Goal: Communication & Community: Answer question/provide support

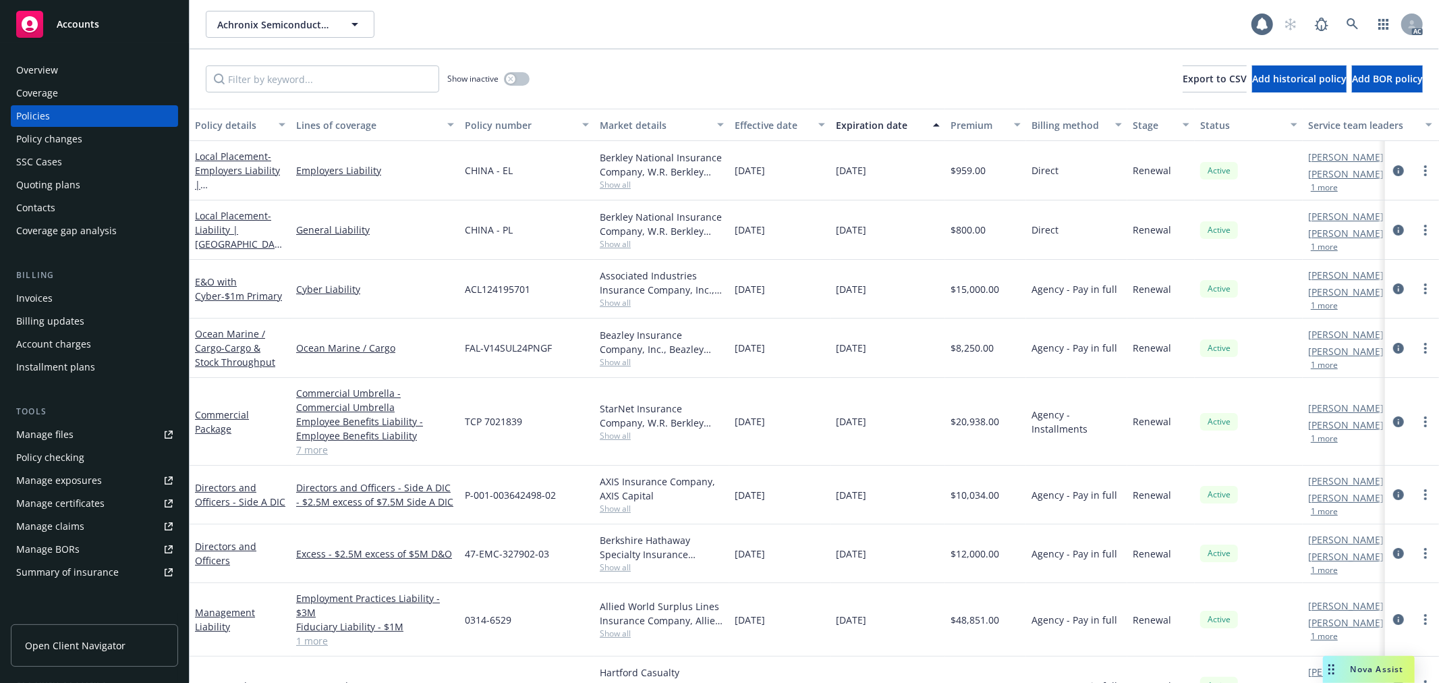
scroll to position [43, 0]
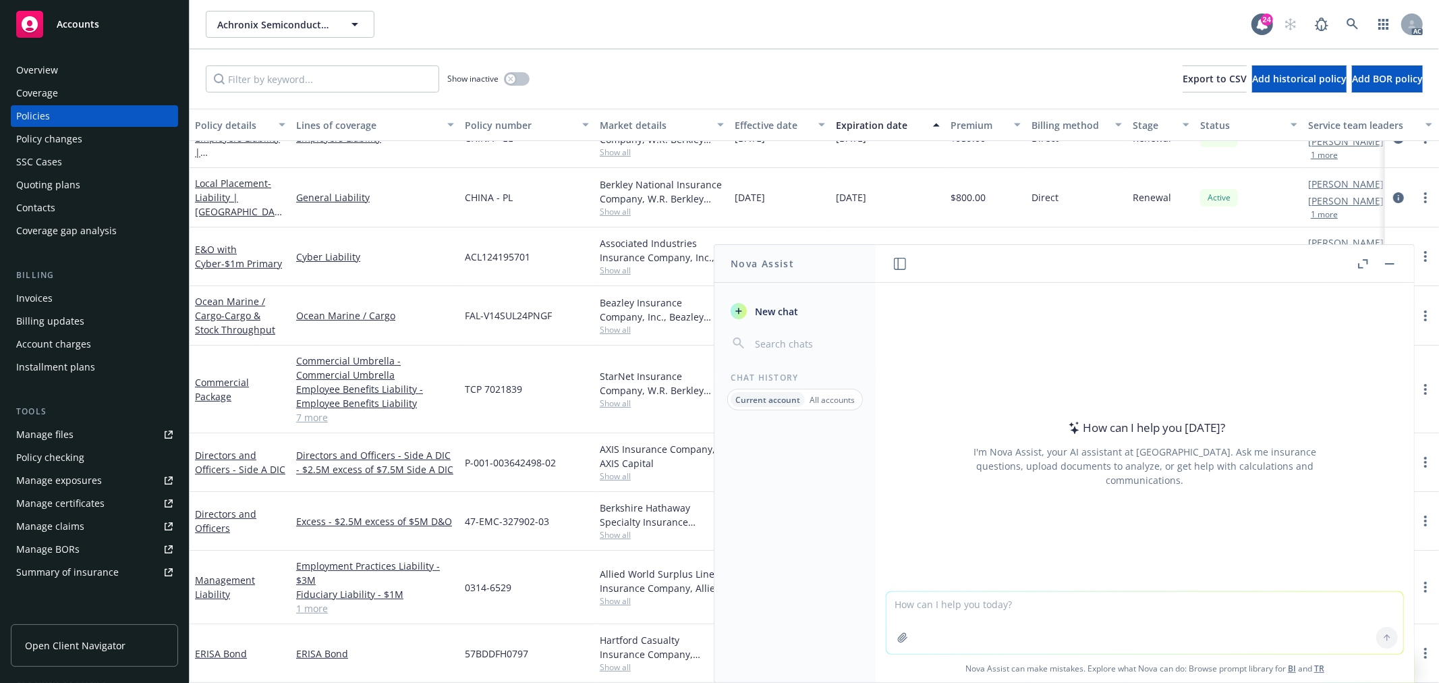
click at [971, 616] on textarea at bounding box center [1144, 623] width 517 height 62
click at [982, 602] on textarea "underwriter" at bounding box center [1144, 621] width 517 height 63
click at [1037, 604] on textarea "underwriter说让insured提供一个" at bounding box center [1144, 621] width 517 height 63
paste textarea "written confirmation that this is their practice"
click at [1140, 609] on textarea "underwriter说让insured提供一个written confirmation that this is their practice" at bounding box center [1144, 621] width 517 height 63
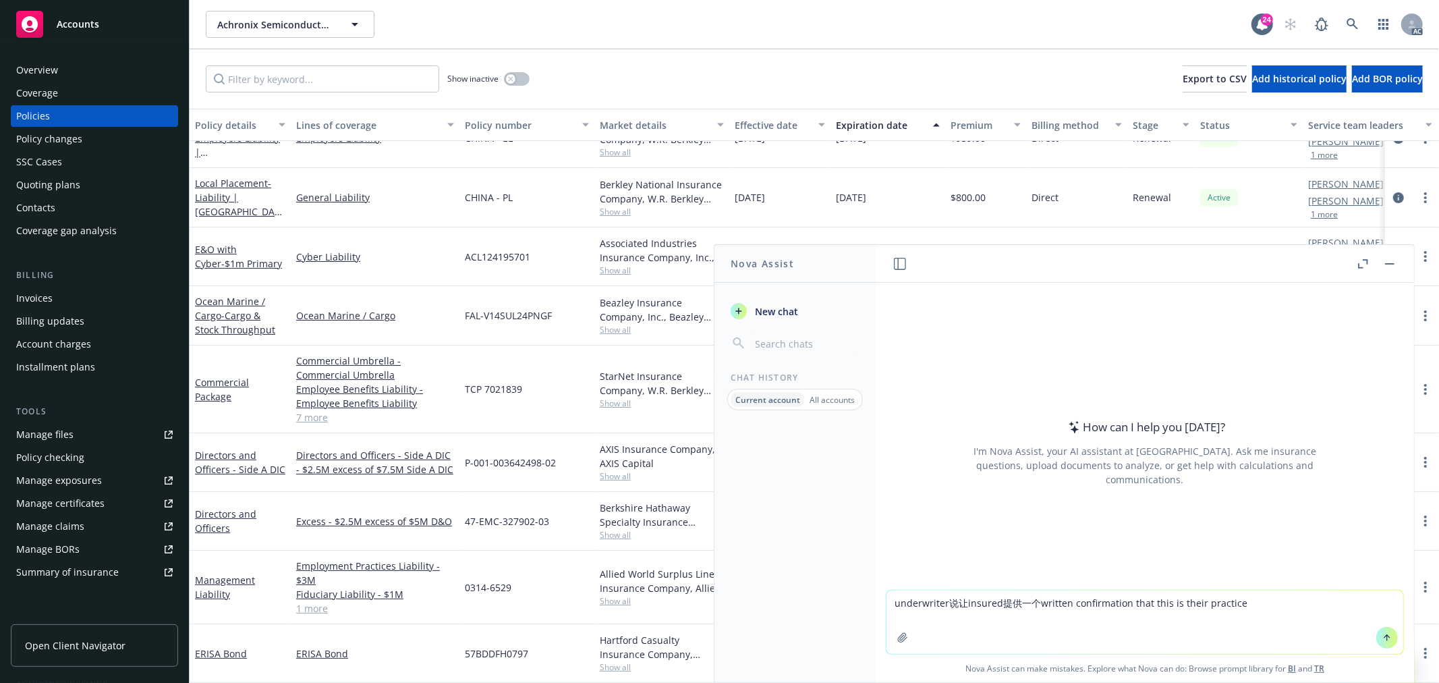
click at [1251, 604] on textarea "underwriter说让insured提供一个written confirmation that this is their practice" at bounding box center [1144, 621] width 517 height 63
paste textarea "Note CG2144 Premises Limitation form will be added to the policy at renewal. We…"
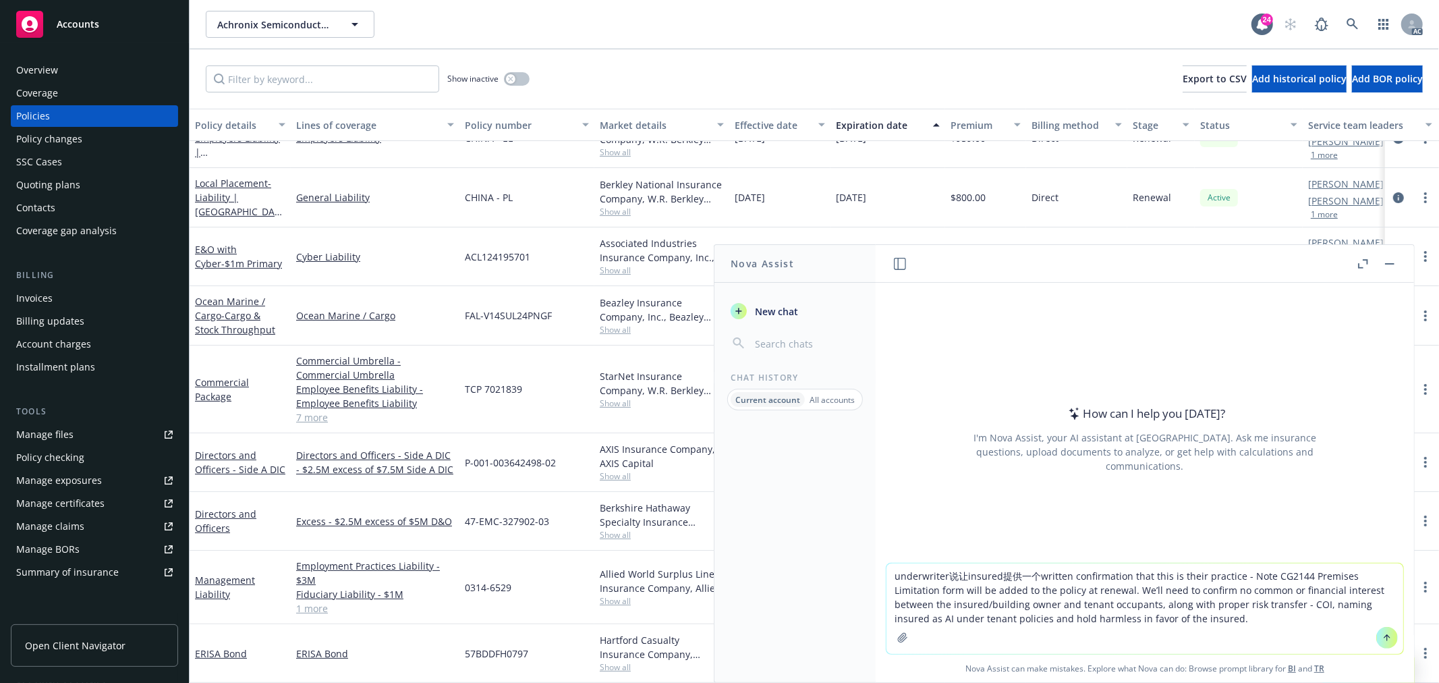
click at [1148, 614] on textarea "underwriter说让insured提供一个written confirmation that this is their practice - Note…" at bounding box center [1144, 608] width 517 height 90
click at [1206, 619] on textarea "underwriter说让insured提供一个written confirmation that this is their practice - Note…" at bounding box center [1144, 608] width 517 height 90
paste textarea ""I will try and get the additional COIs."
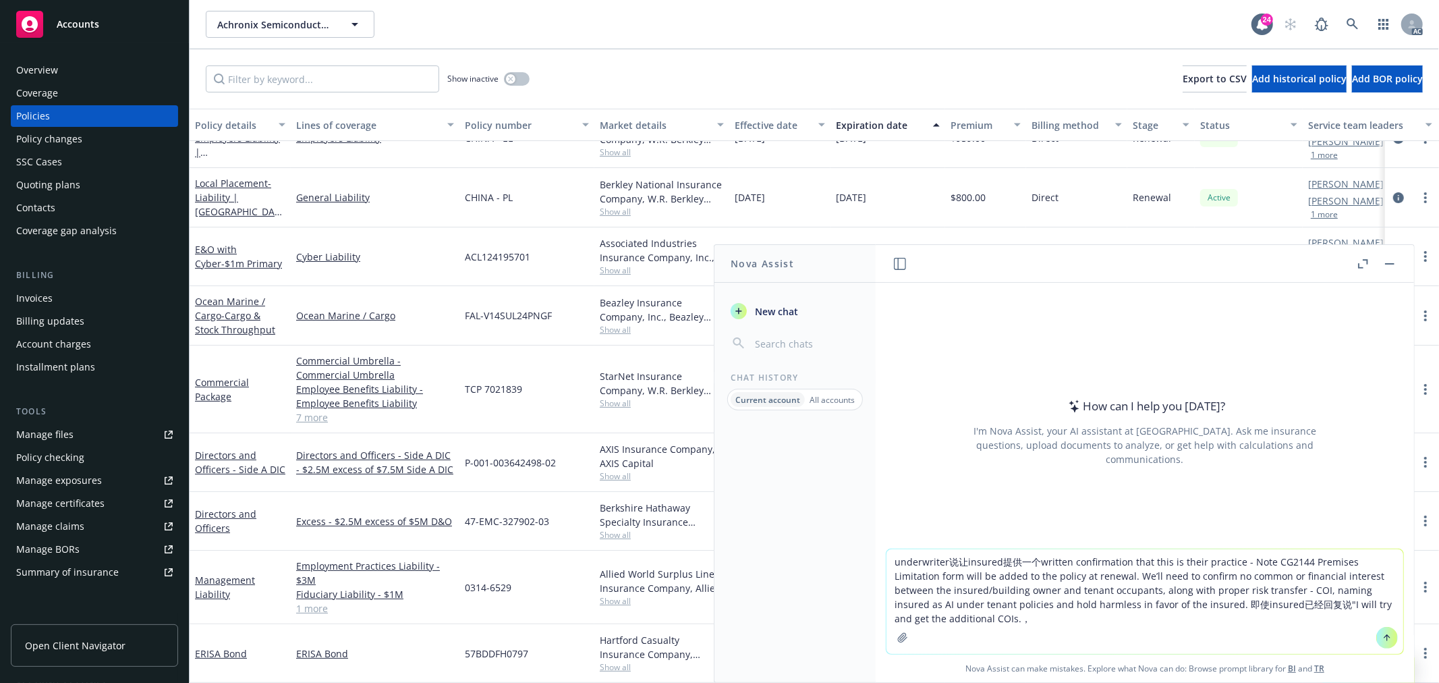
click at [1112, 630] on textarea "underwriter说让insured提供一个written confirmation that this is their practice - Note…" at bounding box center [1144, 601] width 517 height 105
click at [1060, 621] on textarea "underwriter说让insured提供一个written confirmation that this is their practice - Note…" at bounding box center [1144, 601] width 517 height 105
paste textarea "I wanted to kindly follow up on my previous email regarding written confirmatio…"
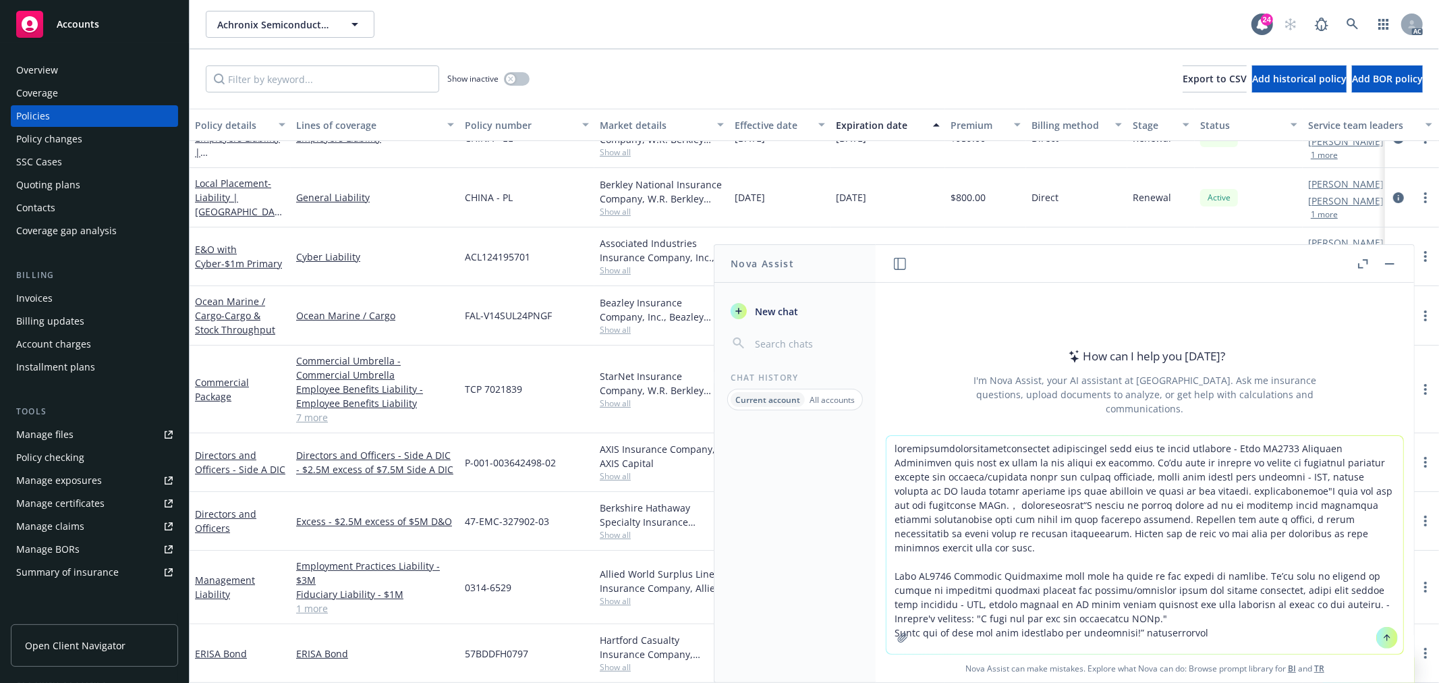
click at [1282, 611] on textarea at bounding box center [1144, 545] width 517 height 218
click at [1285, 615] on textarea at bounding box center [1144, 545] width 517 height 218
paste textarea "I am not sure what you keep asking me here but I will give this one last shot. …"
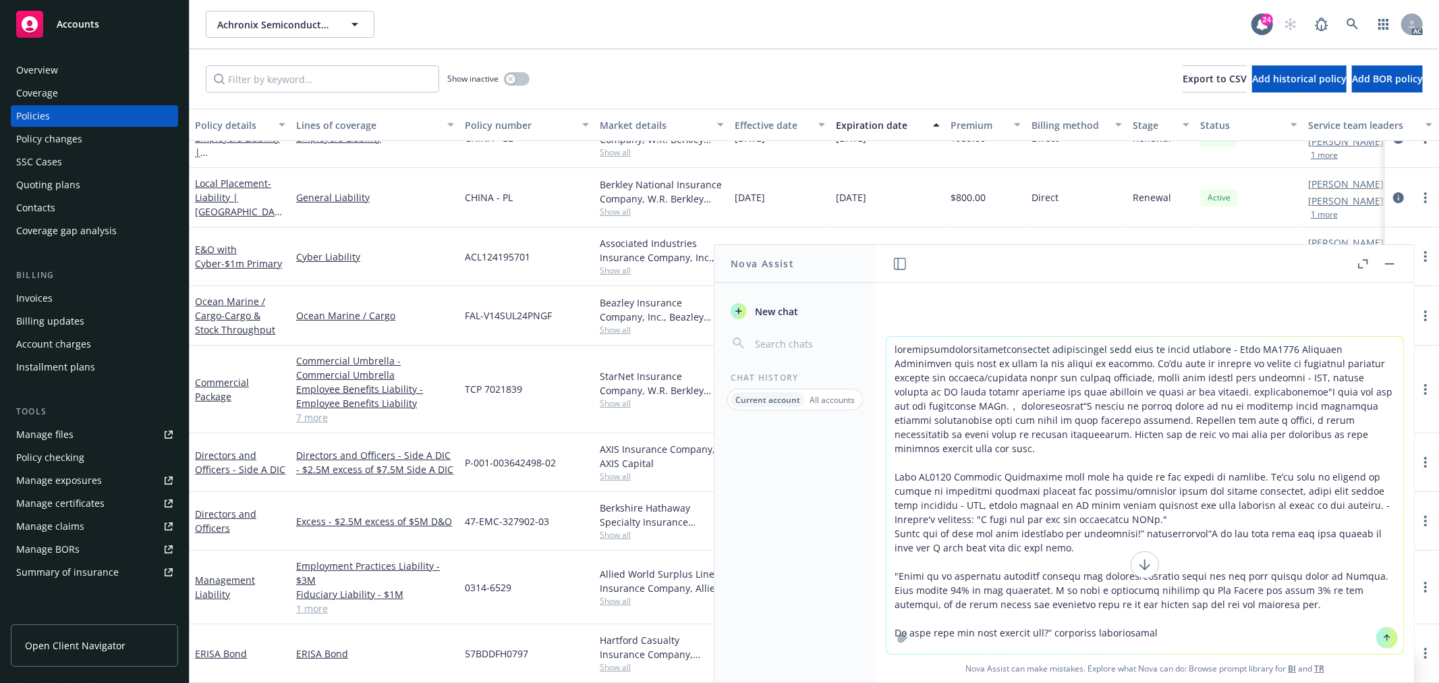
type textarea "underwriter说让insured提供一个written confirmation that this is their practice - Note…"
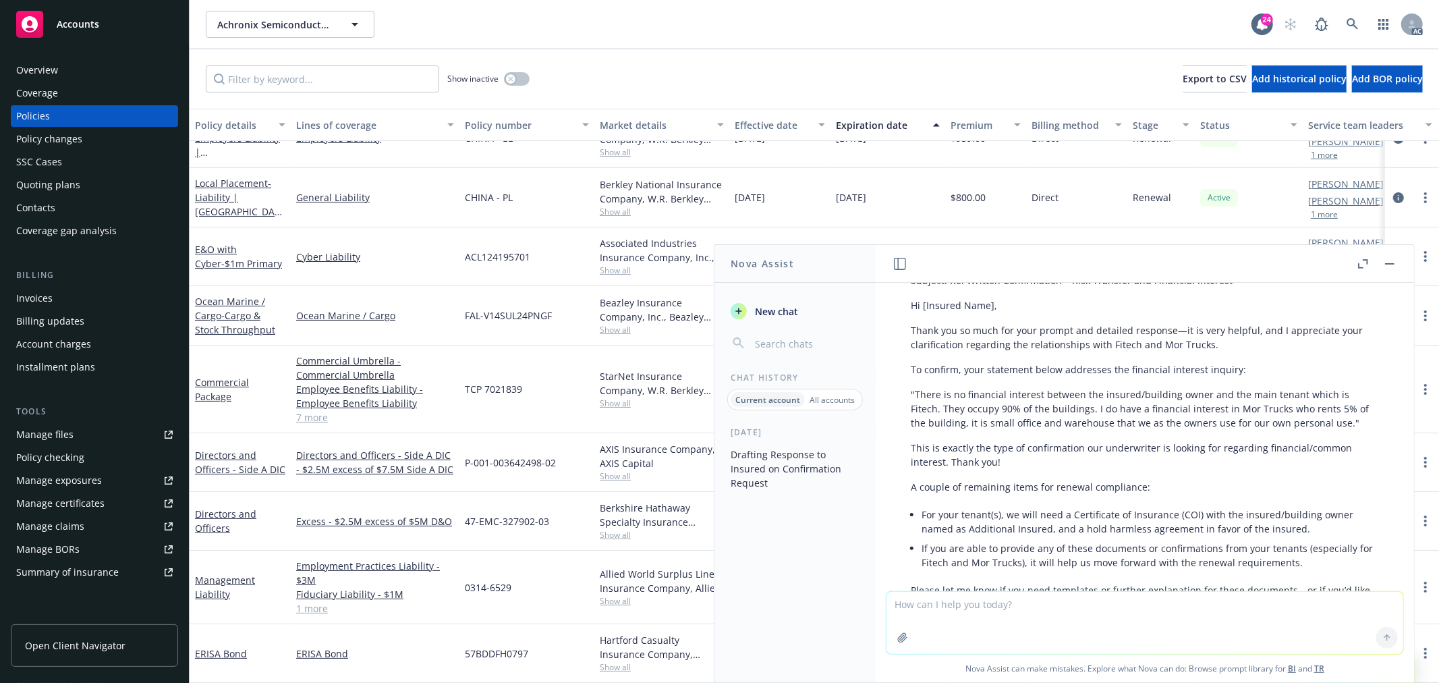
scroll to position [494, 0]
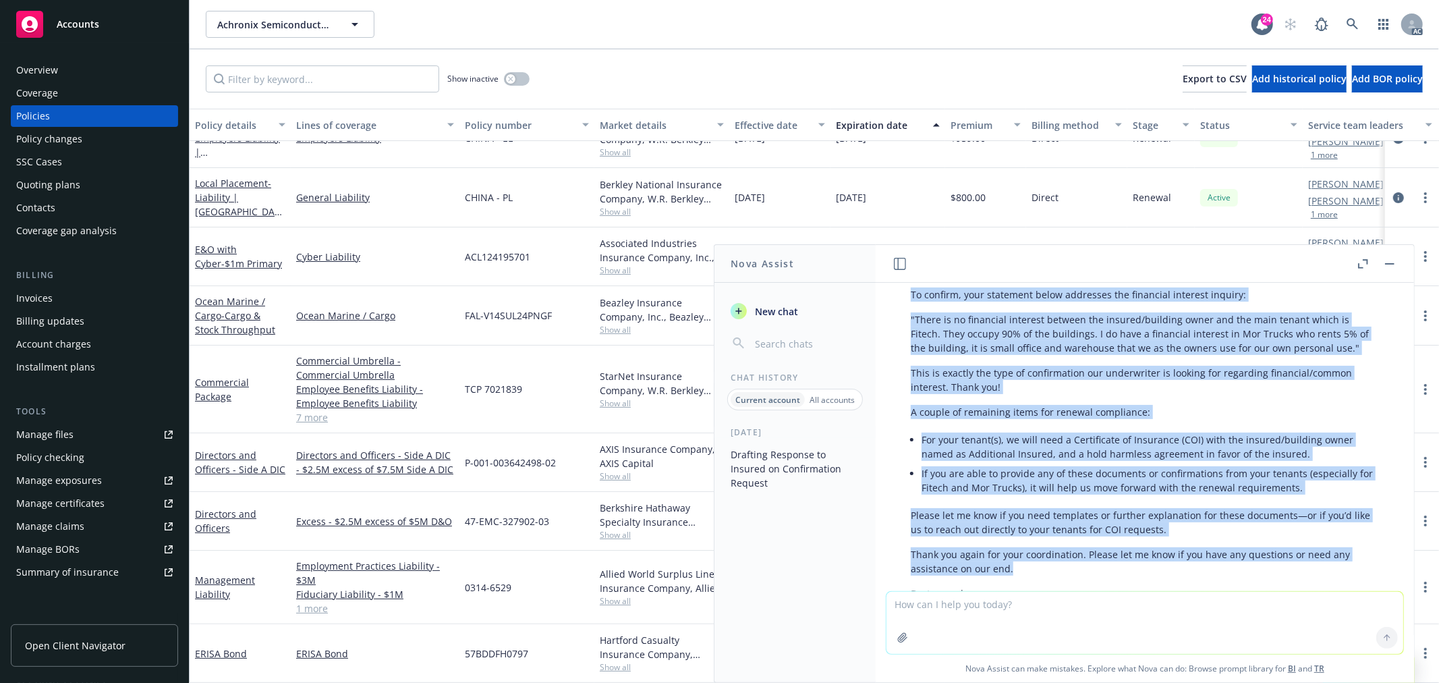
drag, startPoint x: 1019, startPoint y: 569, endPoint x: 901, endPoint y: 301, distance: 293.6
click at [901, 301] on div "当然可以，以下是给 insured 的专业英文回信草稿，既表达感谢，也澄清需求，并温和指出需进一步配合的部分： Subject: Re: Written Co…" at bounding box center [1144, 413] width 495 height 542
copy div "To confirm, your statement below addresses the financial interest inquiry: "The…"
click at [969, 608] on textarea at bounding box center [1144, 623] width 517 height 62
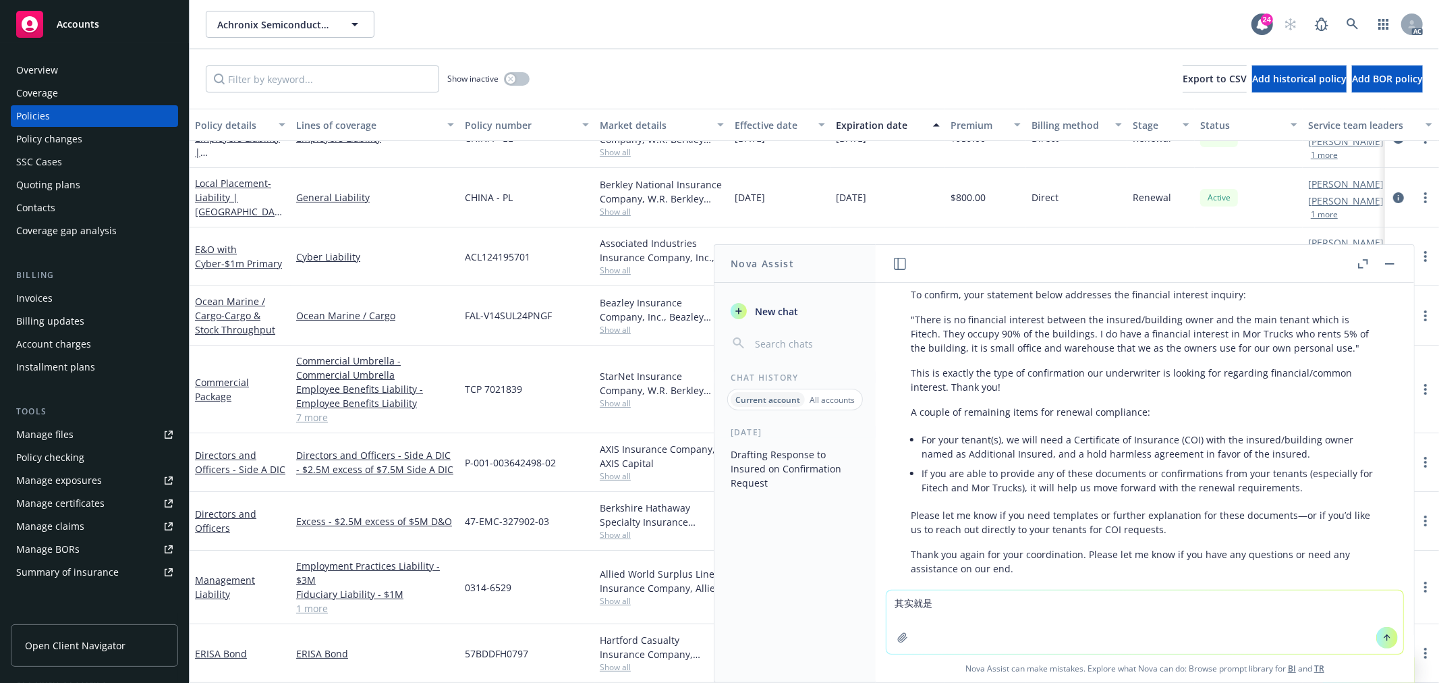
click at [965, 602] on textarea "其实就是" at bounding box center [1144, 621] width 517 height 63
drag, startPoint x: 1032, startPoint y: 609, endPoint x: 984, endPoint y: 609, distance: 48.6
click at [1031, 609] on textarea "其实就是想让insured提供一个" at bounding box center [1144, 621] width 517 height 63
drag, startPoint x: 984, startPoint y: 604, endPoint x: 1059, endPoint y: 599, distance: 75.7
click at [1059, 599] on textarea "其实就是想让insured提供一个" at bounding box center [1144, 621] width 517 height 63
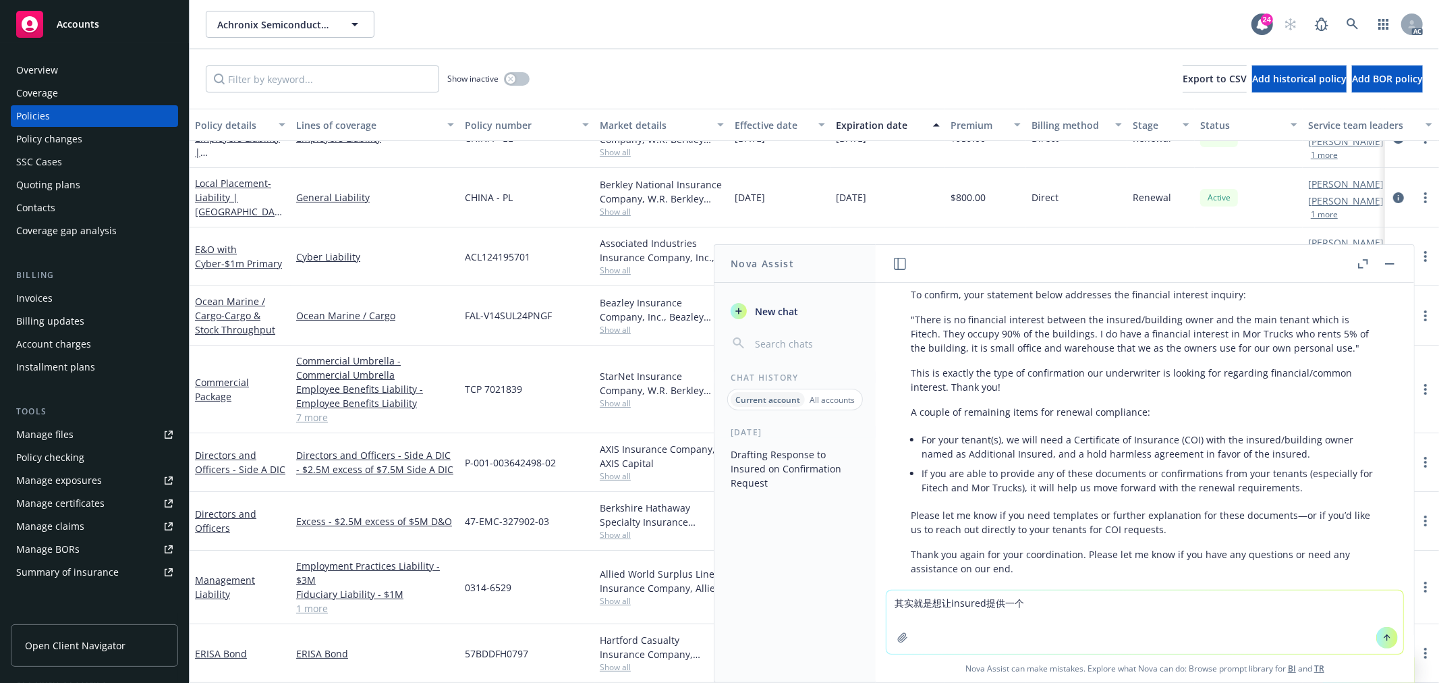
paste textarea "just confirm that the below in writing"
click at [981, 604] on textarea "其实就是想让insuredjust confirm that the below in writing" at bounding box center [1144, 621] width 517 height 63
click at [1146, 601] on textarea "其实就是想让insured just confirm that the below in writing" at bounding box center [1144, 621] width 517 height 63
click at [1157, 601] on textarea "其实就是想让insured just confirm that the below in writing" at bounding box center [1144, 621] width 517 height 63
click at [1173, 596] on textarea "其实就是想让insured just confirm that the below in writing" at bounding box center [1144, 621] width 517 height 63
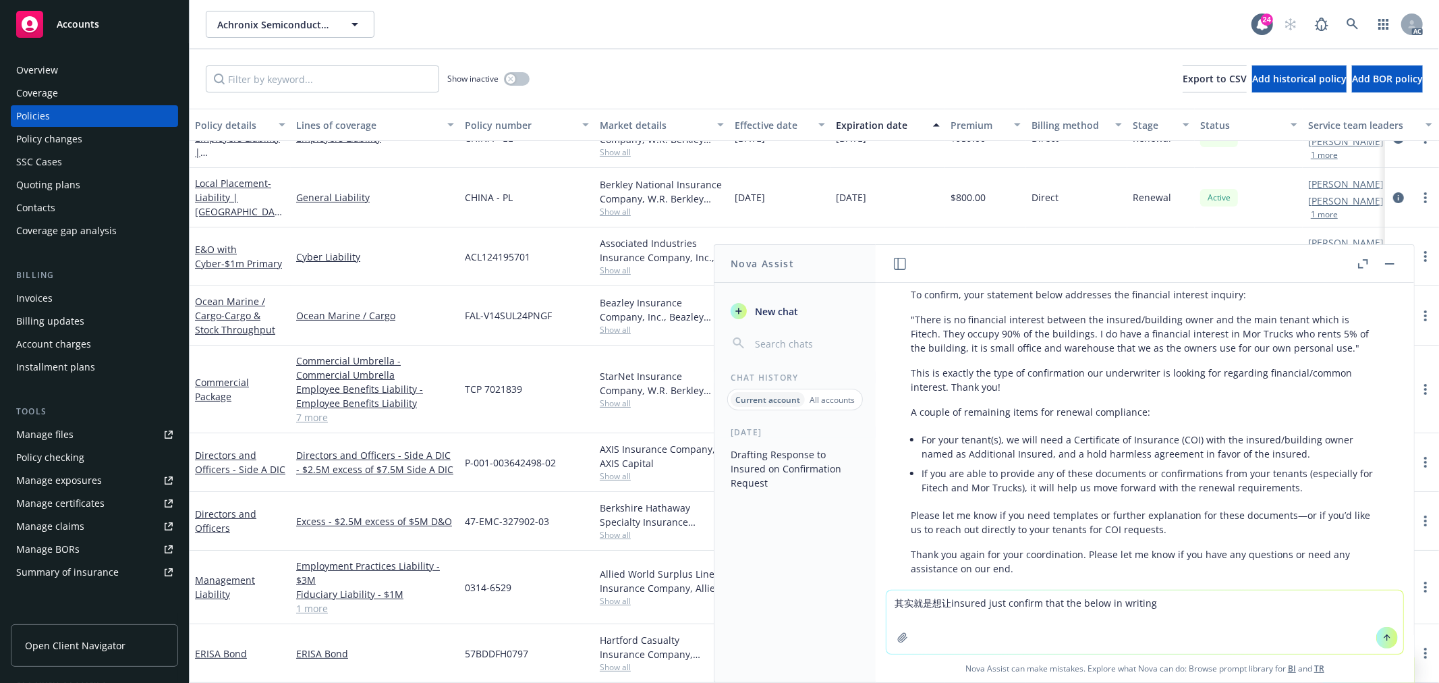
paste textarea "We’ll need to confirm no common or financial interest between the insured/build…"
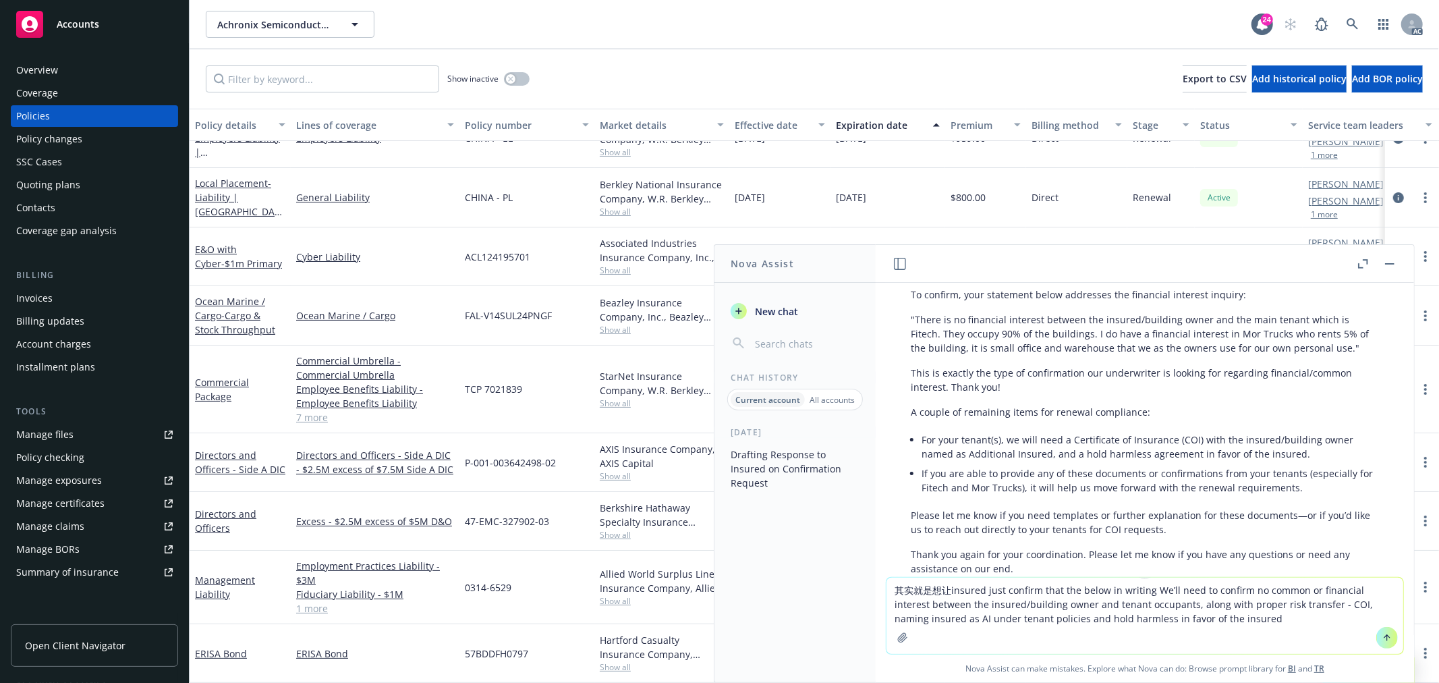
drag, startPoint x: 1195, startPoint y: 615, endPoint x: 1154, endPoint y: 604, distance: 42.7
click at [1154, 604] on textarea "其实就是想让insured just confirm that the below in writing We’ll need to confirm no c…" at bounding box center [1144, 615] width 517 height 76
click at [1212, 611] on textarea "其实就是想让insured just confirm that the below in writing We’ll need to confirm no c…" at bounding box center [1144, 615] width 517 height 76
click at [1154, 601] on textarea "其实就是想让insured just confirm that the below in writing We’ll need to confirm no c…" at bounding box center [1144, 615] width 517 height 76
click at [1210, 615] on textarea "其实就是想让insured just confirm that the below in writing We’ll need to confirm no c…" at bounding box center [1144, 615] width 517 height 76
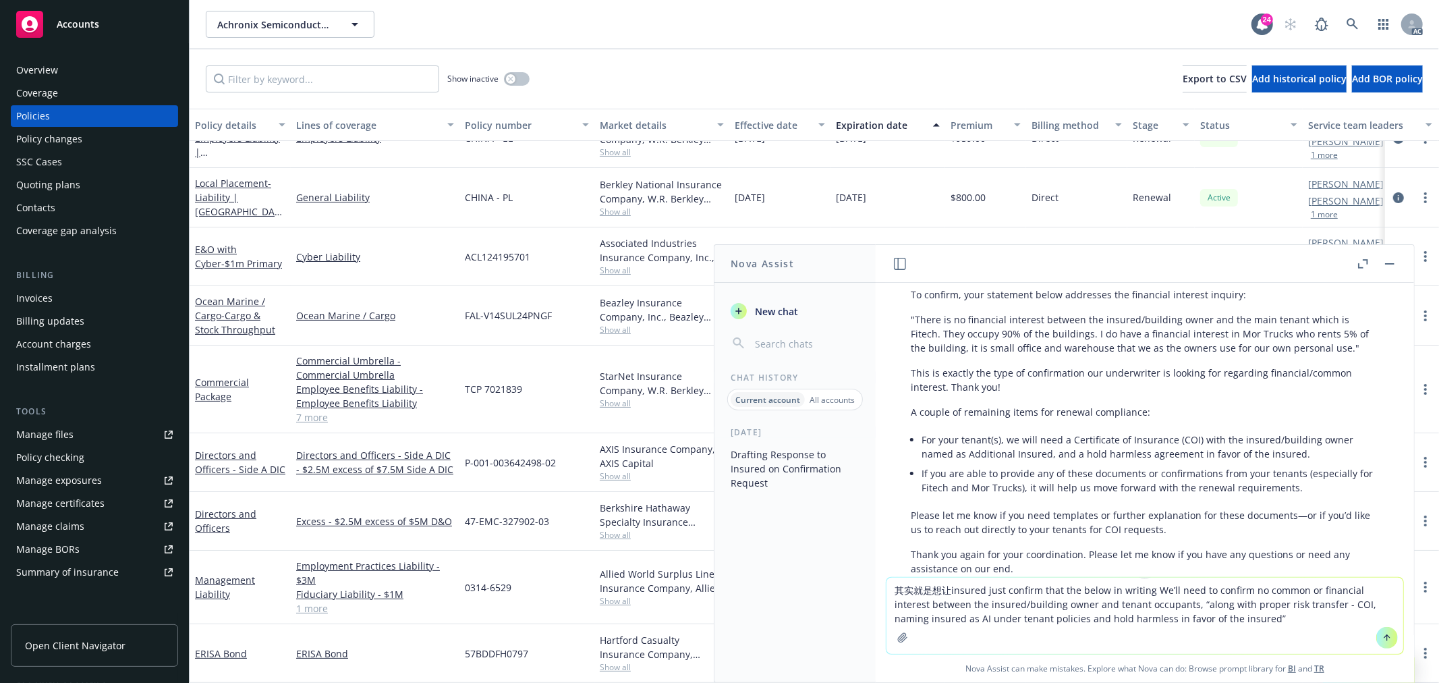
click at [1085, 589] on textarea "其实就是想让insured just confirm that the below in writing We’ll need to confirm no c…" at bounding box center [1144, 615] width 517 height 76
click at [1179, 590] on textarea "其实就是想让insured just confirm that the 引号部分内容 in writing We’ll need to confirm no …" at bounding box center [1144, 615] width 517 height 76
click at [1270, 623] on textarea "其实就是想让insured just confirm that the 引号部分内容 in writing - We’ll need to confirm n…" at bounding box center [1144, 615] width 517 height 76
type textarea "其实就是想让insured just confirm that the 引号部分内容 in writing - We’ll need to confirm n…"
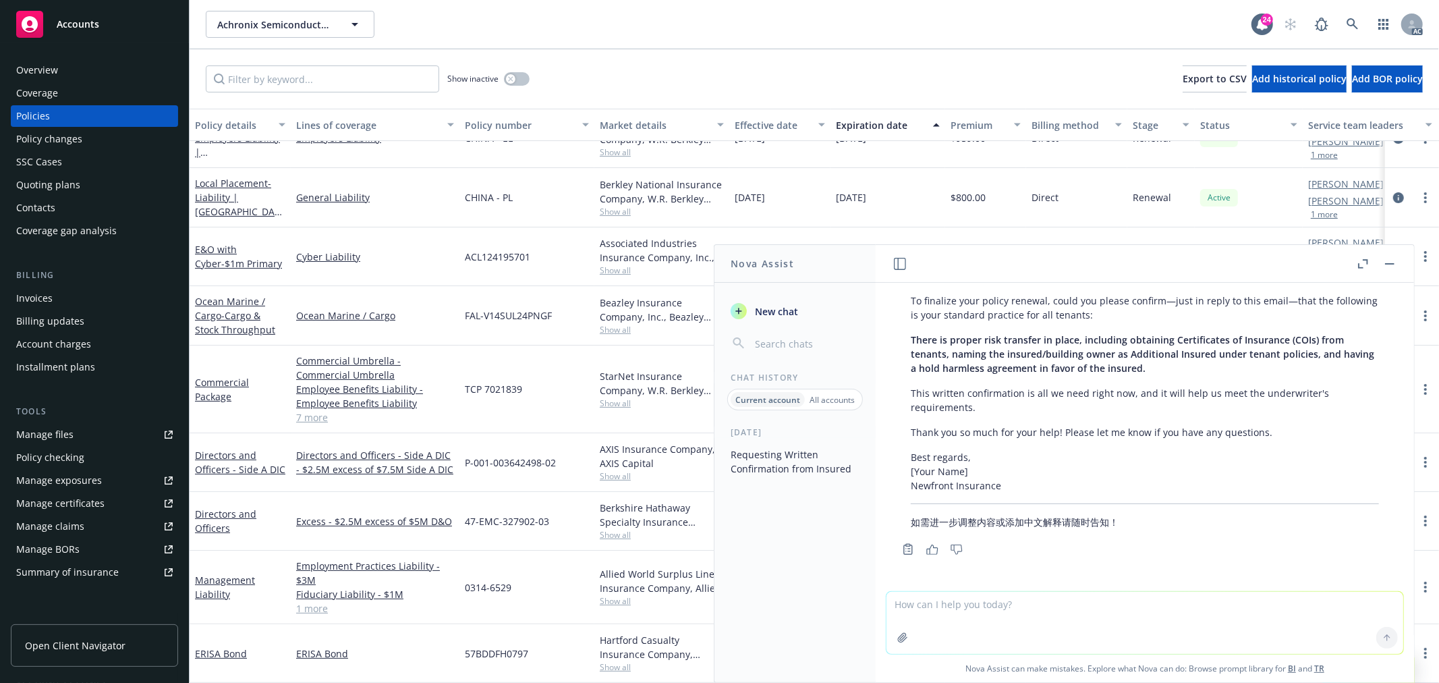
scroll to position [1065, 0]
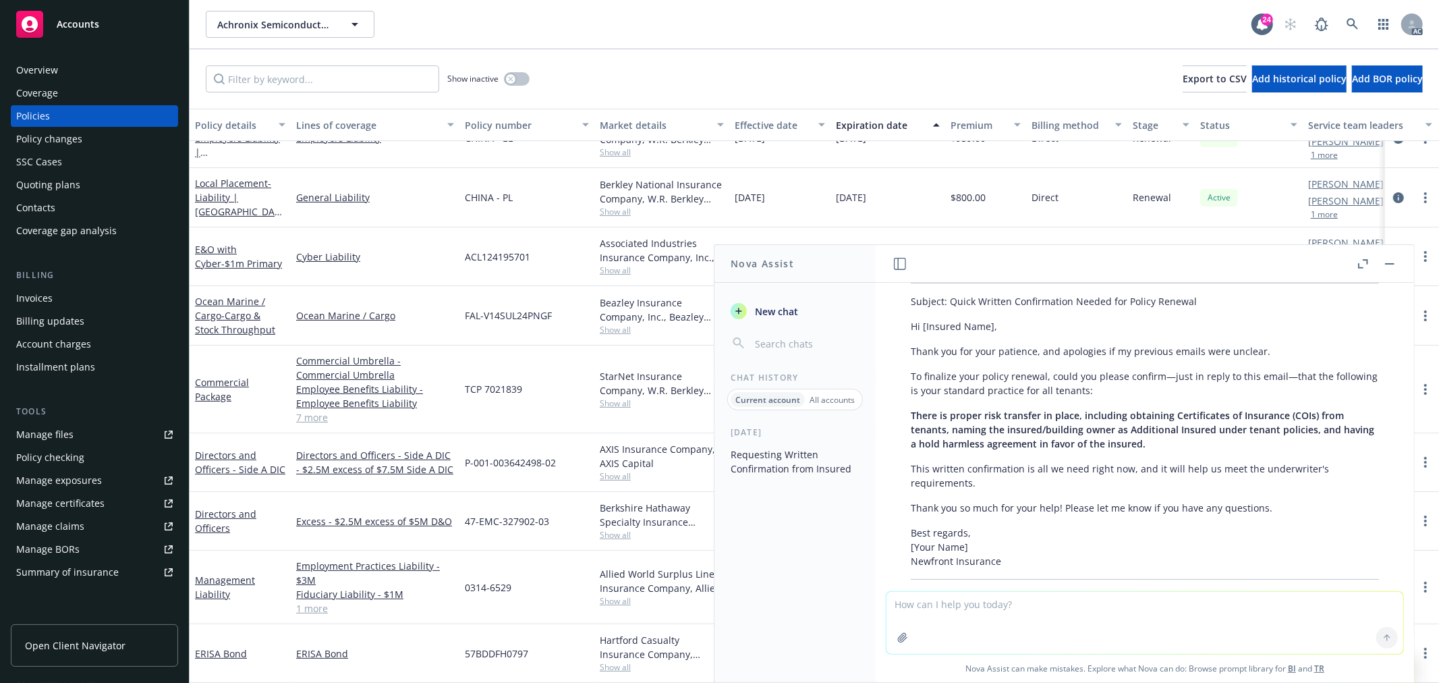
click at [1069, 513] on p "Thank you so much for your help! Please let me know if you have any questions." at bounding box center [1145, 508] width 468 height 14
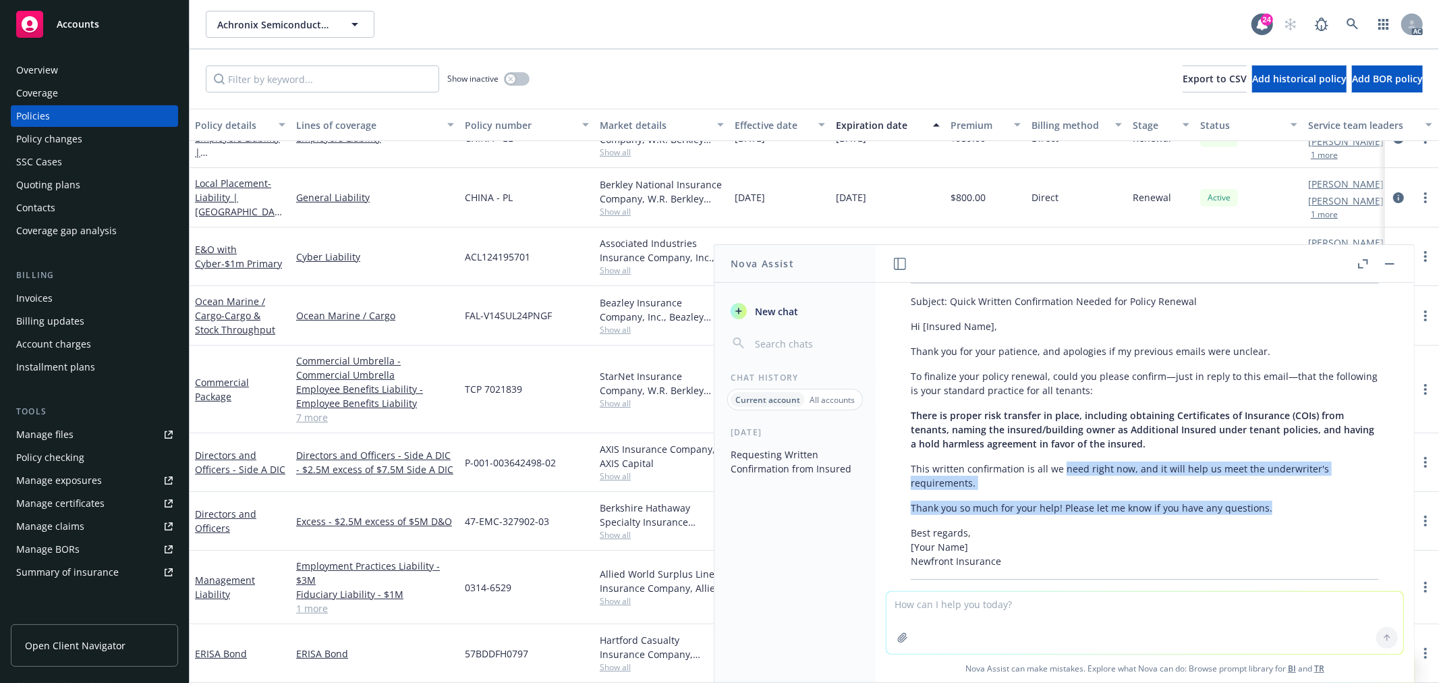
drag, startPoint x: 1291, startPoint y: 509, endPoint x: 1056, endPoint y: 467, distance: 238.6
click at [1057, 461] on div "当然可以，下面是简洁友好且带有礼貌致歉的英文回信草稿， 直接请 insured 确认你们需要的内容，突出重点，避免冗余： Subject: Quick Wri…" at bounding box center [1144, 424] width 495 height 372
click at [1042, 497] on div "当然可以，下面是简洁友好且带有礼貌致歉的英文回信草稿， 直接请 insured 确认你们需要的内容，突出重点，避免冗余： Subject: Quick Wri…" at bounding box center [1144, 424] width 495 height 372
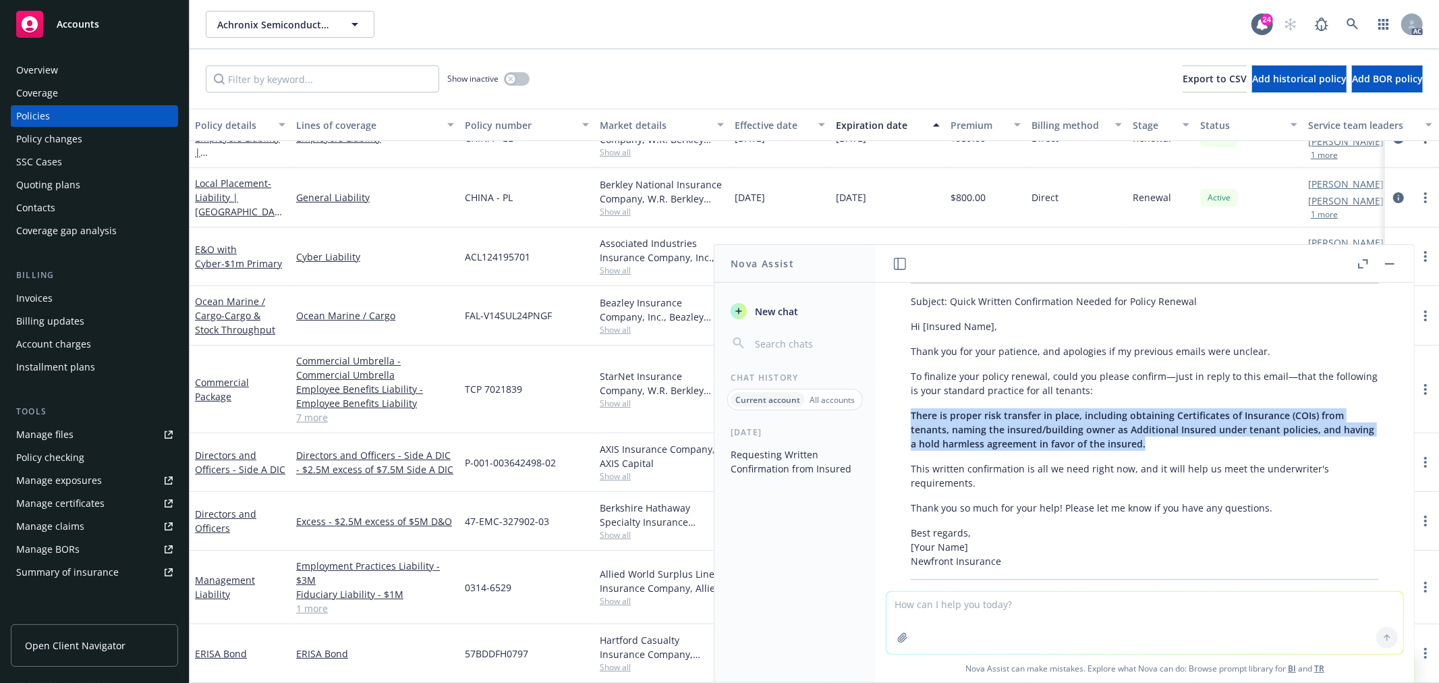
drag, startPoint x: 1191, startPoint y: 442, endPoint x: 907, endPoint y: 410, distance: 286.5
click at [907, 410] on div "当然可以，下面是简洁友好且带有礼貌致歉的英文回信草稿， 直接请 insured 确认你们需要的内容，突出重点，避免冗余： Subject: Quick Wri…" at bounding box center [1144, 424] width 495 height 372
copy span "There is proper risk transfer in place, including obtaining Certificates of Ins…"
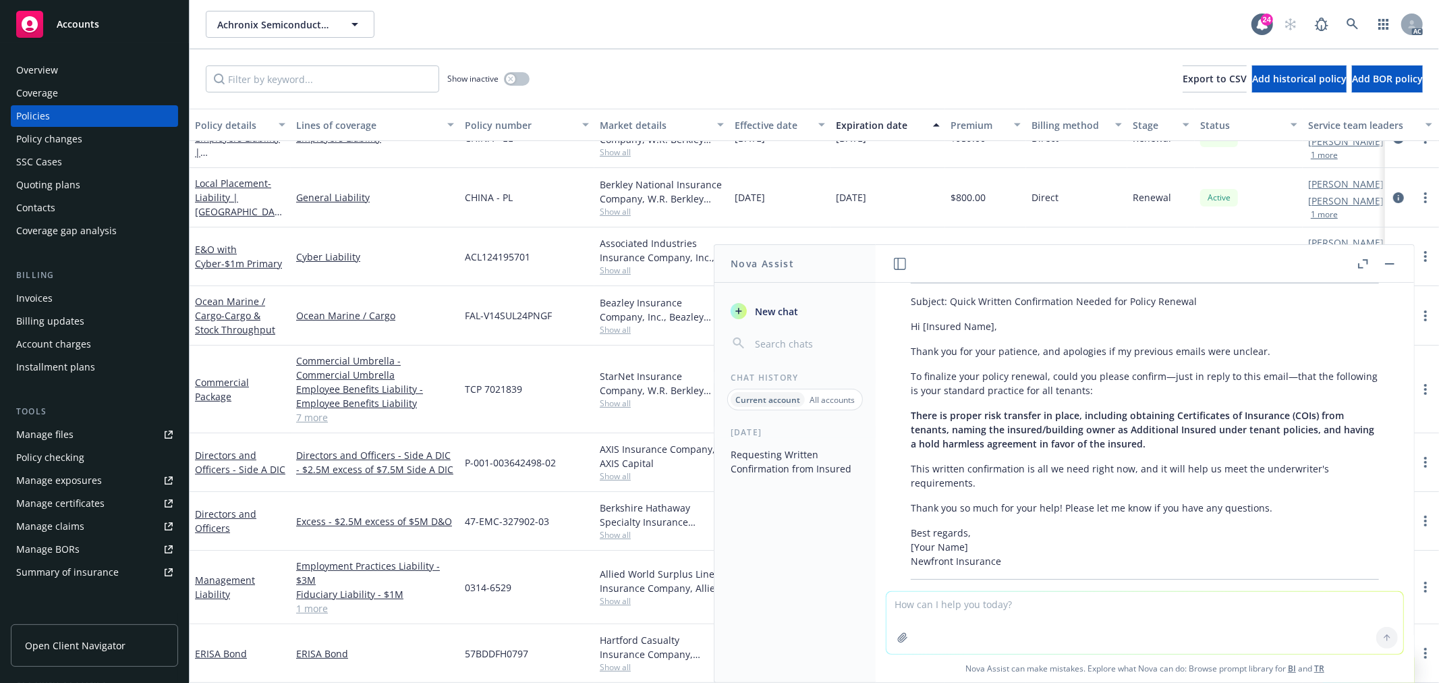
click at [1093, 393] on p "To finalize your policy renewal, could you please confirm—just in reply to this…" at bounding box center [1145, 383] width 468 height 28
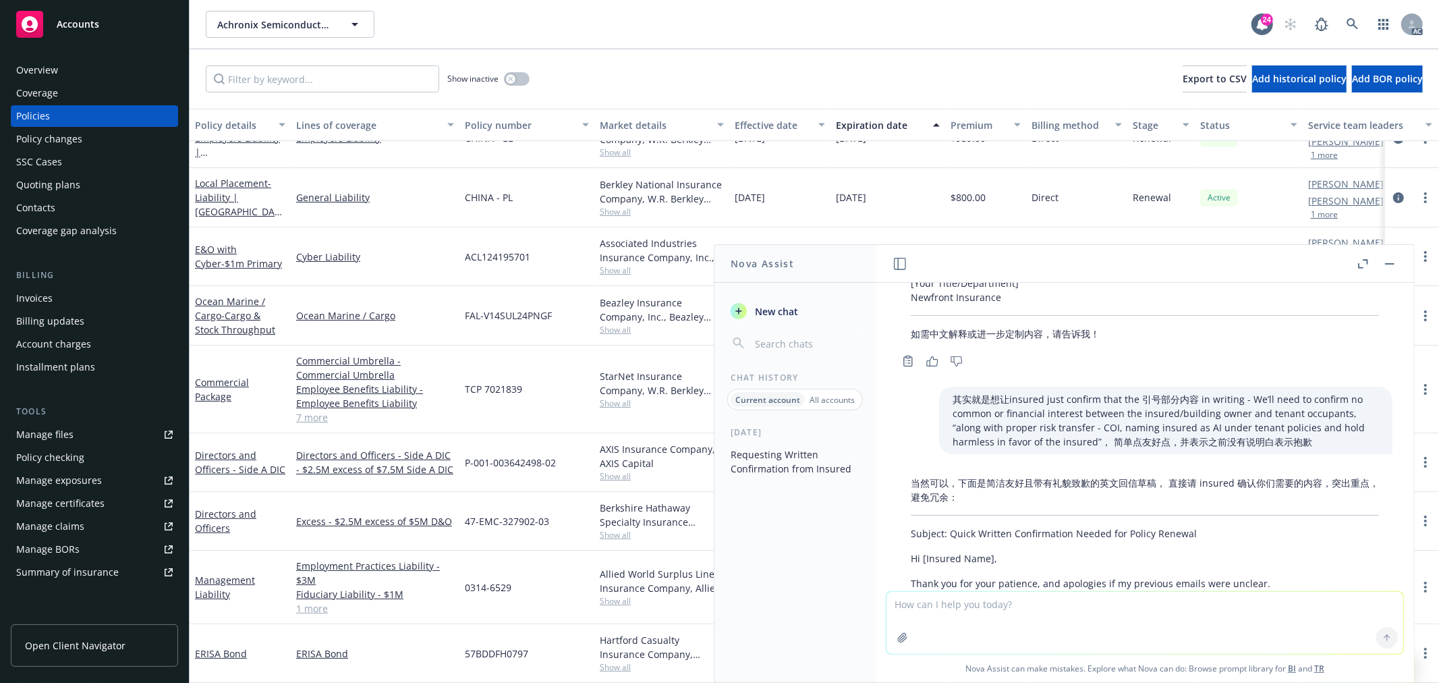
scroll to position [765, 0]
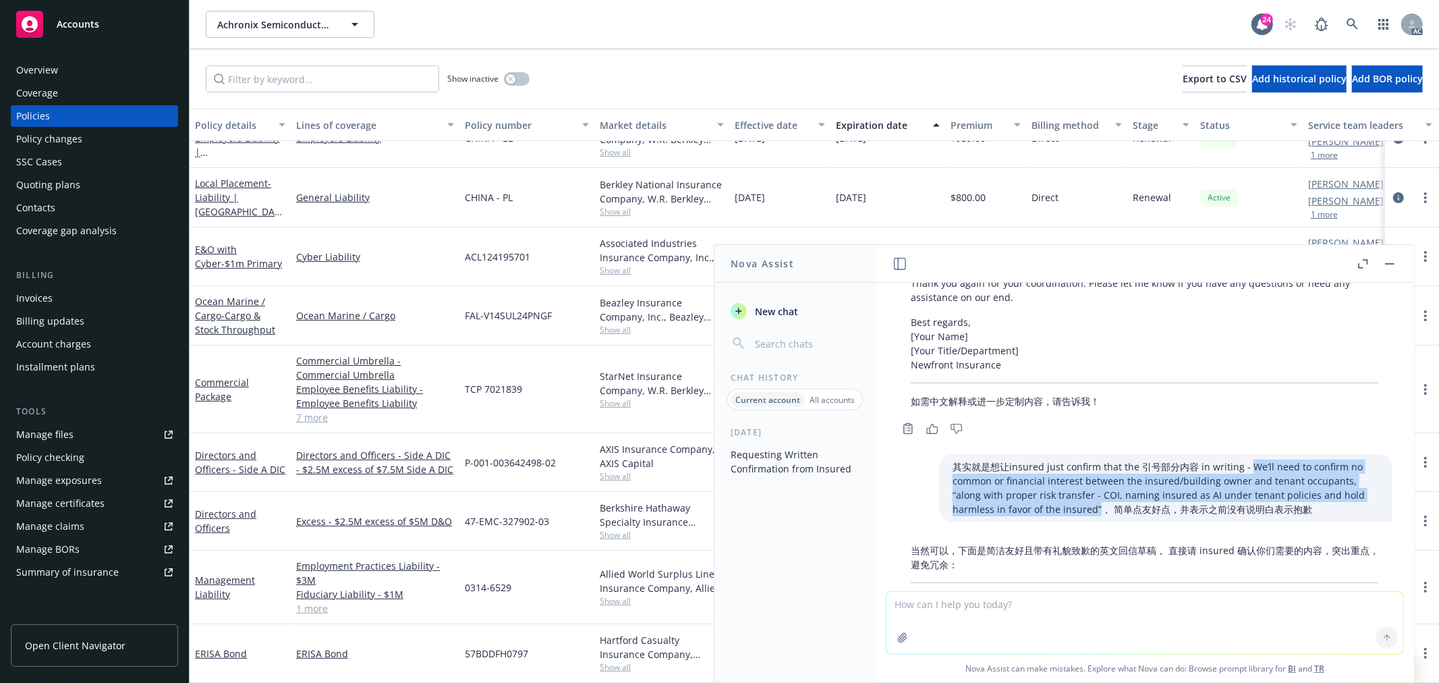
drag, startPoint x: 1222, startPoint y: 463, endPoint x: 1021, endPoint y: 507, distance: 206.3
click at [1021, 507] on p "其实就是想让insured just confirm that the 引号部分内容 in writing - We’ll need to confirm n…" at bounding box center [1166, 487] width 426 height 57
copy p "We’ll need to confirm no common or financial interest between the insured/build…"
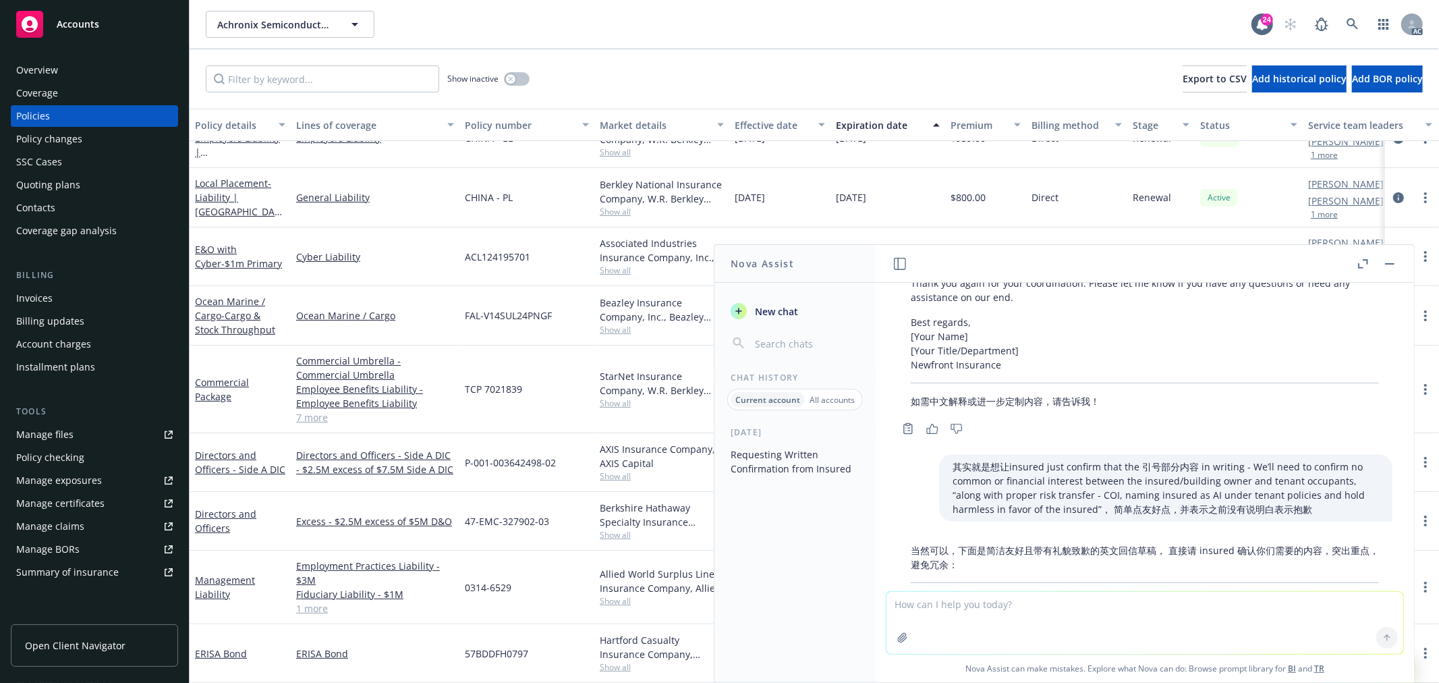
click at [1013, 604] on textarea at bounding box center [1144, 623] width 517 height 62
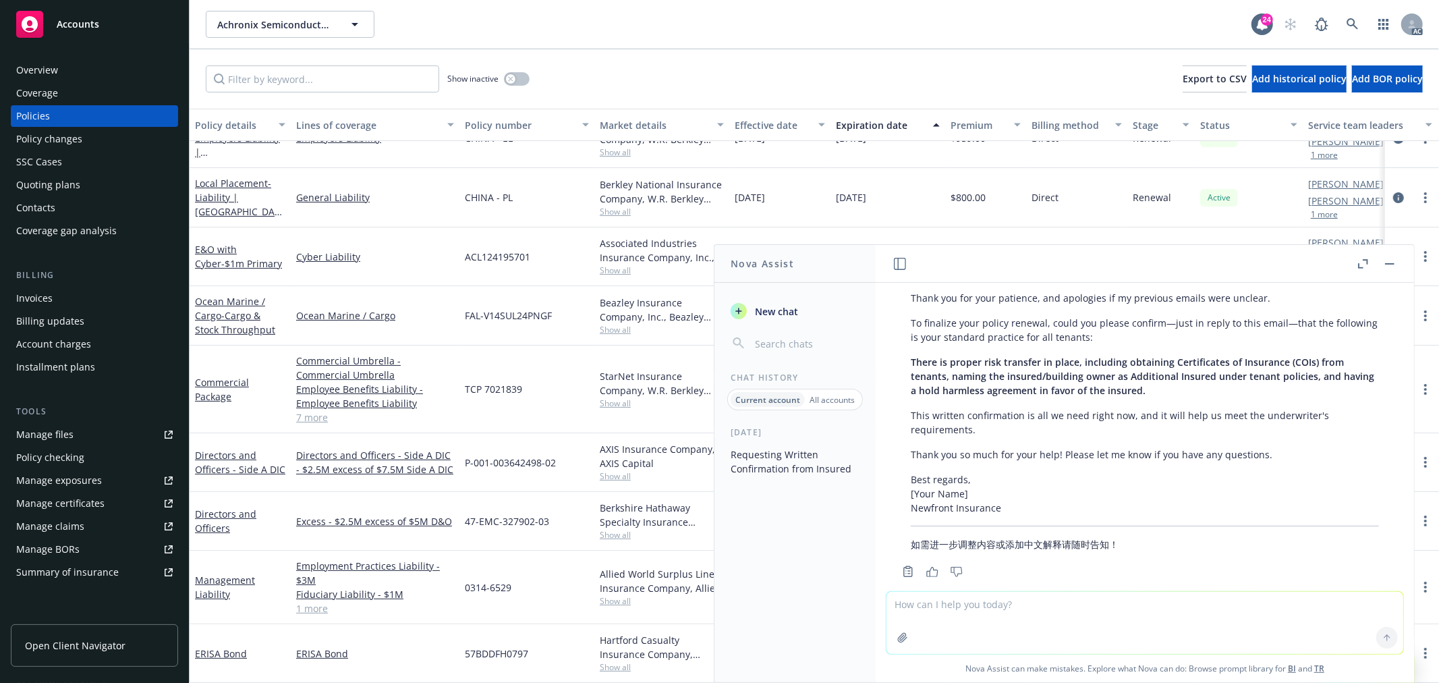
scroll to position [1140, 0]
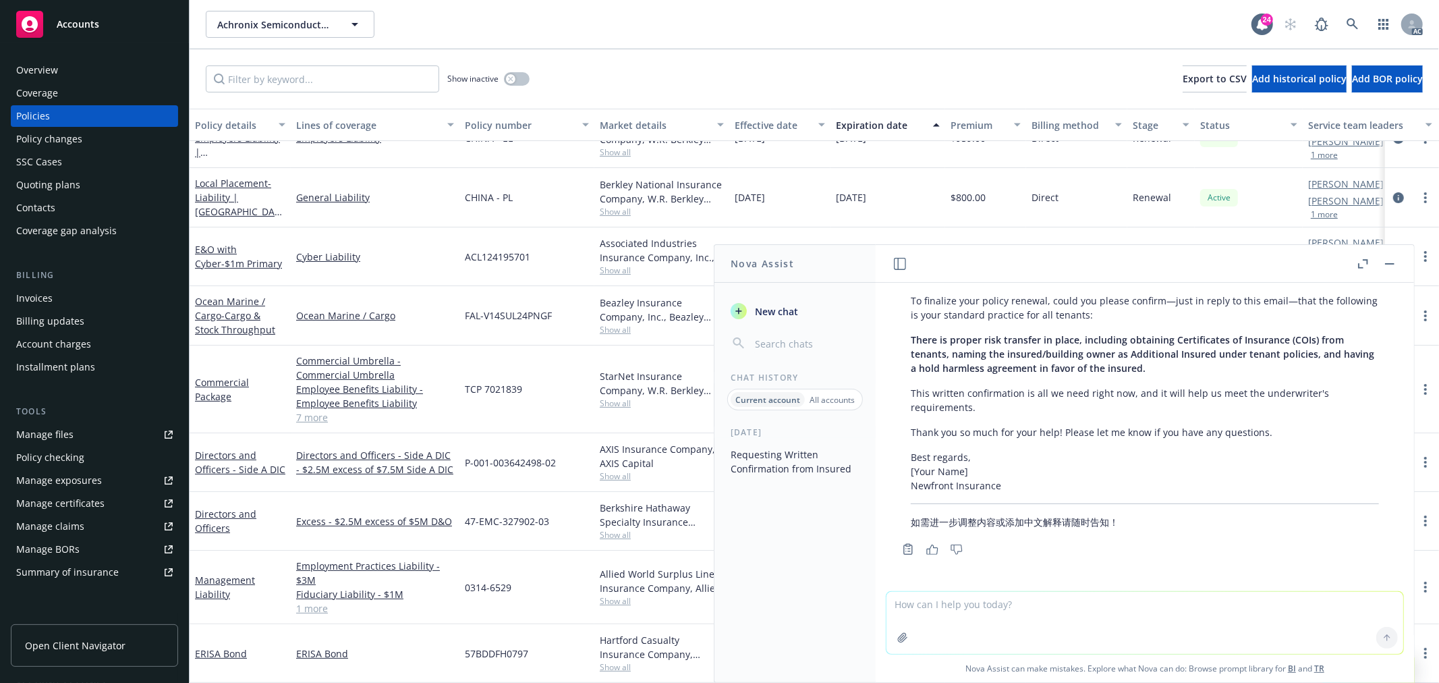
paste textarea "We’ll need to confirm no common or financial interest between the insured/build…"
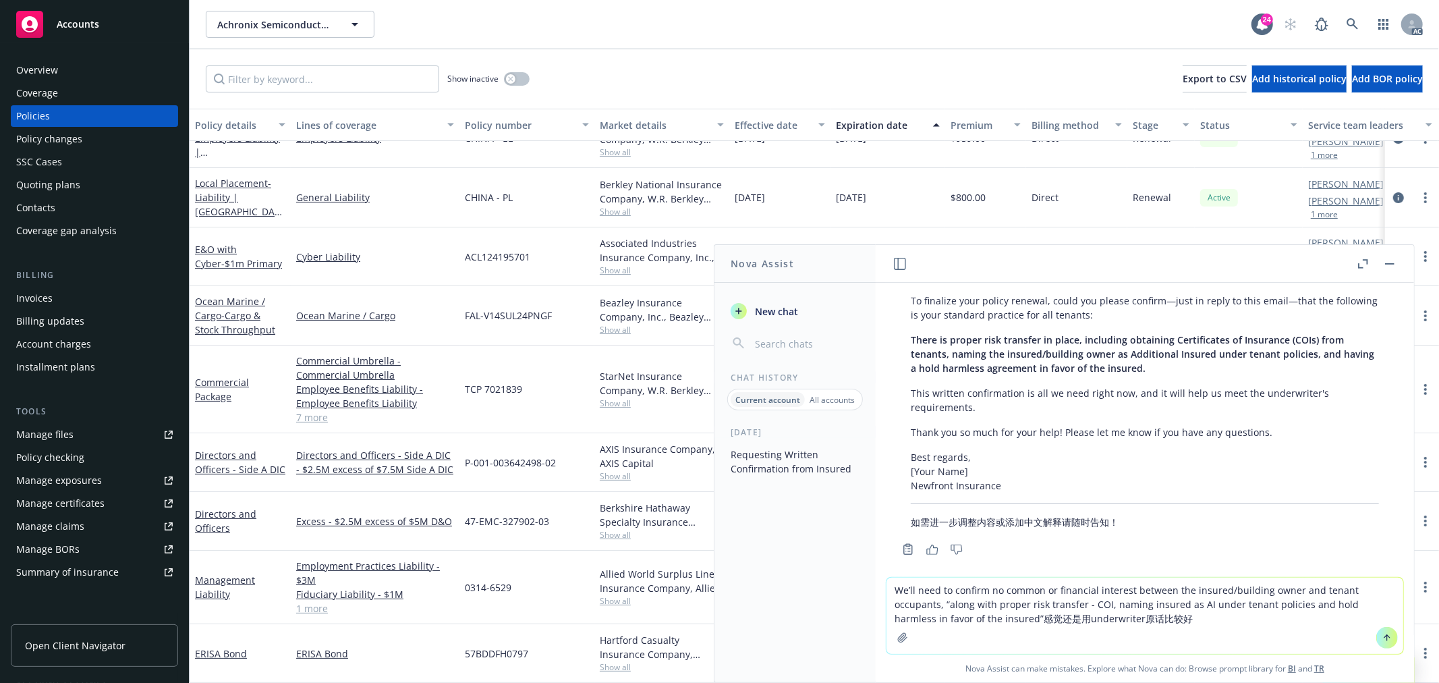
click at [1029, 621] on textarea "We’ll need to confirm no common or financial interest between the insured/build…" at bounding box center [1144, 615] width 517 height 76
type textarea "We’ll need to confirm no common or financial interest between the insured/build…"
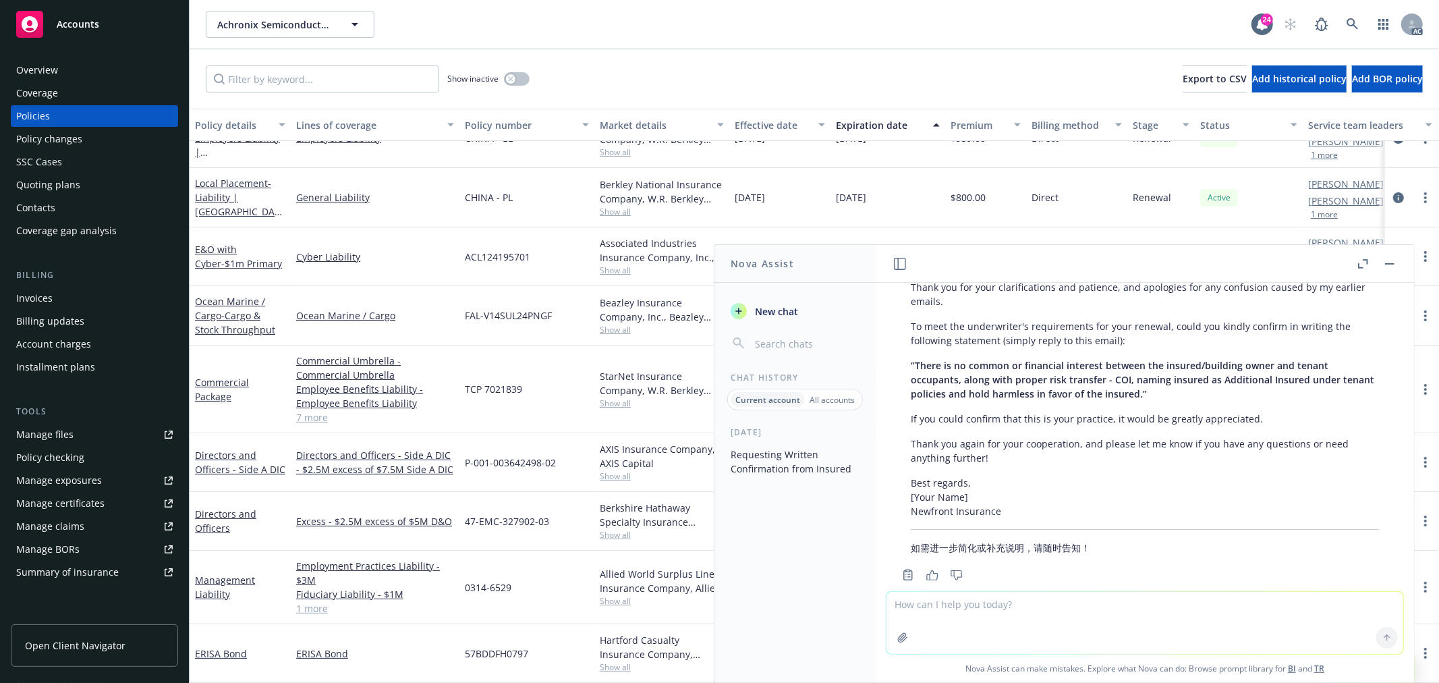
scroll to position [1621, 0]
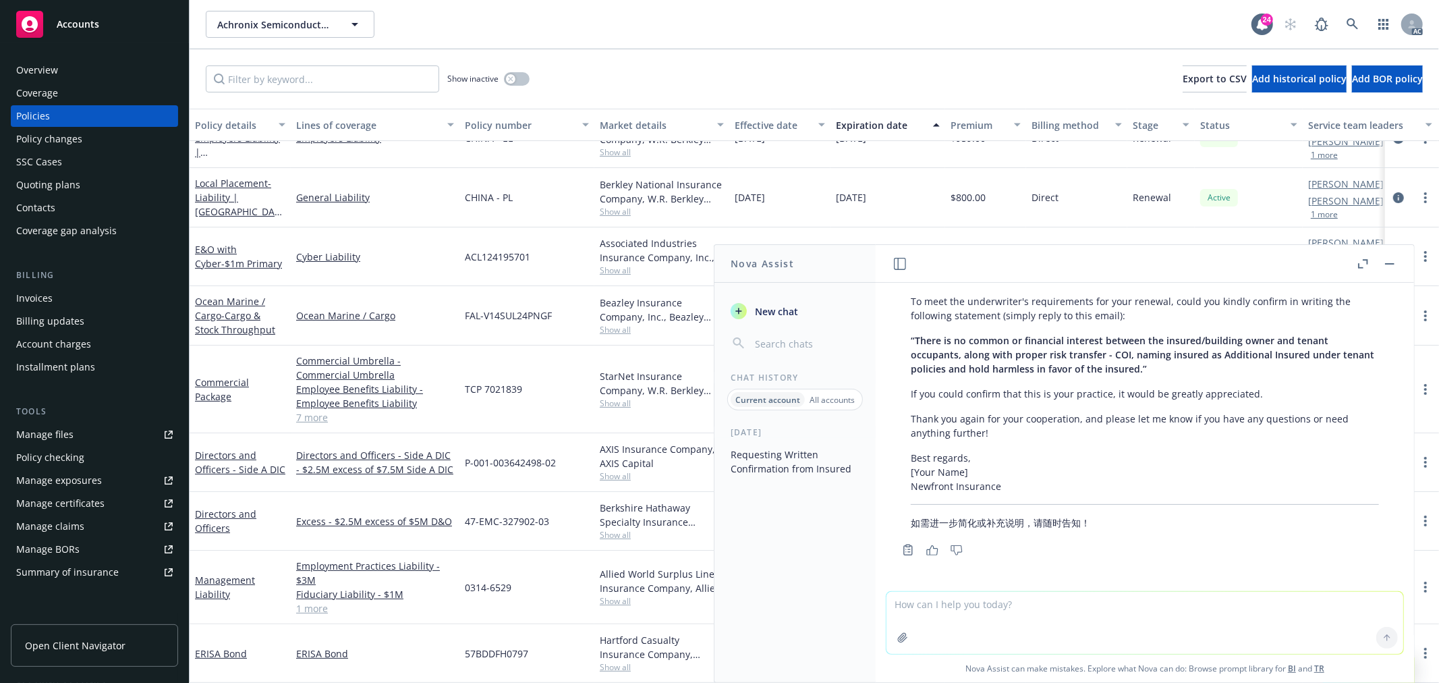
click at [996, 615] on textarea at bounding box center [1144, 623] width 517 height 62
click at [1283, 598] on textarea "就是说underwriter需要insured statement中加粗的部分（也就是后两句）为他们的" at bounding box center [1144, 621] width 517 height 63
paste textarea "is their practice"
drag, startPoint x: 1240, startPoint y: 604, endPoint x: 1205, endPoint y: 602, distance: 35.2
click at [1205, 602] on textarea "就是说underwriter需要insured statement中加粗的部分（也就是后两句）为他们的is their practice" at bounding box center [1144, 621] width 517 height 63
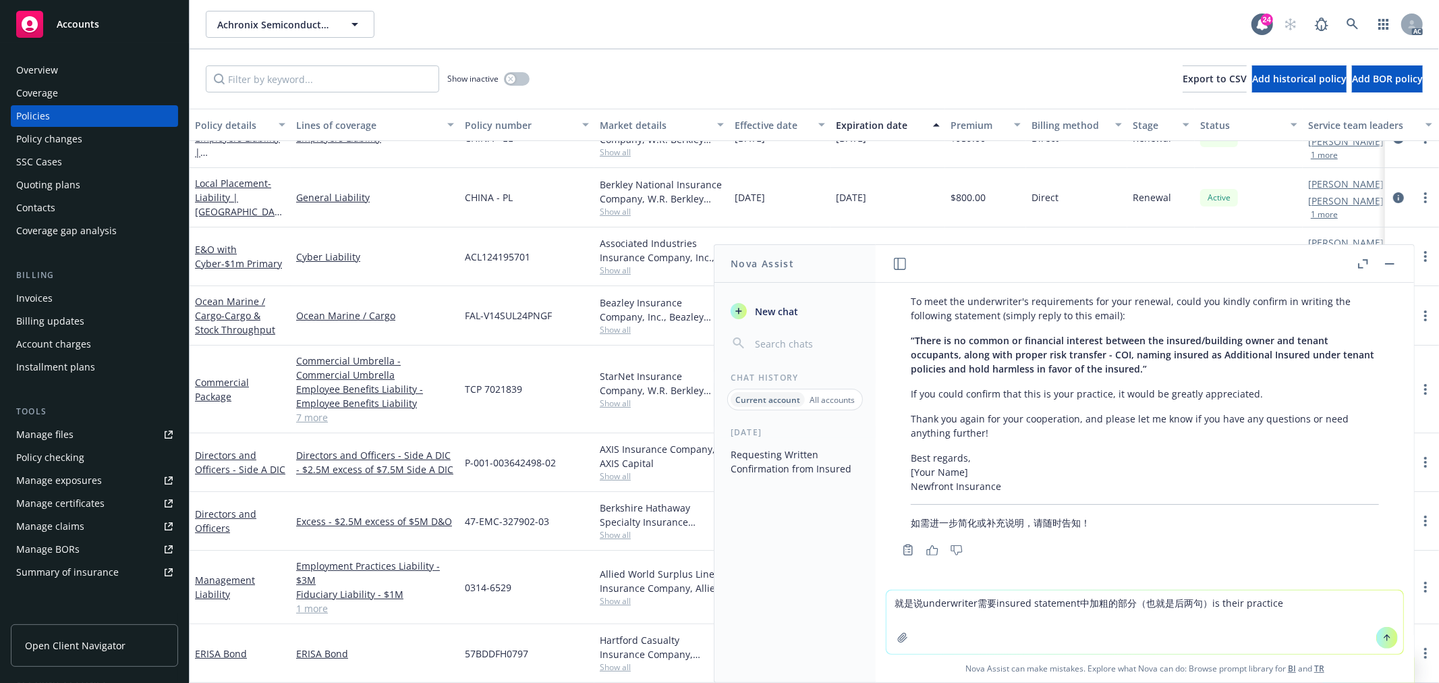
drag, startPoint x: 1129, startPoint y: 610, endPoint x: 1136, endPoint y: 606, distance: 8.5
click at [1130, 609] on textarea "就是说underwriter需要insured statement中加粗的部分（也就是后两句）is their practice" at bounding box center [1144, 621] width 517 height 63
drag, startPoint x: 1138, startPoint y: 604, endPoint x: 1195, endPoint y: 602, distance: 56.7
click at [1195, 602] on textarea "就是说underwriter需要insured statement中加粗的部分（也就是后两句）is their practice" at bounding box center [1144, 621] width 517 height 63
paste textarea "along with proper risk transfer - COI, naming insured as AI under tenant polici…"
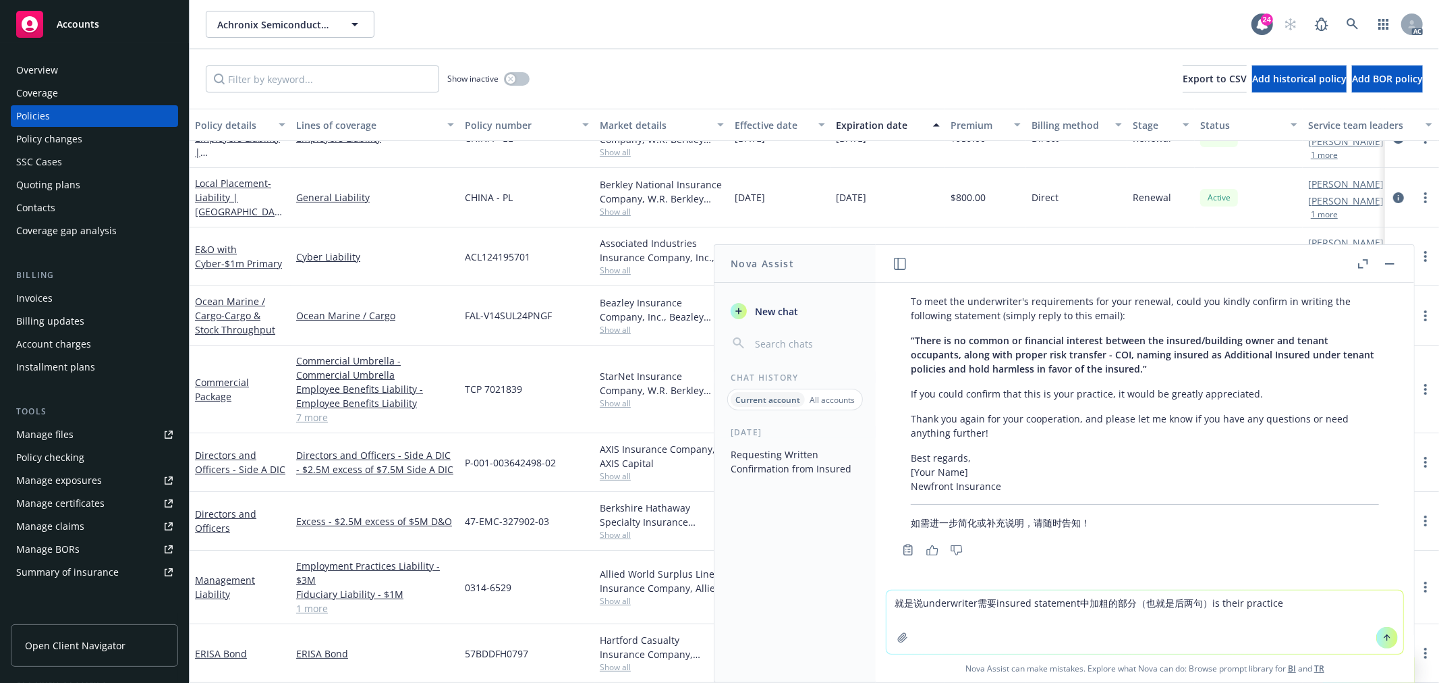
type textarea "就是说underwriter需要insured statement中加粗的部分（along with proper risk transfer - COI, …"
click at [1243, 617] on textarea "就是说underwriter需要insured statement中加粗的部分（along with proper risk transfer - COI, …" at bounding box center [1144, 621] width 517 height 63
click at [1270, 617] on textarea "就是说underwriter需要insured statement中加粗的部分（along with proper risk transfer - COI, …" at bounding box center [1144, 621] width 517 height 63
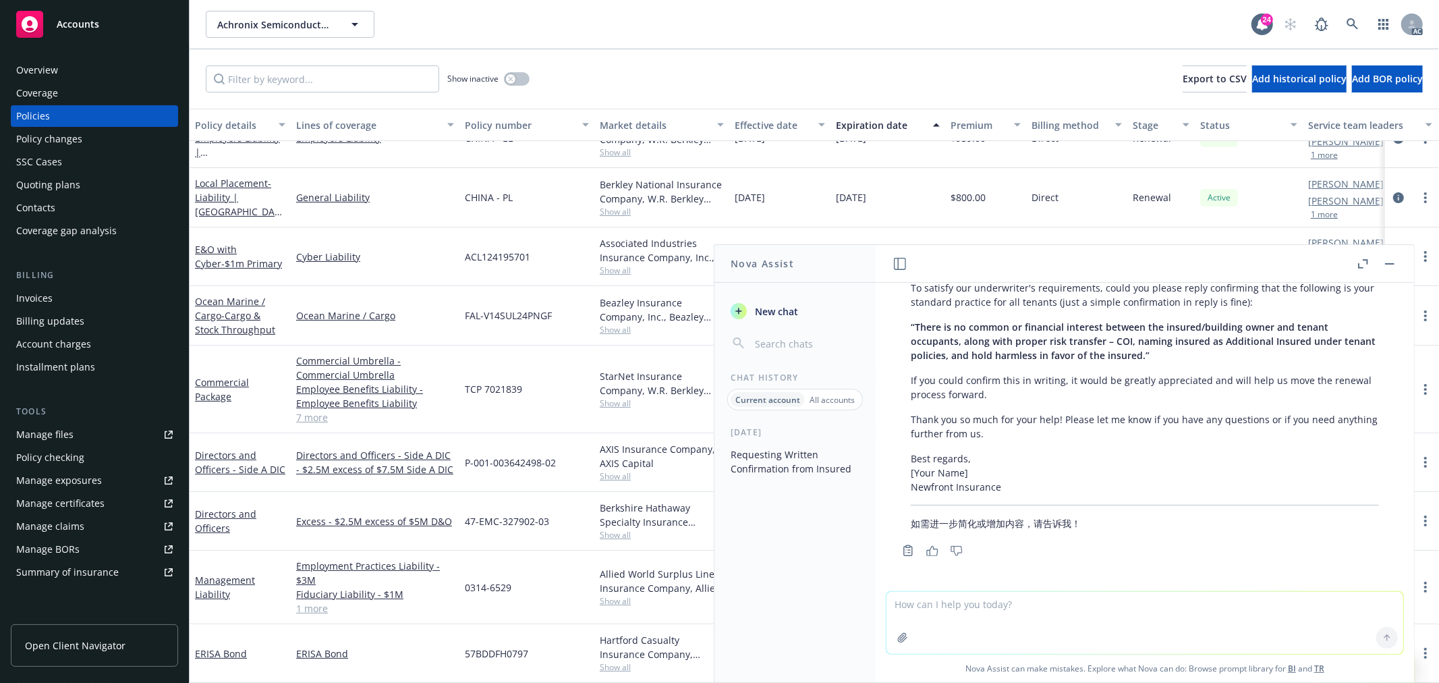
scroll to position [2056, 0]
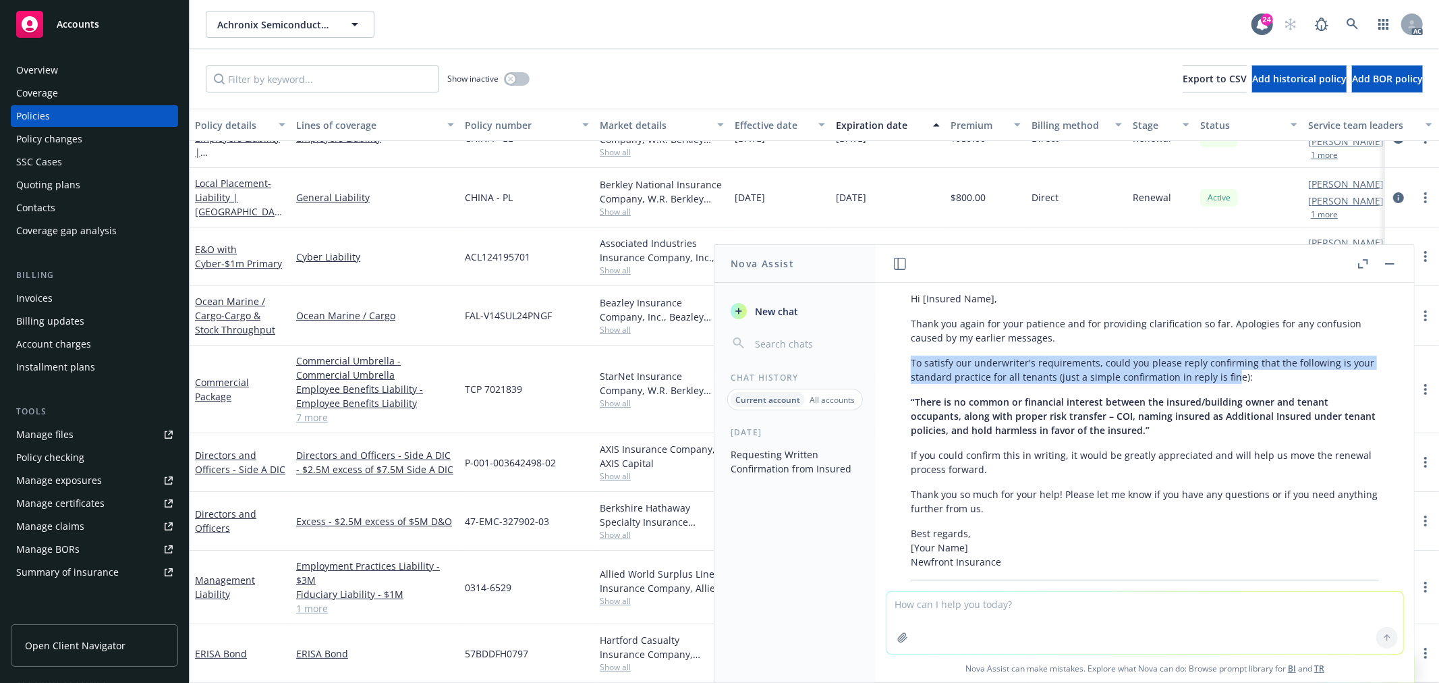
drag, startPoint x: 911, startPoint y: 361, endPoint x: 1253, endPoint y: 385, distance: 342.9
click at [1253, 385] on div "明白，这是对 insured 核心内容的再次确认：要确保他们的书面确认中包含加粗部分，而且明确这是他们的惯常做法。以下是一封简短、礼貌的英文邮件模板，突出你们…" at bounding box center [1144, 410] width 495 height 400
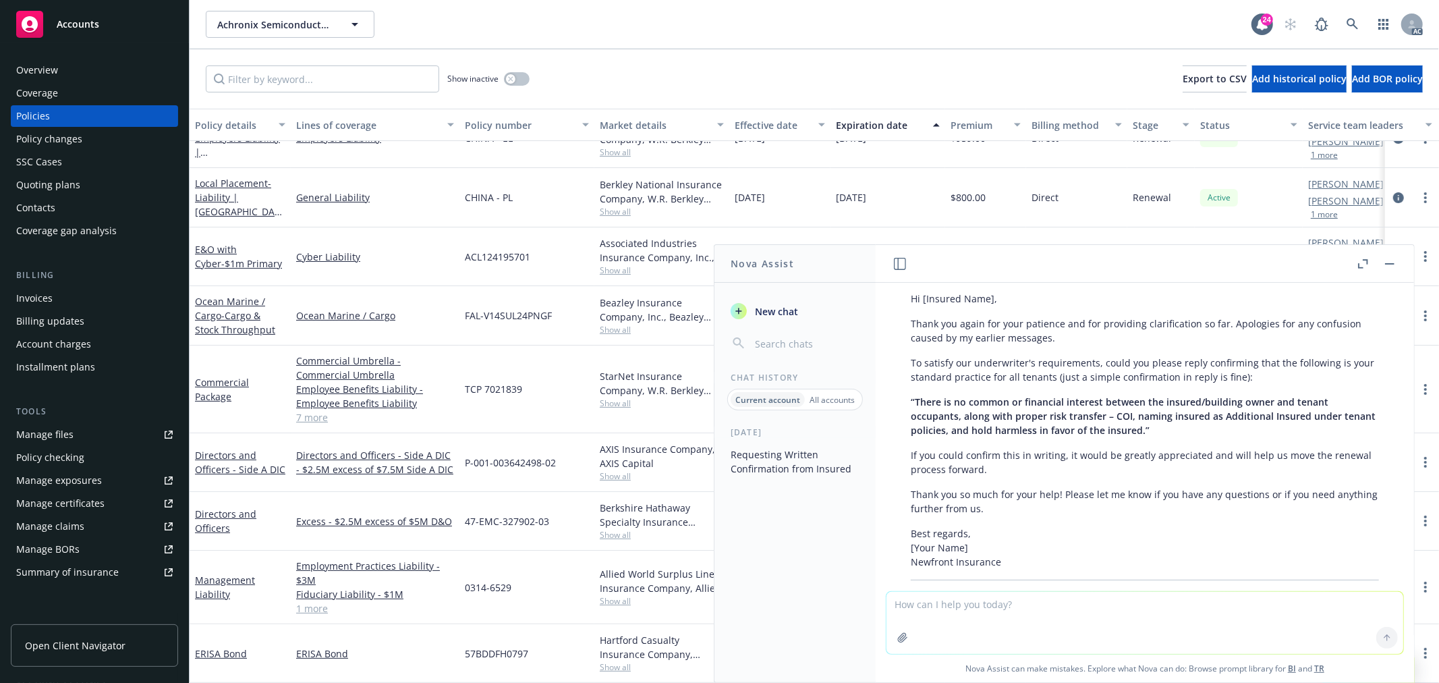
click at [1092, 403] on span "“There is no common or financial interest between the insured/building owner an…" at bounding box center [1143, 415] width 465 height 41
drag, startPoint x: 978, startPoint y: 398, endPoint x: 1144, endPoint y: 407, distance: 165.5
click at [1144, 407] on p "“There is no common or financial interest between the insured/building owner an…" at bounding box center [1145, 416] width 468 height 43
click at [1201, 429] on p "“There is no common or financial interest between the insured/building owner an…" at bounding box center [1145, 416] width 468 height 43
drag, startPoint x: 915, startPoint y: 451, endPoint x: 1048, endPoint y: 474, distance: 134.9
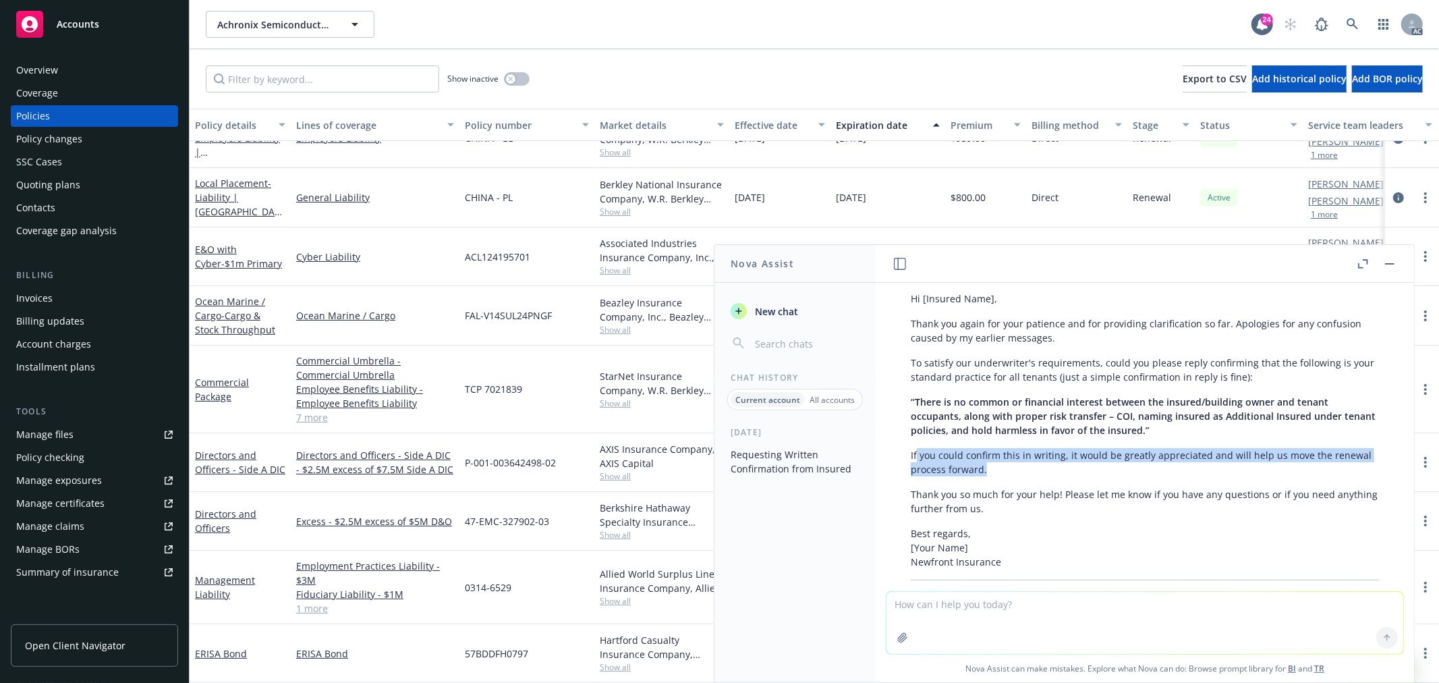
click at [1048, 474] on p "If you could confirm this in writing, it would be greatly appreciated and will …" at bounding box center [1145, 462] width 468 height 28
click at [1043, 507] on p "Thank you so much for your help! Please let me know if you have any questions o…" at bounding box center [1145, 501] width 468 height 28
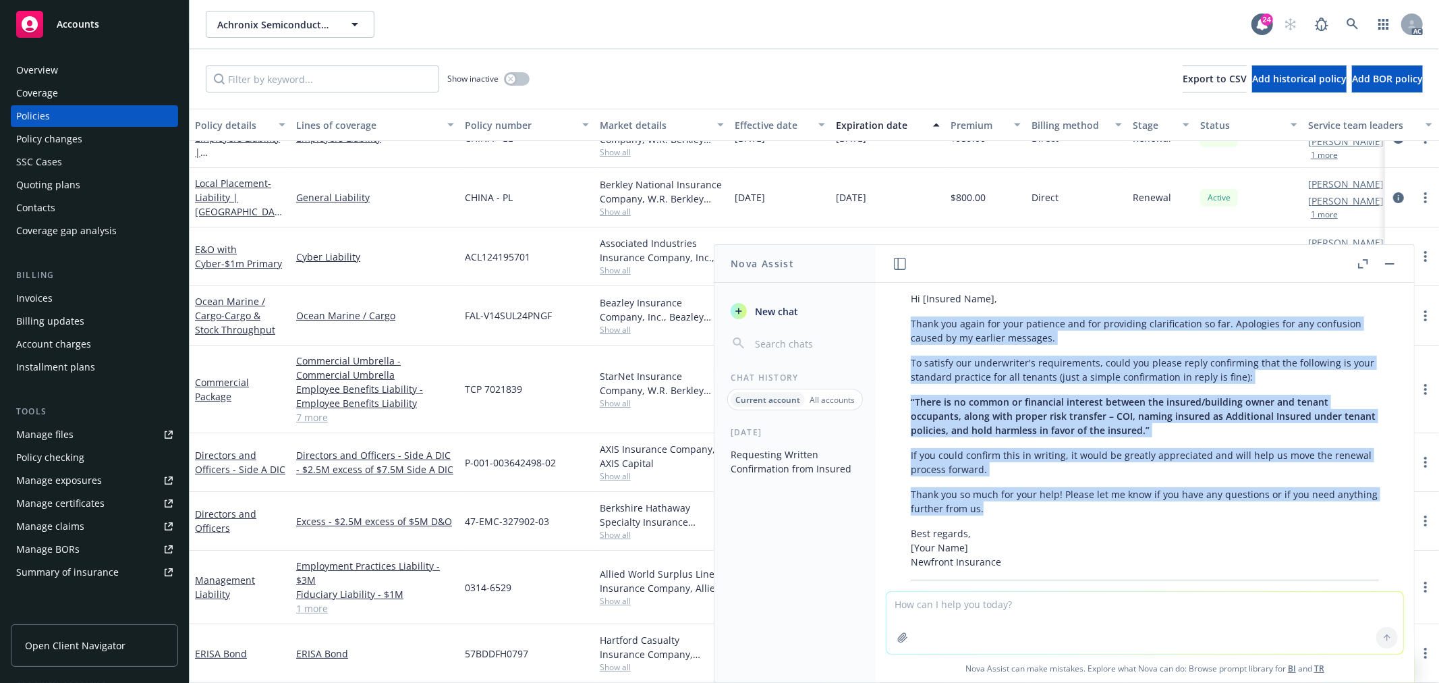
drag, startPoint x: 1032, startPoint y: 503, endPoint x: 908, endPoint y: 324, distance: 218.2
click at [908, 324] on div "明白，这是对 insured 核心内容的再次确认：要确保他们的书面确认中包含加粗部分，而且明确这是他们的惯常做法。以下是一封简短、礼貌的英文邮件模板，突出你们…" at bounding box center [1144, 410] width 495 height 400
copy div "Thank you again for your patience and for providing clarification so far. Apolo…"
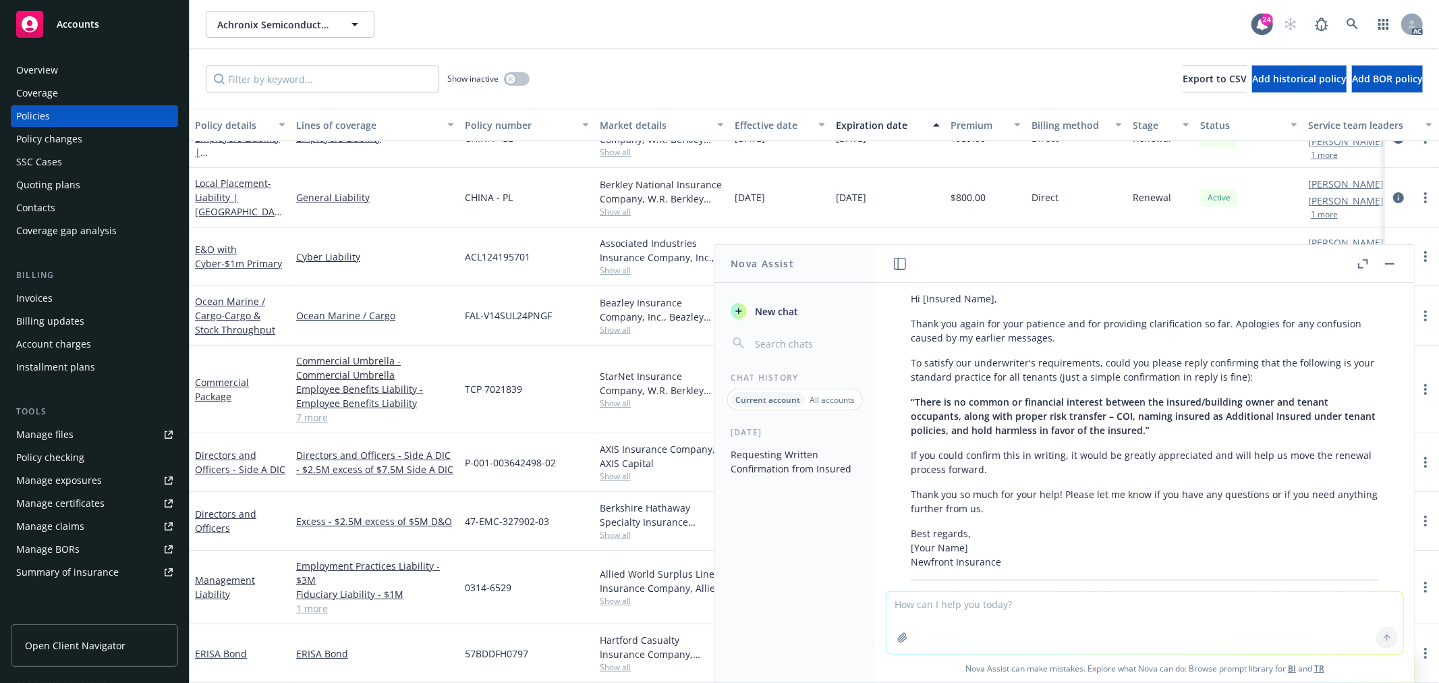
click at [982, 596] on textarea at bounding box center [1144, 623] width 517 height 62
paste textarea "thank you, we will also just need written confirmation that this is their pract…"
type textarea "thank you, we will also just need written confirmation that this is their pract…"
click at [1293, 617] on textarea "thank you, we will also just need written confirmation that this is their pract…" at bounding box center [1144, 621] width 517 height 63
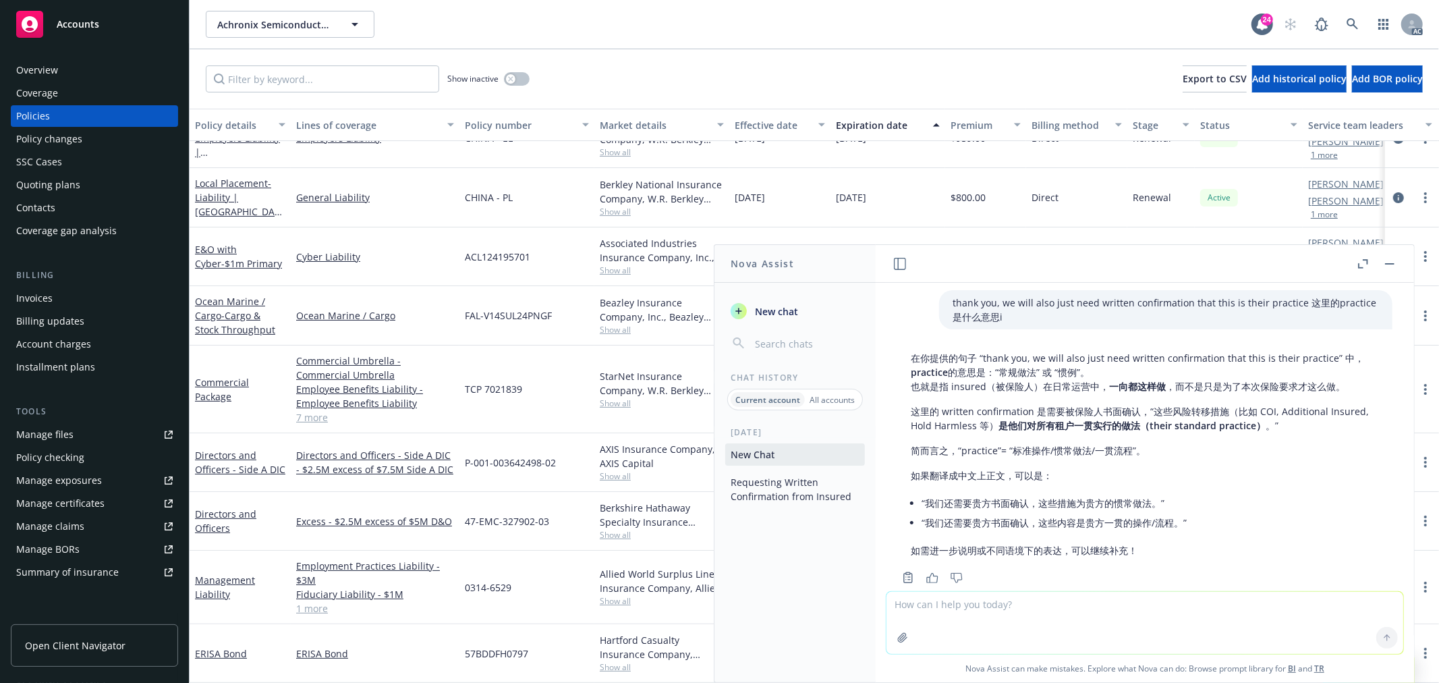
scroll to position [2444, 0]
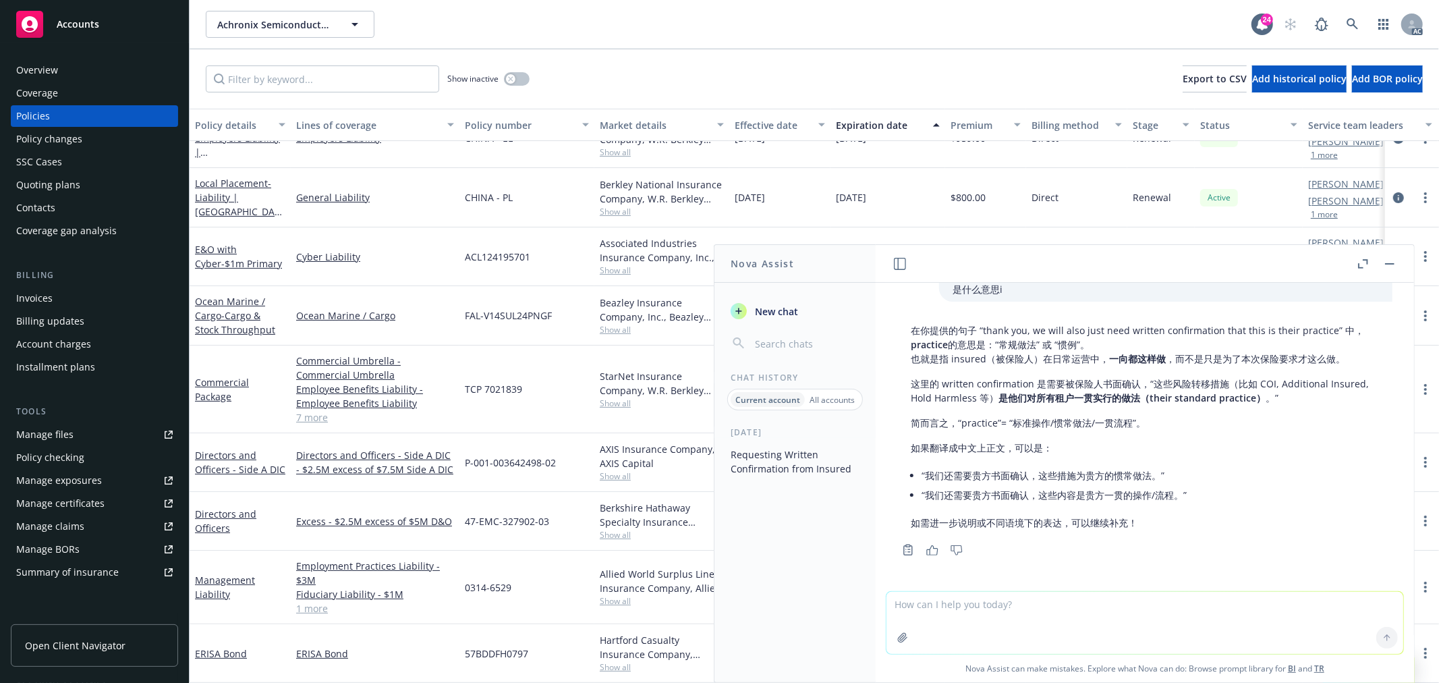
click at [999, 611] on textarea at bounding box center [1144, 623] width 517 height 62
paste textarea "Hi Marc, Thank you again for your patience and for providing clarification so f…"
type textarea "润色翻译英文：Hi Marc, Thank you again for your patience and for providing clarificati…"
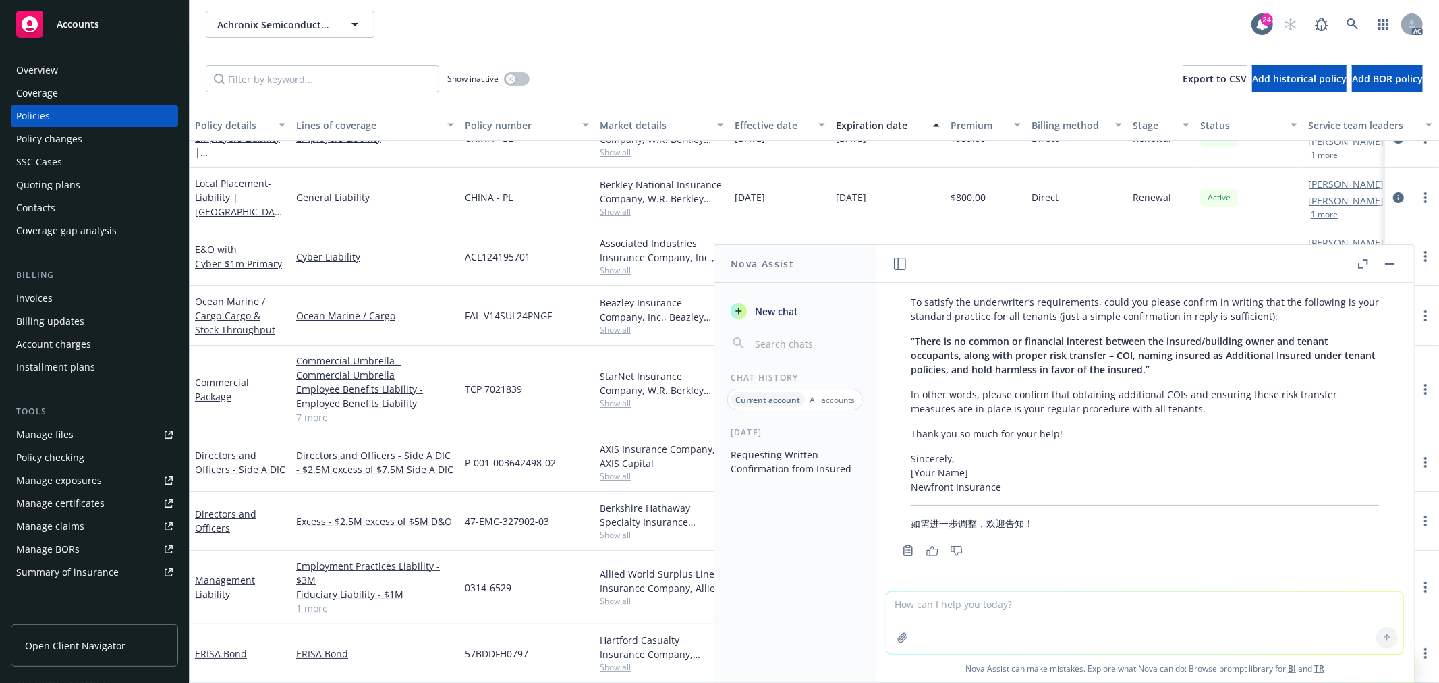
scroll to position [2993, 0]
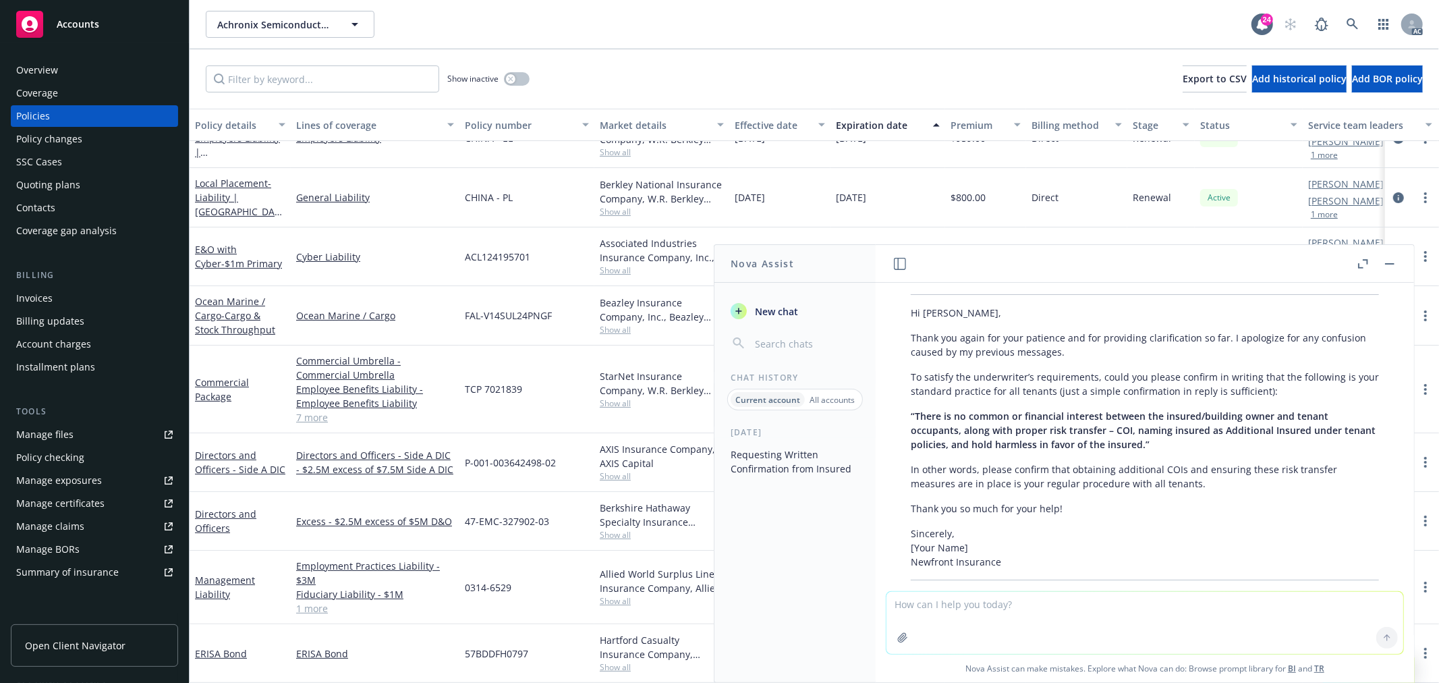
click at [911, 370] on p "To satisfy the underwriter’s requirements, could you please confirm in writing …" at bounding box center [1145, 384] width 468 height 28
click at [950, 609] on textarea at bounding box center [1144, 623] width 517 height 62
type textarea "直译出"
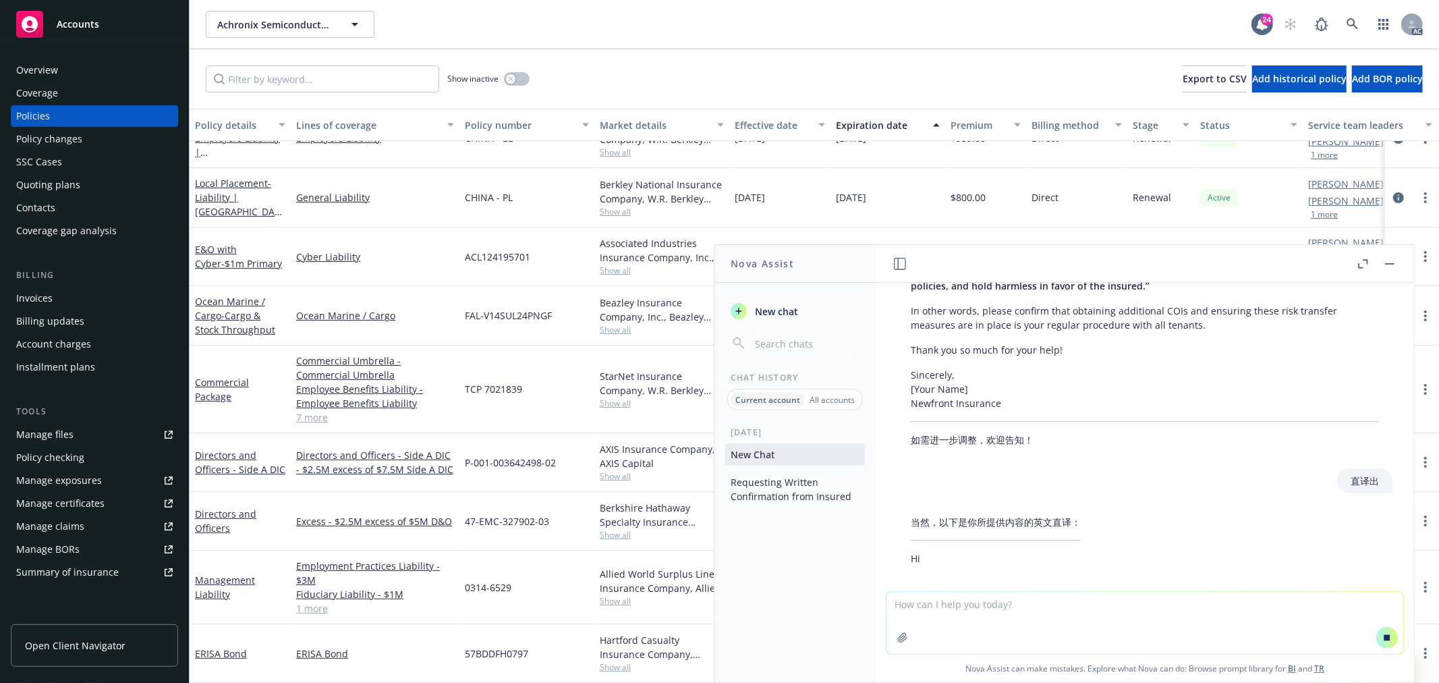
scroll to position [3041, 0]
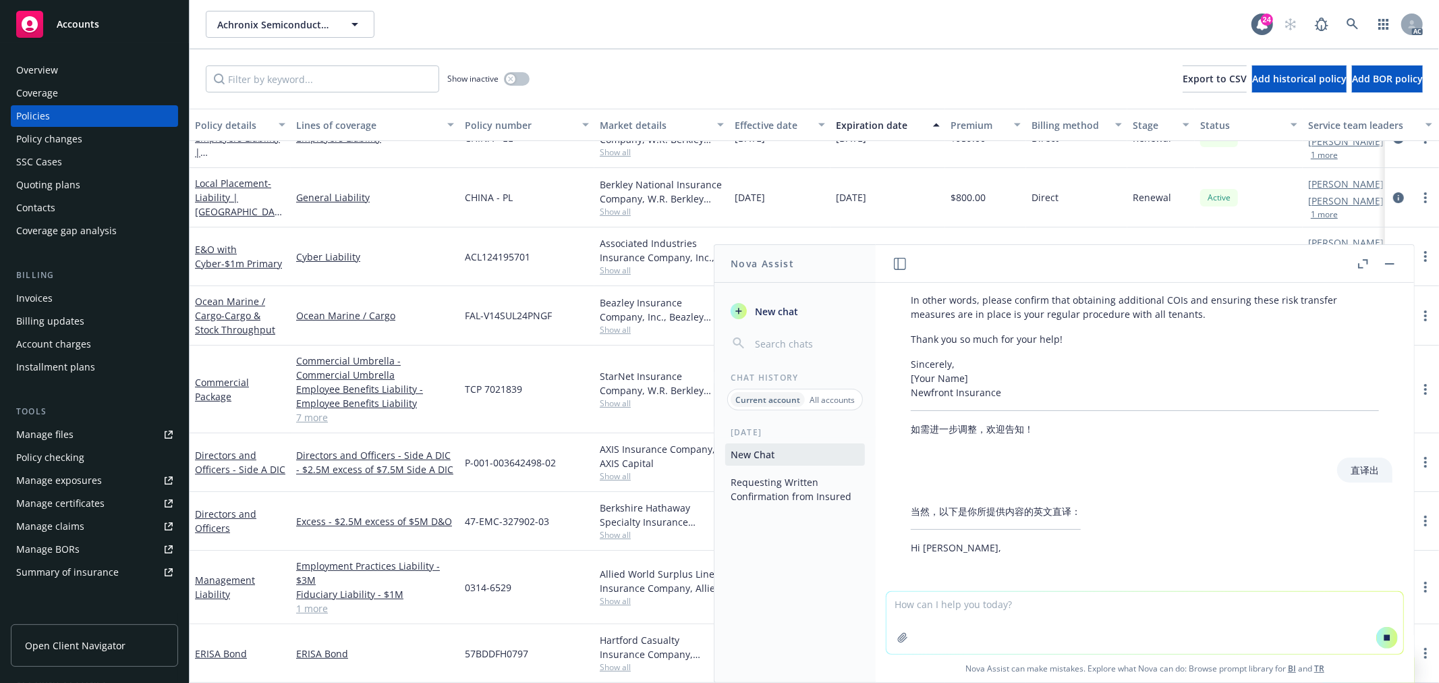
click at [1019, 597] on textarea at bounding box center [1144, 623] width 517 height 62
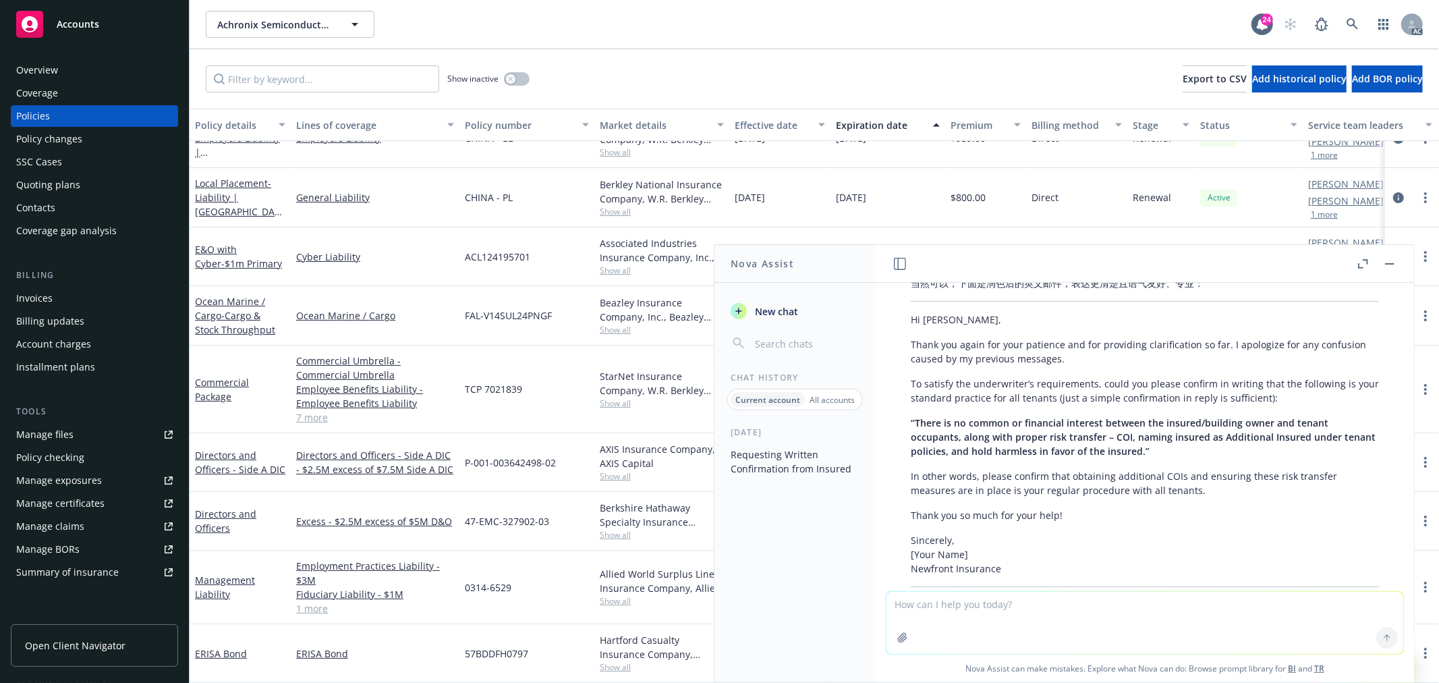
scroll to position [2979, 0]
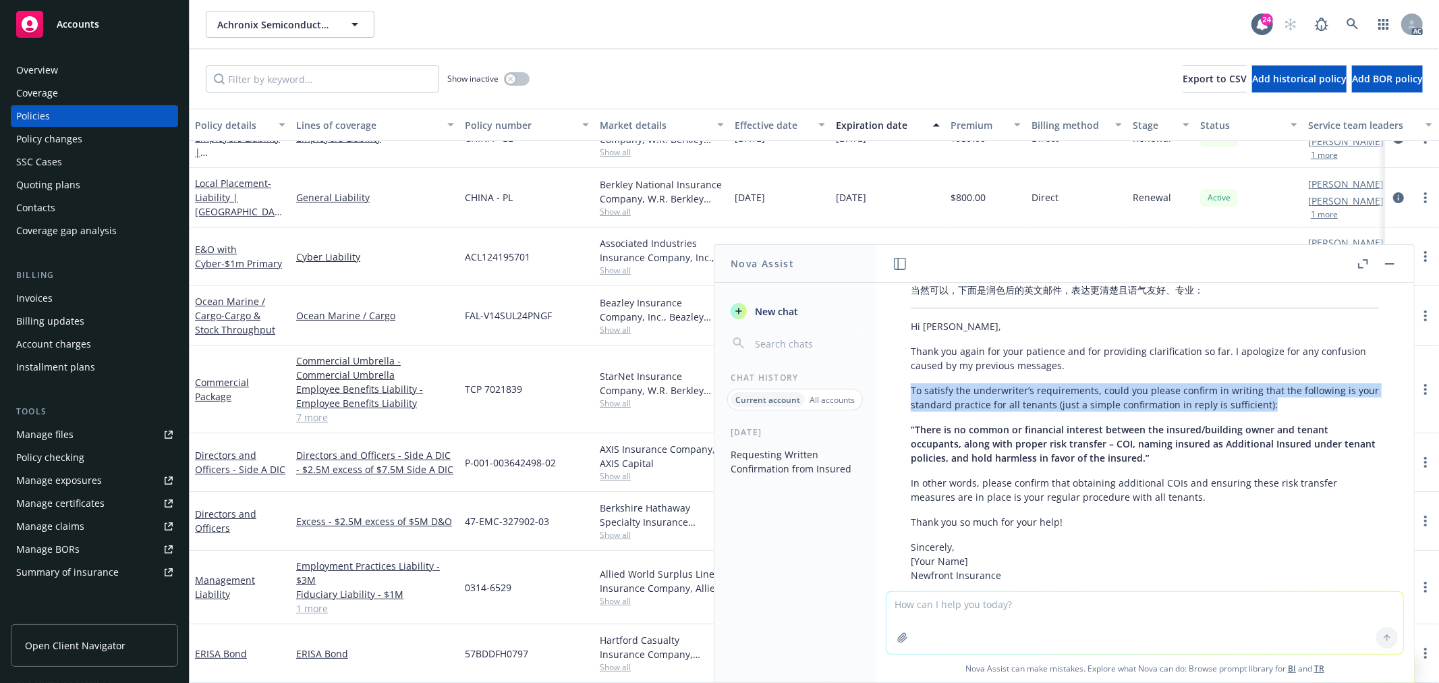
drag, startPoint x: 1291, startPoint y: 402, endPoint x: 907, endPoint y: 386, distance: 384.9
click at [907, 386] on div "当然可以，下面是润色后的英文邮件，表达更清楚且语气友好、专业： Hi Marc, Thank you again for your patience and …" at bounding box center [1144, 450] width 495 height 347
copy p "To satisfy the underwriter’s requirements, could you please confirm in writing …"
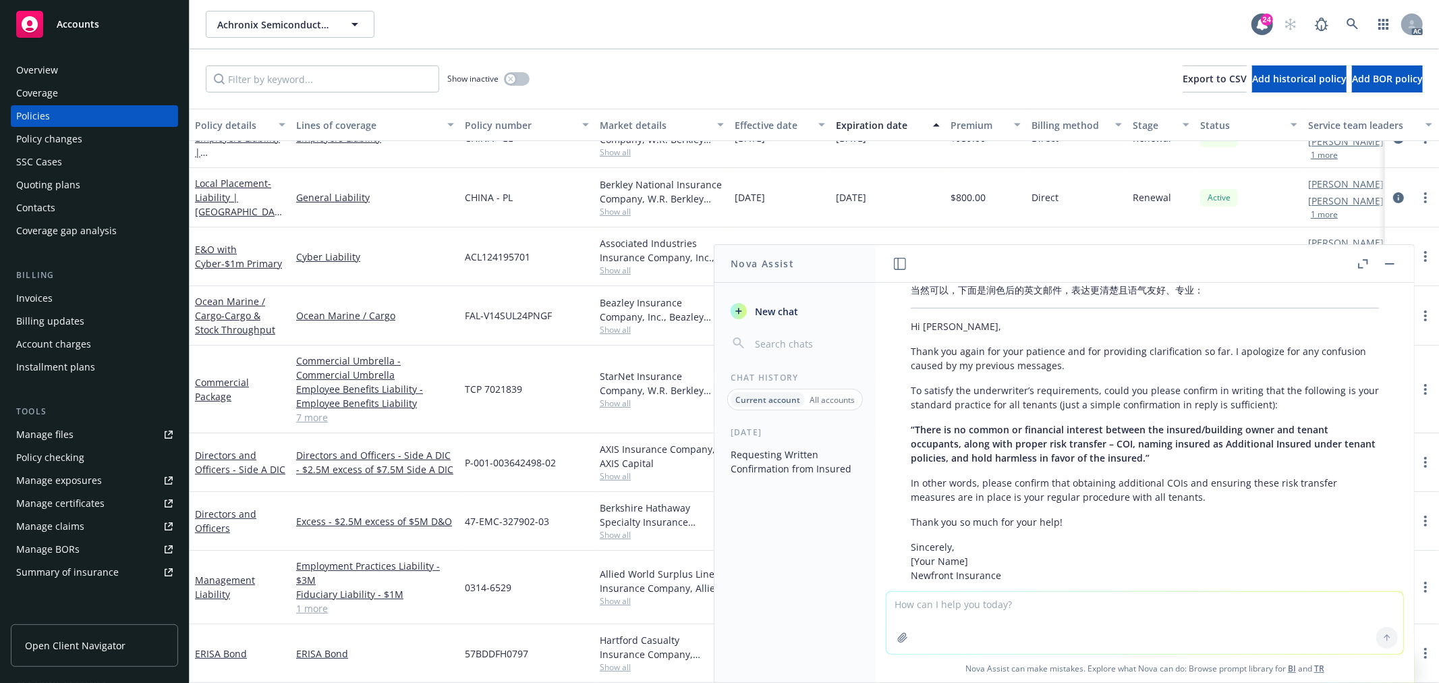
click at [1048, 509] on div "当然可以，下面是润色后的英文邮件，表达更清楚且语气友好、专业： Hi Marc, Thank you again for your patience and …" at bounding box center [1144, 450] width 495 height 347
drag, startPoint x: 1201, startPoint y: 503, endPoint x: 884, endPoint y: 477, distance: 317.4
click at [884, 477] on div "underwriter说让insured提供一个written confirmation that this is their practice - Note…" at bounding box center [1145, 437] width 538 height 308
copy p "In other words, please confirm that obtaining additional COIs and ensuring thes…"
click at [968, 612] on textarea at bounding box center [1144, 623] width 517 height 62
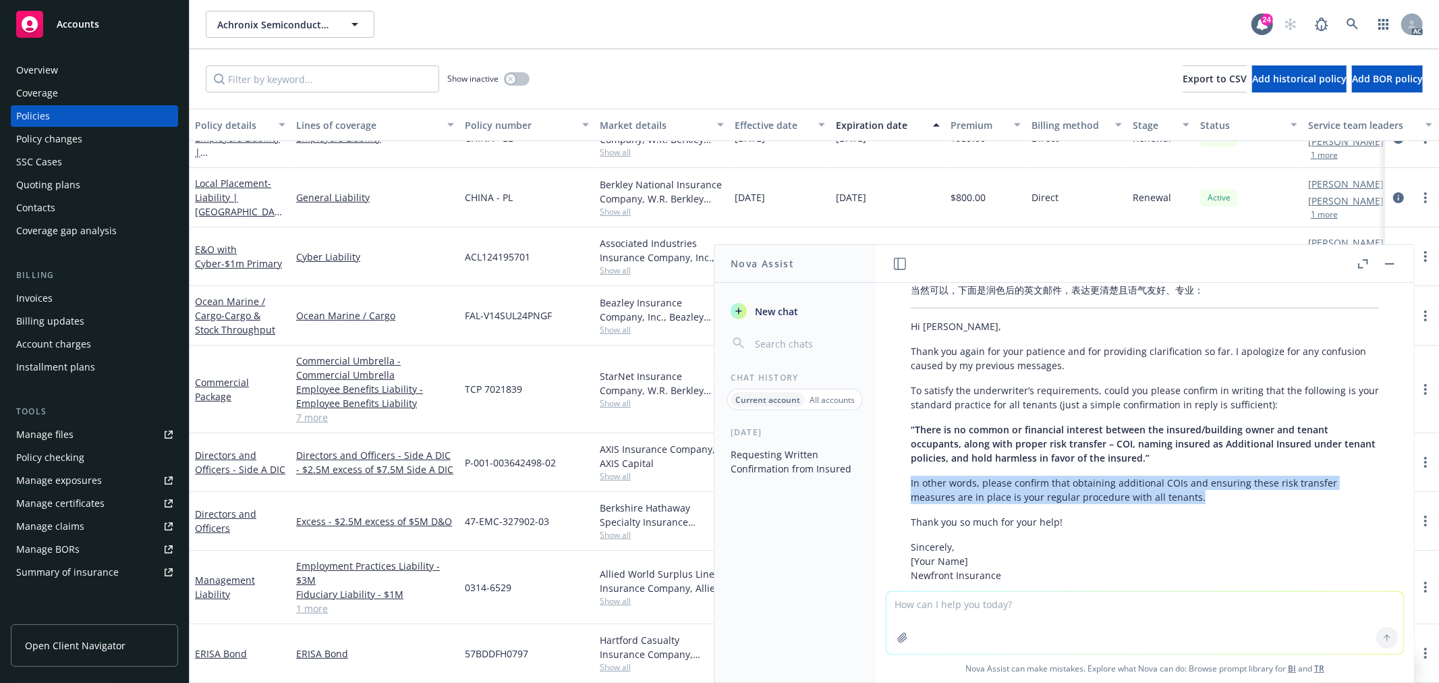
drag, startPoint x: 1218, startPoint y: 494, endPoint x: 899, endPoint y: 479, distance: 319.4
click at [899, 479] on div "当然可以，下面是润色后的英文邮件，表达更清楚且语气友好、专业： Hi Marc, Thank you again for your patience and …" at bounding box center [1144, 450] width 495 height 347
copy p "In other words, please confirm that obtaining additional COIs and ensuring thes…"
click at [940, 615] on textarea at bounding box center [1144, 623] width 517 height 62
paste textarea "In other words, please confirm that obtaining additional COIs and ensuring thes…"
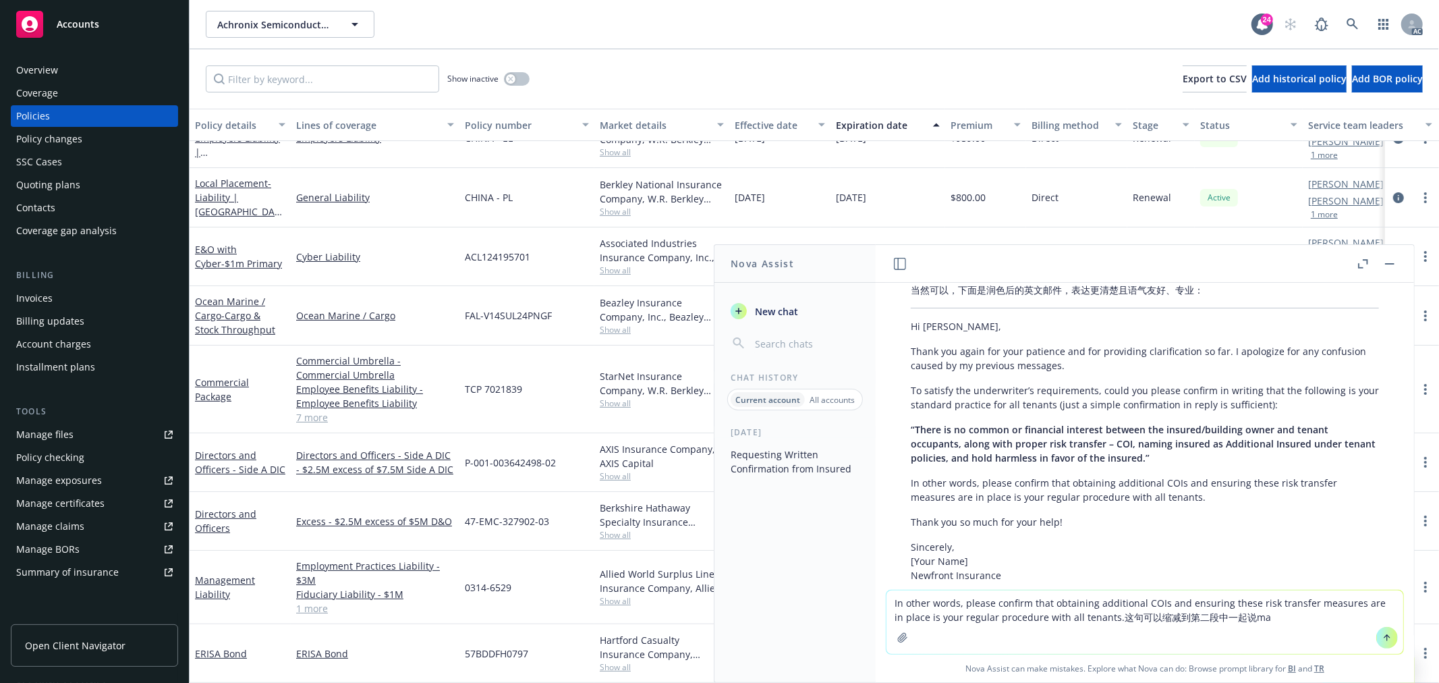
type textarea "In other words, please confirm that obtaining additional COIs and ensuring thes…"
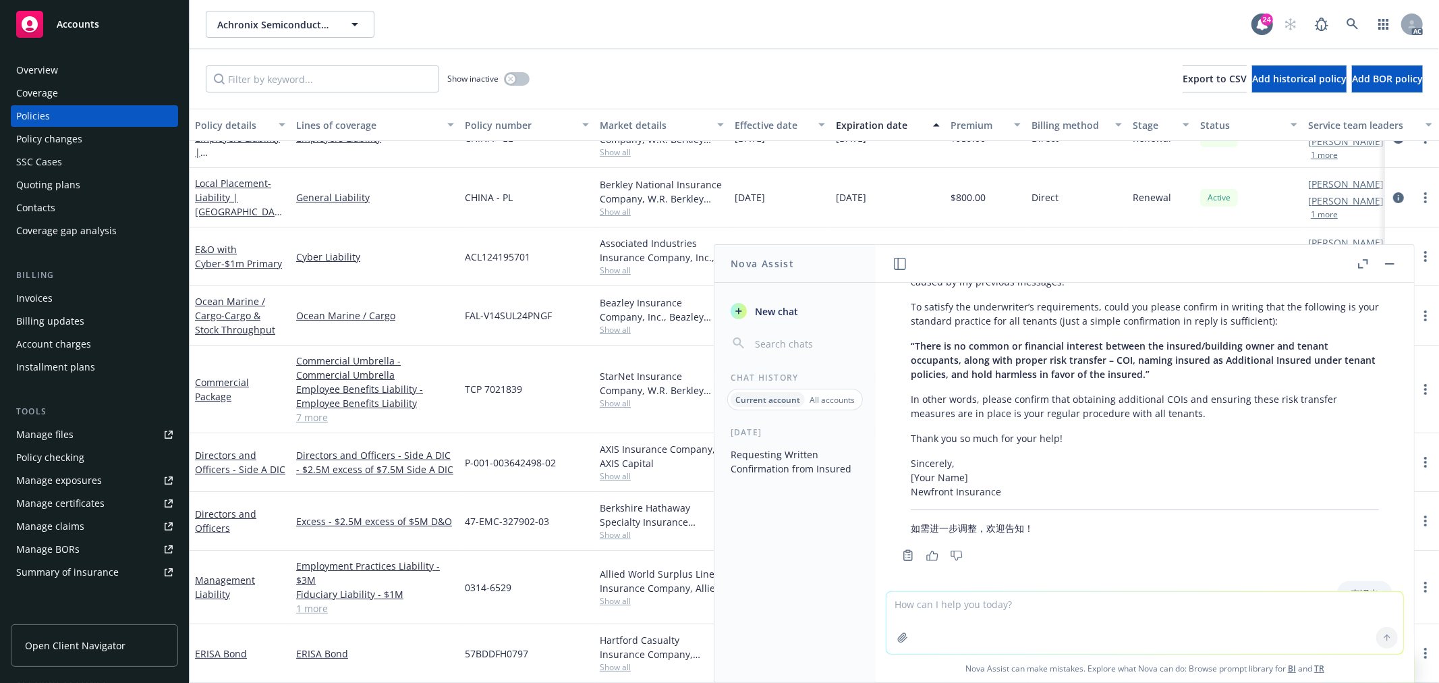
scroll to position [2958, 0]
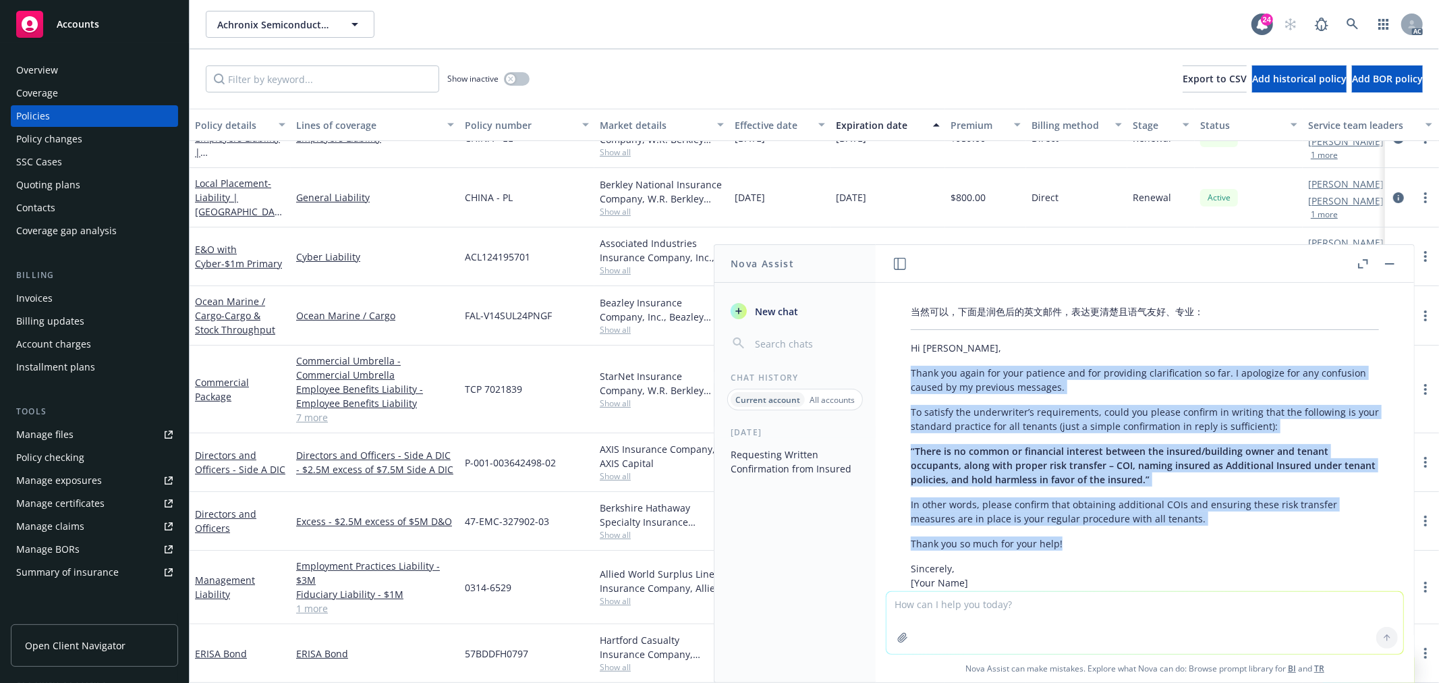
drag, startPoint x: 1073, startPoint y: 542, endPoint x: 909, endPoint y: 367, distance: 239.6
click at [909, 367] on div "当然可以，下面是润色后的英文邮件，表达更清楚且语气友好、专业： Hi Marc, Thank you again for your patience and …" at bounding box center [1144, 472] width 495 height 347
copy div "Thank you again for your patience and for providing clarification so far. I apo…"
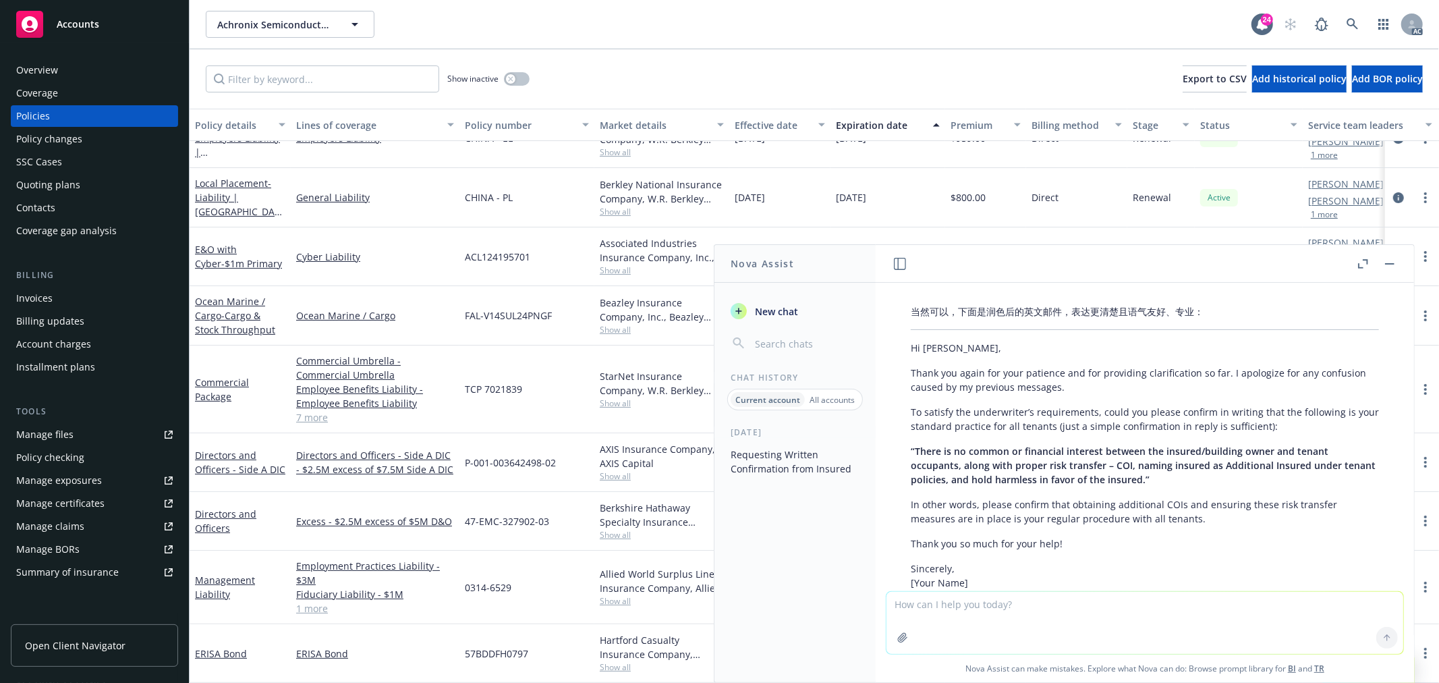
click at [989, 609] on textarea at bounding box center [1144, 623] width 517 height 62
paste textarea "Thank you again for your patience and for providing clarification so far. I apo…"
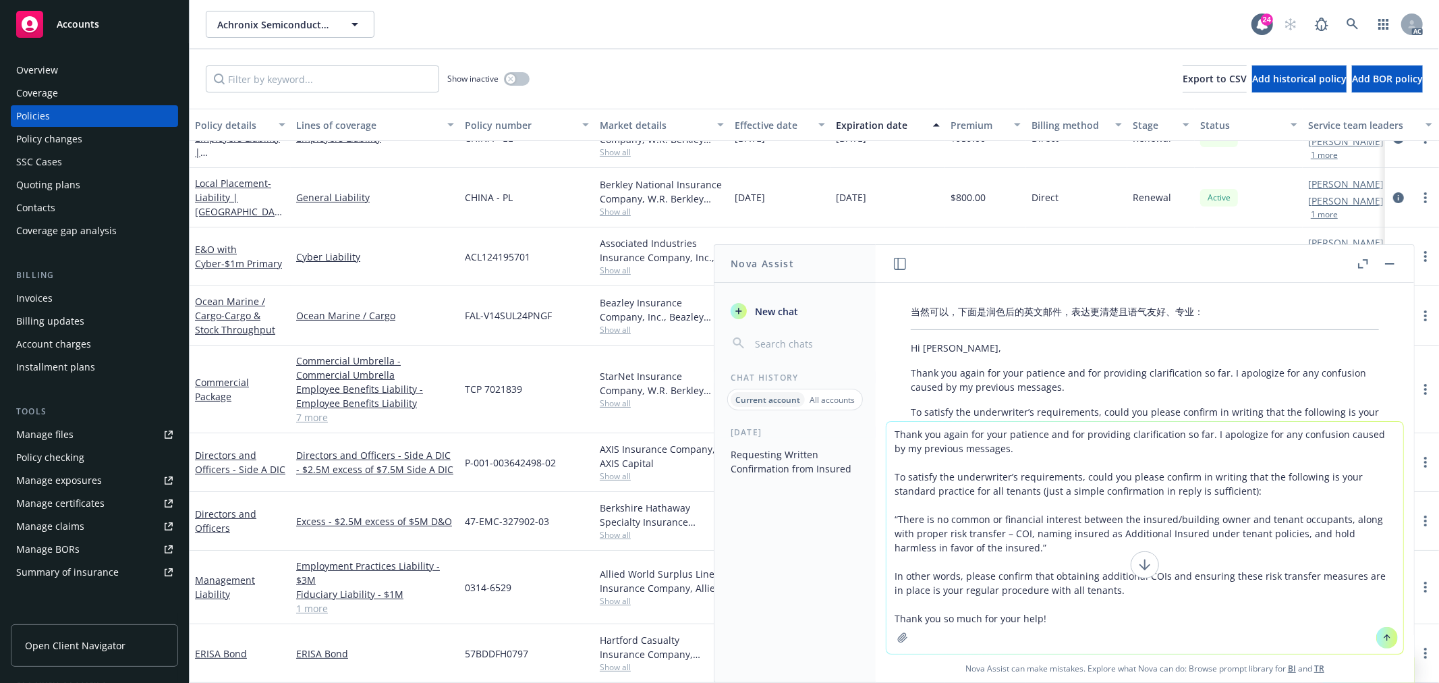
click at [1125, 594] on textarea "Thank you again for your patience and for providing clarification so far. I apo…" at bounding box center [1144, 538] width 517 height 232
drag, startPoint x: 1190, startPoint y: 491, endPoint x: 1132, endPoint y: 573, distance: 100.7
click at [875, 470] on div "Nova Assist New chat Chat History Current account All accounts Today Requesting…" at bounding box center [1145, 463] width 540 height 439
click at [1260, 595] on textarea "Thank you again for your patience and for providing clarification so far. I apo…" at bounding box center [1144, 538] width 517 height 232
paste textarea "To satisfy the underwriter’s requirements, could you please confirm in writing …"
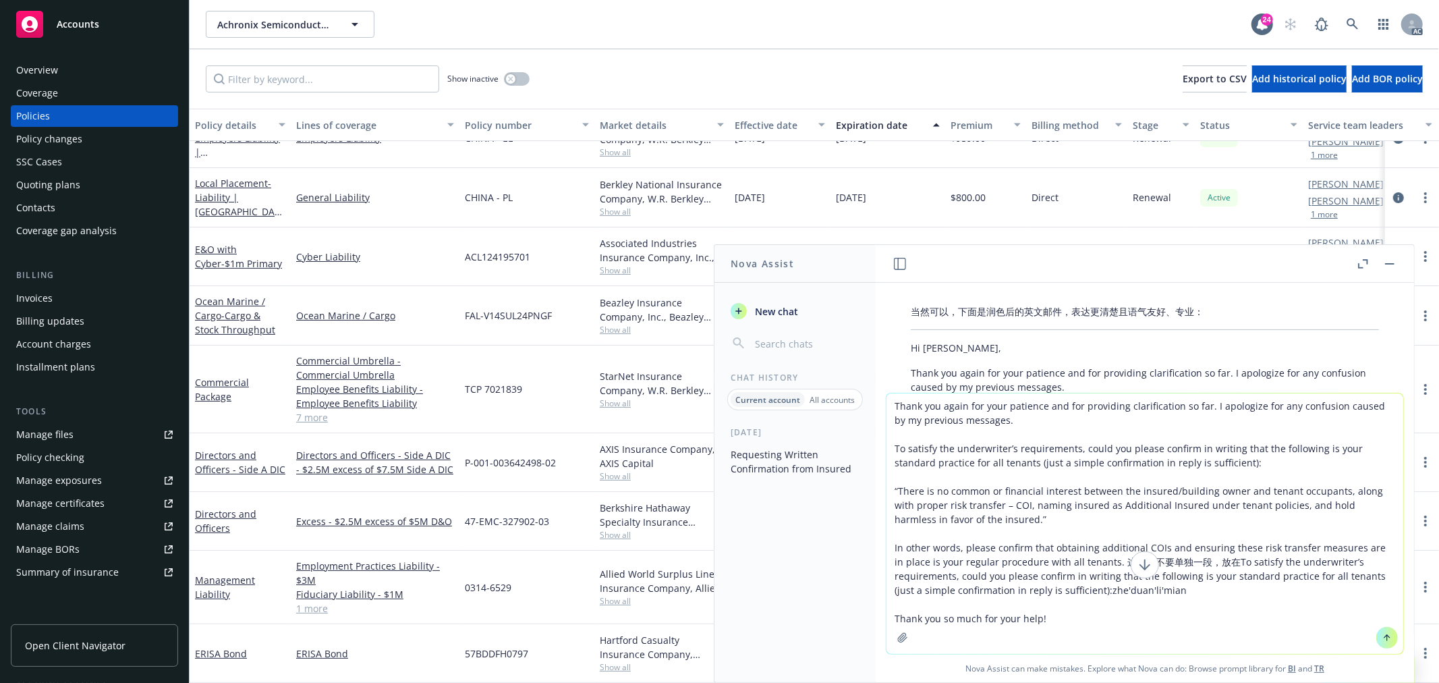
type textarea "Thank you again for your patience and for providing clarification so far. I apo…"
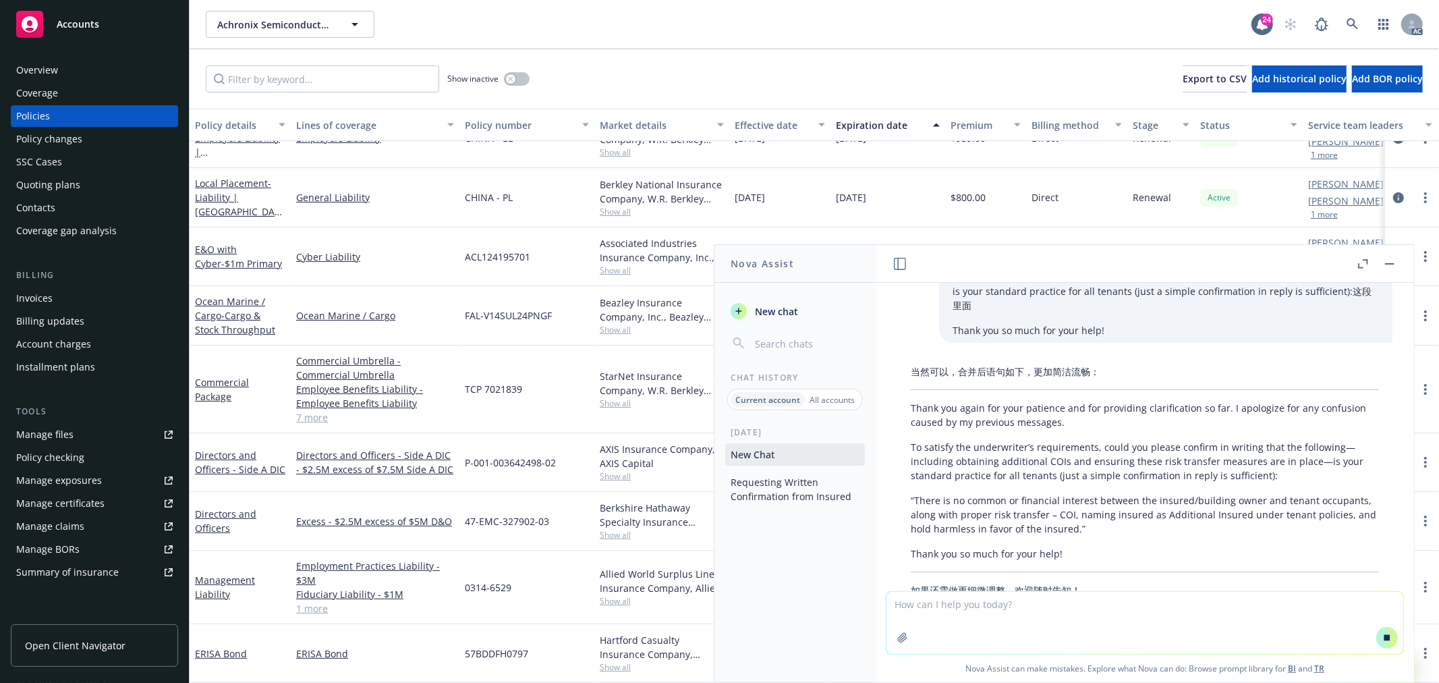
scroll to position [4381, 0]
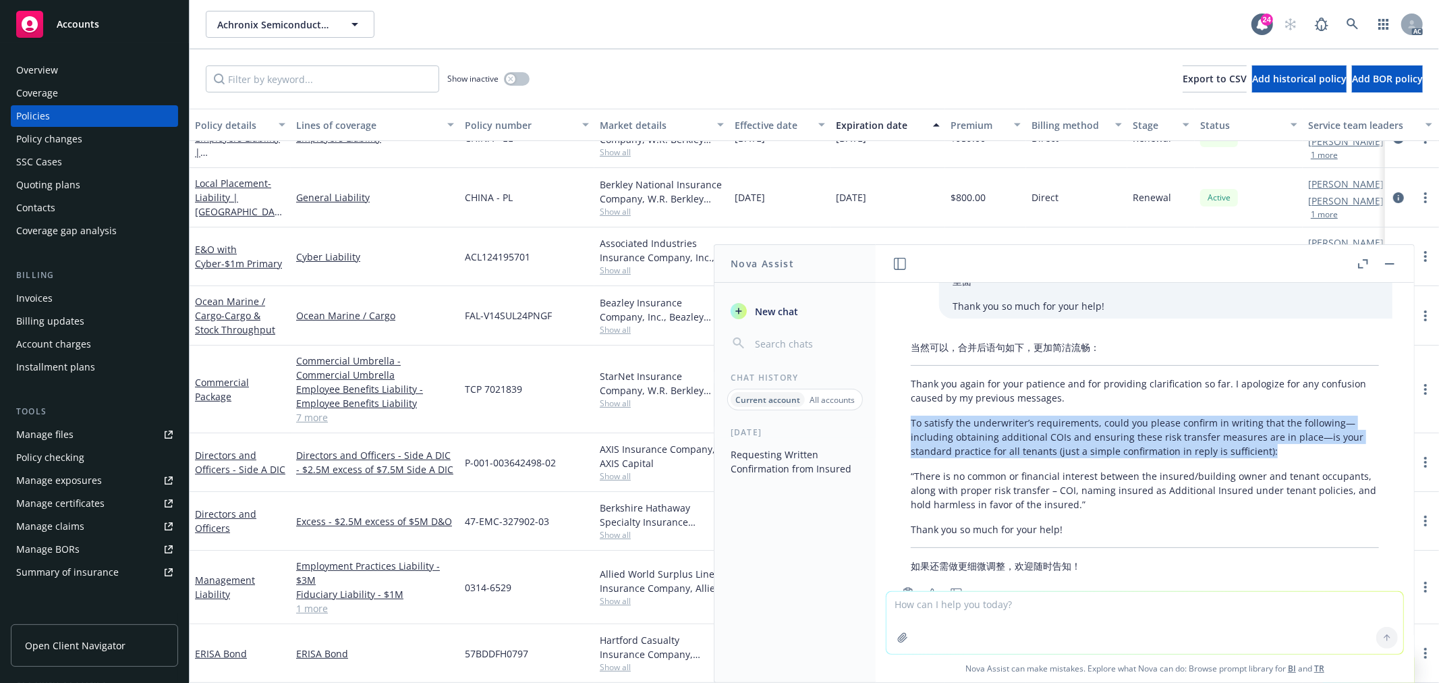
drag, startPoint x: 1270, startPoint y: 406, endPoint x: 899, endPoint y: 380, distance: 372.0
click at [899, 380] on div "当然可以，合并后语句如下，更加简洁流畅： Thank you again for your patience and for providing clarif…" at bounding box center [1144, 457] width 495 height 244
copy p "To satisfy the underwriter’s requirements, could you please confirm in writing …"
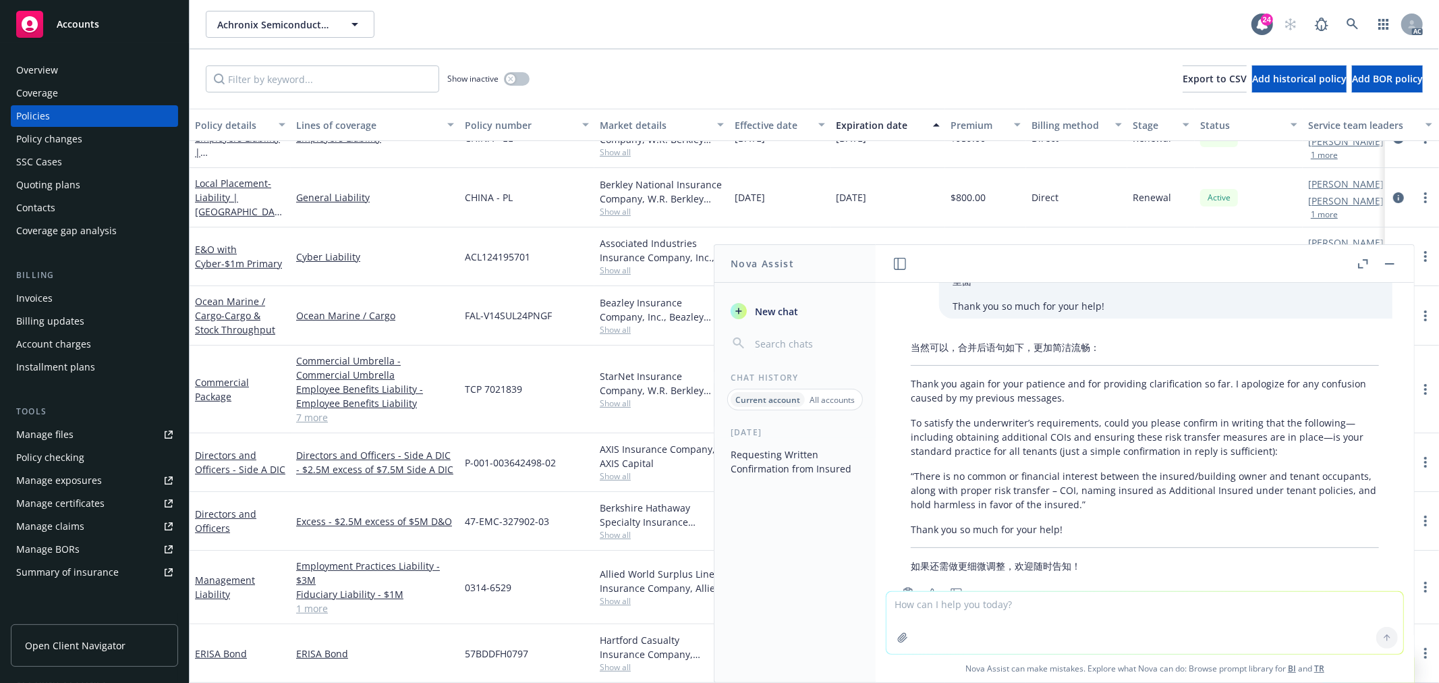
click at [965, 615] on textarea at bounding box center [1144, 623] width 517 height 62
paste textarea "To satisfy the underwriter’s requirements, could you please confirm in writing …"
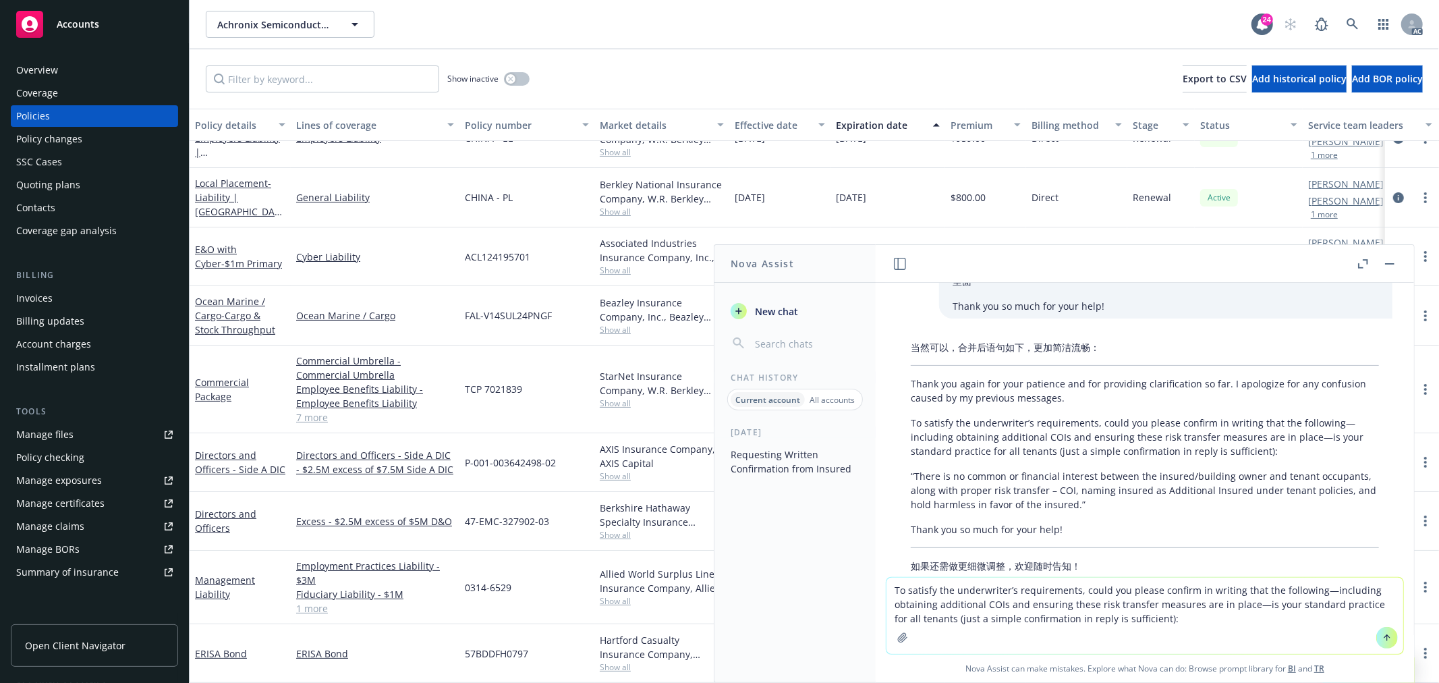
click at [1310, 588] on textarea "To satisfy the underwriter’s requirements, could you please confirm in writing …" at bounding box center [1144, 615] width 517 height 76
click at [1285, 604] on textarea "To satisfy the underwriter’s requirements, could you please confirm in writing …" at bounding box center [1144, 615] width 517 height 76
click at [1351, 588] on textarea "To satisfy the underwriter’s requirements, could you please confirm in writing …" at bounding box center [1144, 615] width 517 height 76
click at [919, 604] on textarea "To satisfy the underwriter’s requirements, could you please confirm in writing …" at bounding box center [1144, 615] width 517 height 76
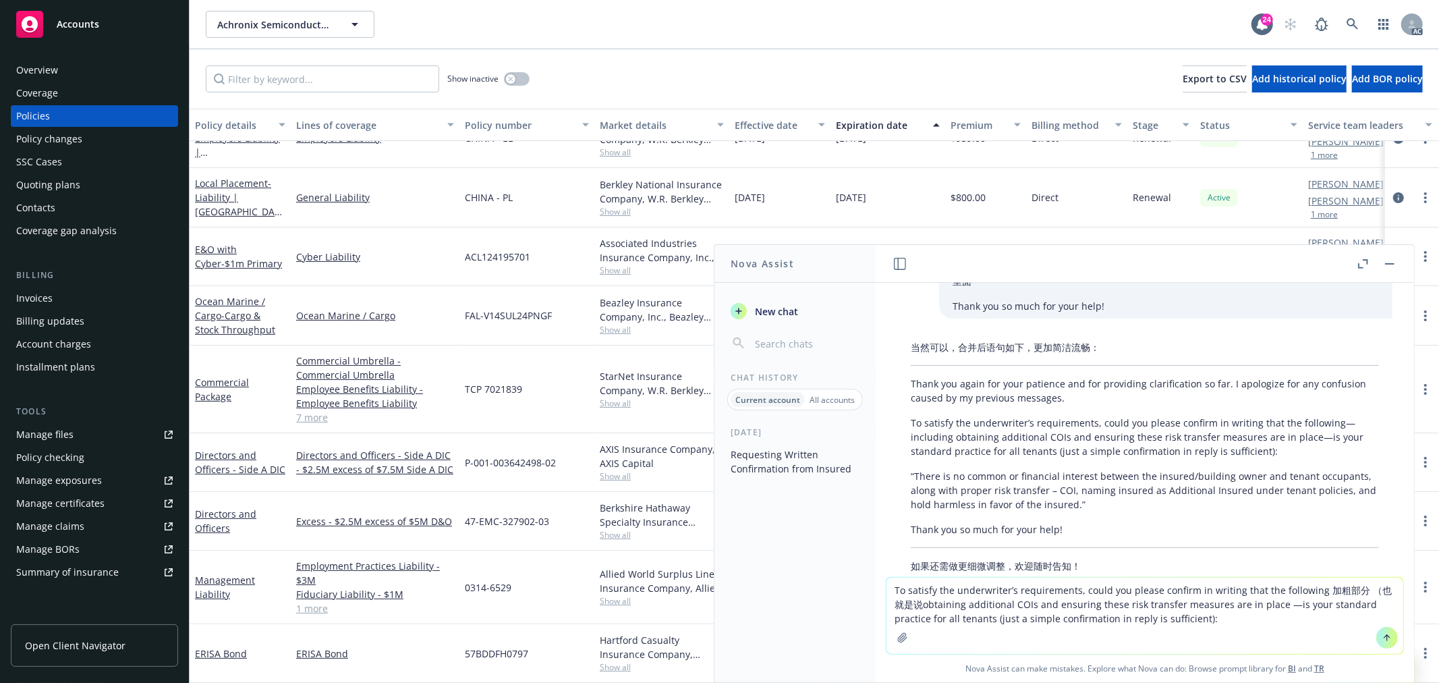
drag, startPoint x: 1022, startPoint y: 602, endPoint x: 1271, endPoint y: 602, distance: 248.9
click at [1271, 602] on textarea "To satisfy the underwriter’s requirements, could you please confirm in writing …" at bounding box center [1144, 615] width 517 height 76
type textarea "To satisfy the underwriter’s requirements, could you please confirm in writing …"
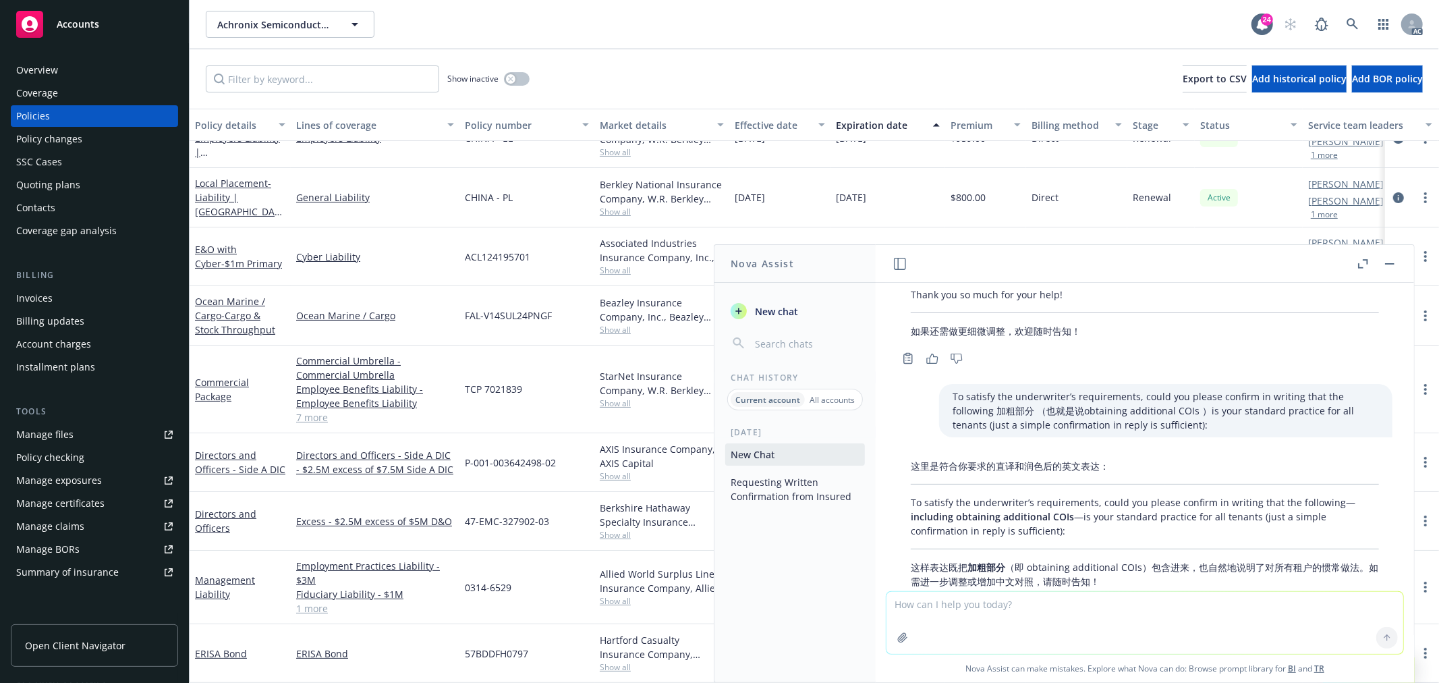
scroll to position [4631, 0]
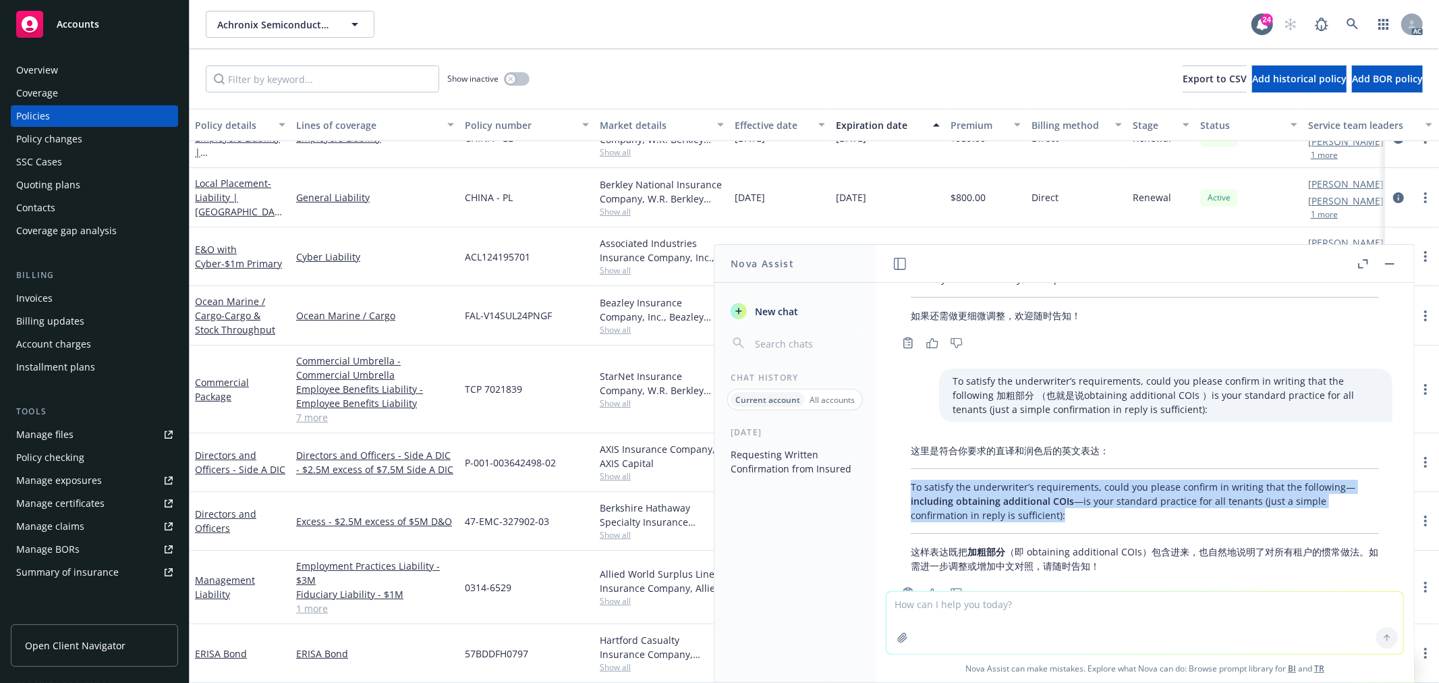
drag, startPoint x: 1061, startPoint y: 468, endPoint x: 897, endPoint y: 441, distance: 166.1
click at [897, 441] on div "这里是符合你要求的直译和润色后的英文表达： To satisfy the underwriter’s requirements, could you plea…" at bounding box center [1144, 508] width 495 height 140
copy p "To satisfy the underwriter’s requirements, could you please confirm in writing …"
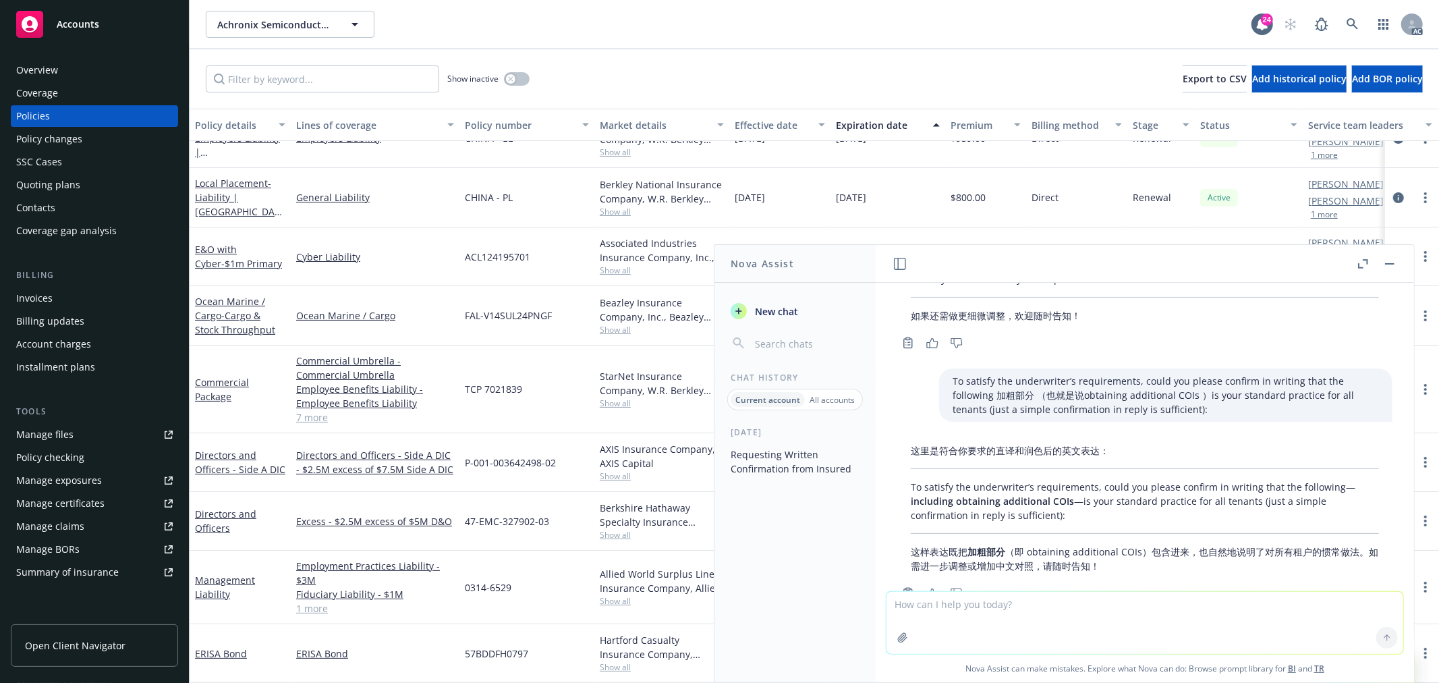
click at [985, 609] on textarea at bounding box center [1144, 623] width 517 height 62
paste textarea "To satisfy the underwriter’s requirements, could you please confirm in writing …"
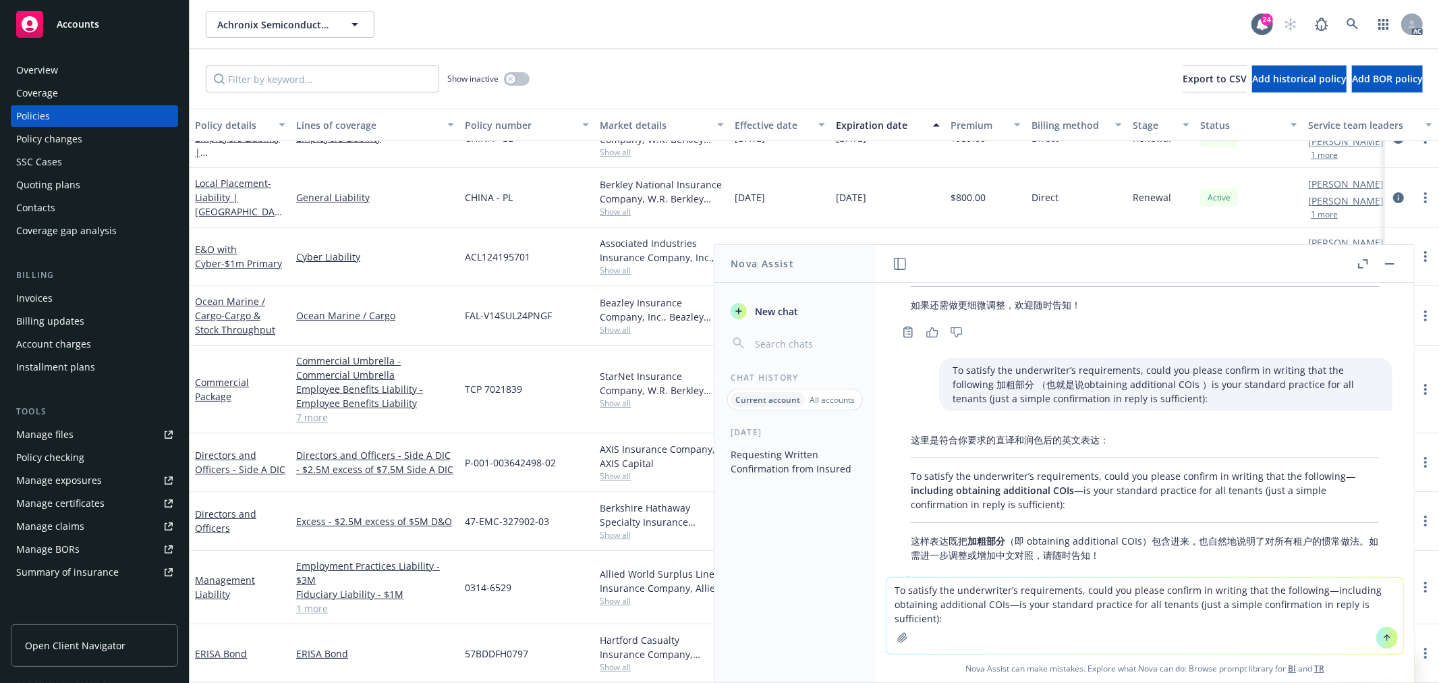
scroll to position [4645, 0]
click at [1311, 591] on textarea "To satisfy the underwriter’s requirements, could you please confirm in writing …" at bounding box center [1144, 615] width 517 height 76
click at [906, 605] on textarea "To satisfy the underwriter’s requirements, could you please confirm in writing …" at bounding box center [1144, 615] width 517 height 76
click at [1010, 604] on textarea "To satisfy the underwriter’s requirements, could you please confirm in writing …" at bounding box center [1144, 615] width 517 height 76
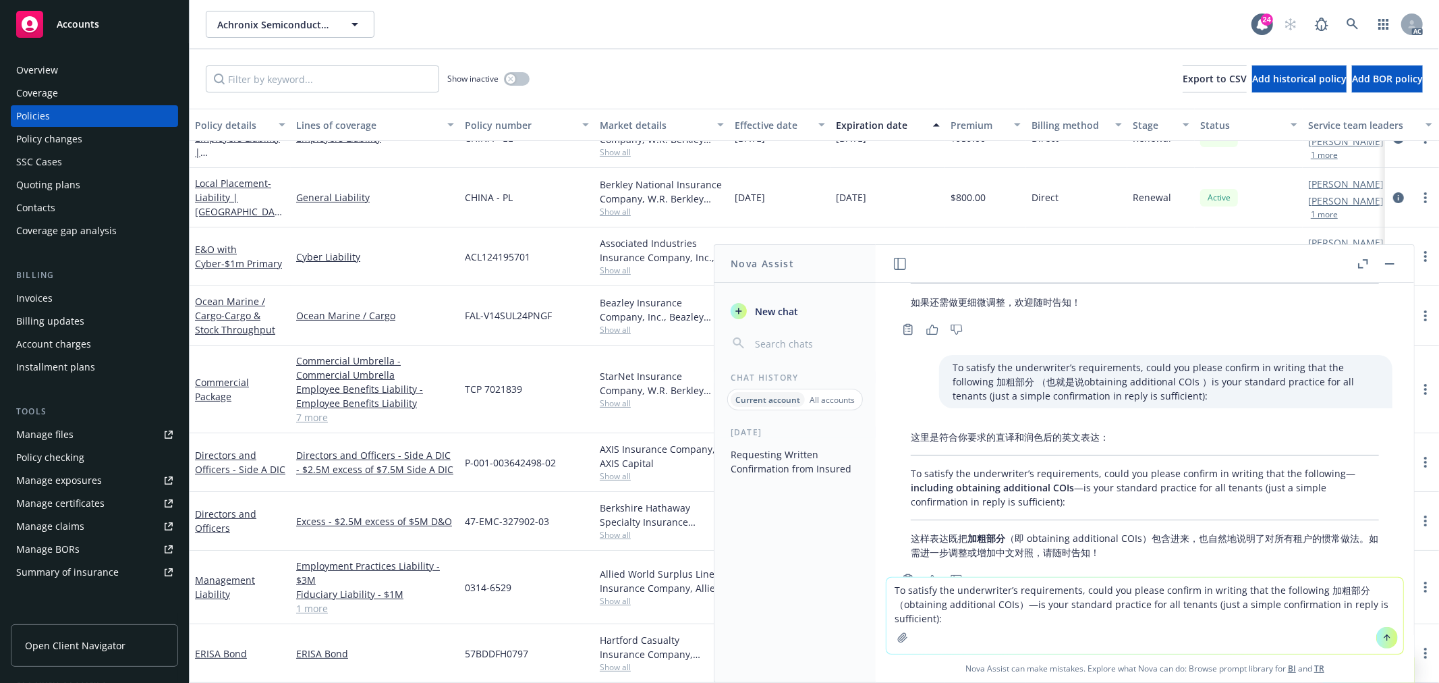
click at [900, 604] on textarea "To satisfy the underwriter’s requirements, could you please confirm in writing …" at bounding box center [1144, 615] width 517 height 76
click at [1013, 601] on textarea "To satisfy the underwriter’s requirements, could you please confirm in writing …" at bounding box center [1144, 615] width 517 height 76
click at [1031, 608] on textarea "To satisfy the underwriter’s requirements, could you please confirm in writing …" at bounding box center [1144, 615] width 517 height 76
click at [895, 588] on textarea "To satisfy the underwriter’s requirements, could you please confirm in writing …" at bounding box center [1144, 615] width 517 height 76
click at [891, 588] on textarea "To satisfy the underwriter’s requirements, could you please confirm in writing …" at bounding box center [1144, 615] width 517 height 76
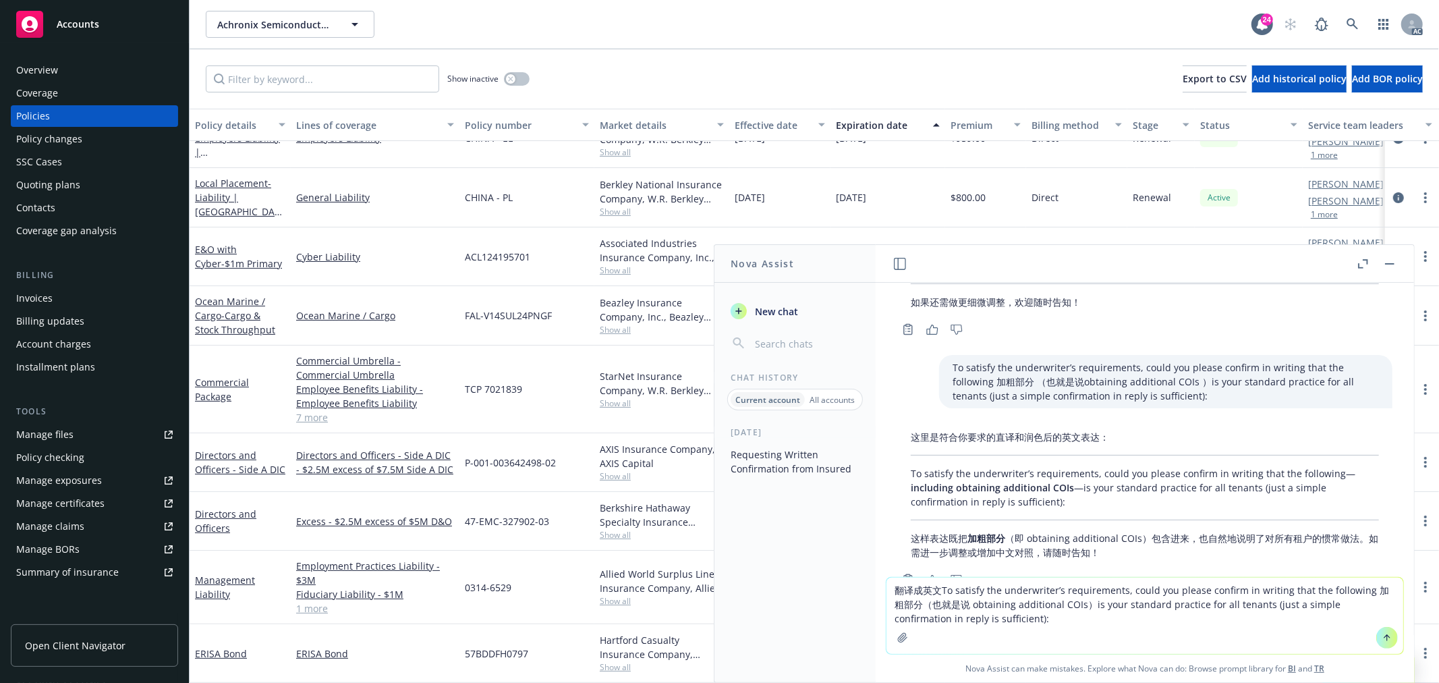
type textarea "翻译成英文：To satisfy the underwriter’s requirements, could you please confirm in wr…"
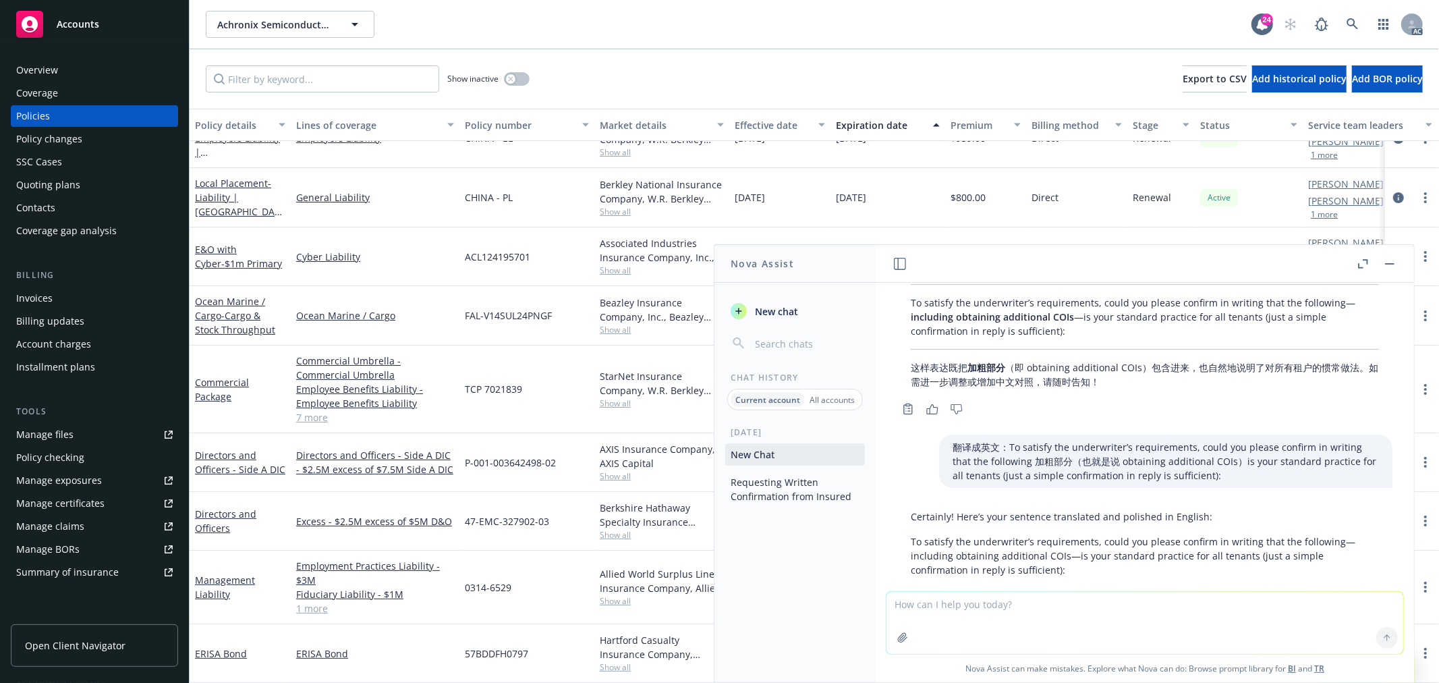
scroll to position [4819, 0]
click at [1009, 609] on textarea at bounding box center [1144, 623] width 517 height 62
type textarea "加粗部分哪去了"
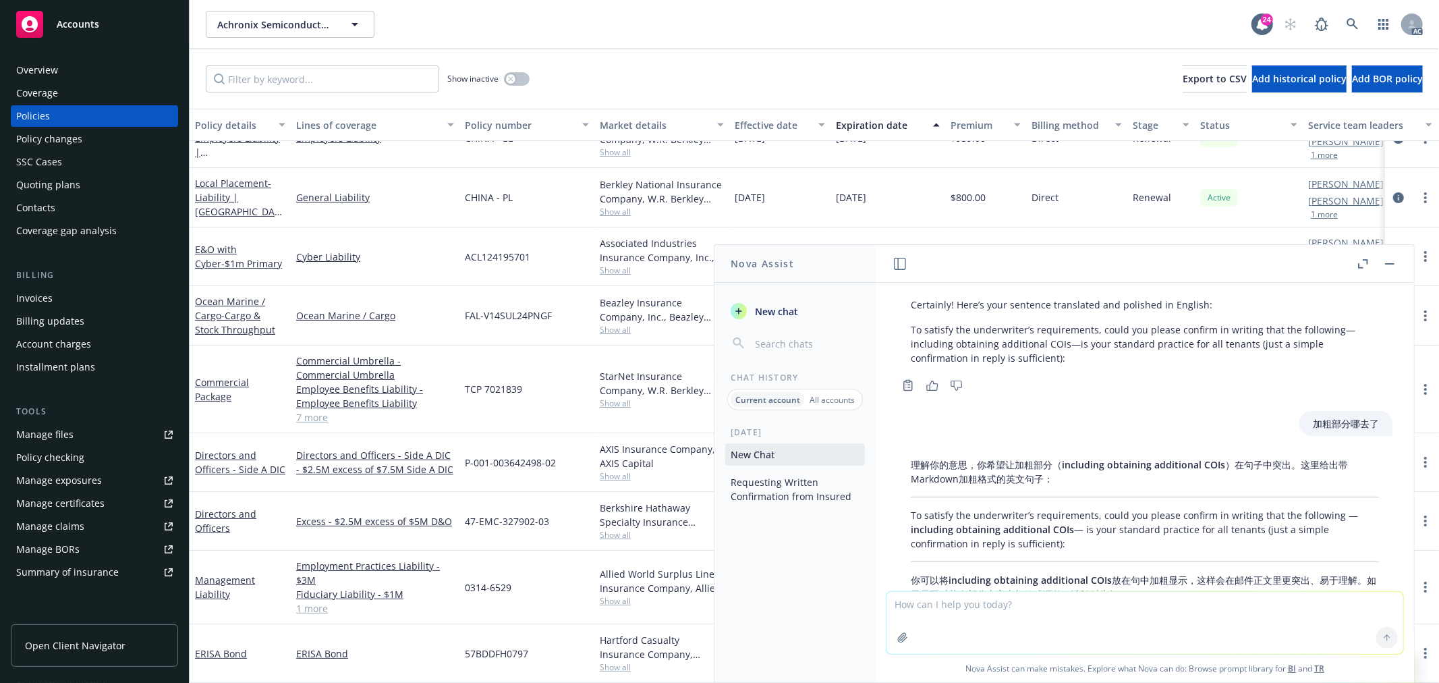
scroll to position [5055, 0]
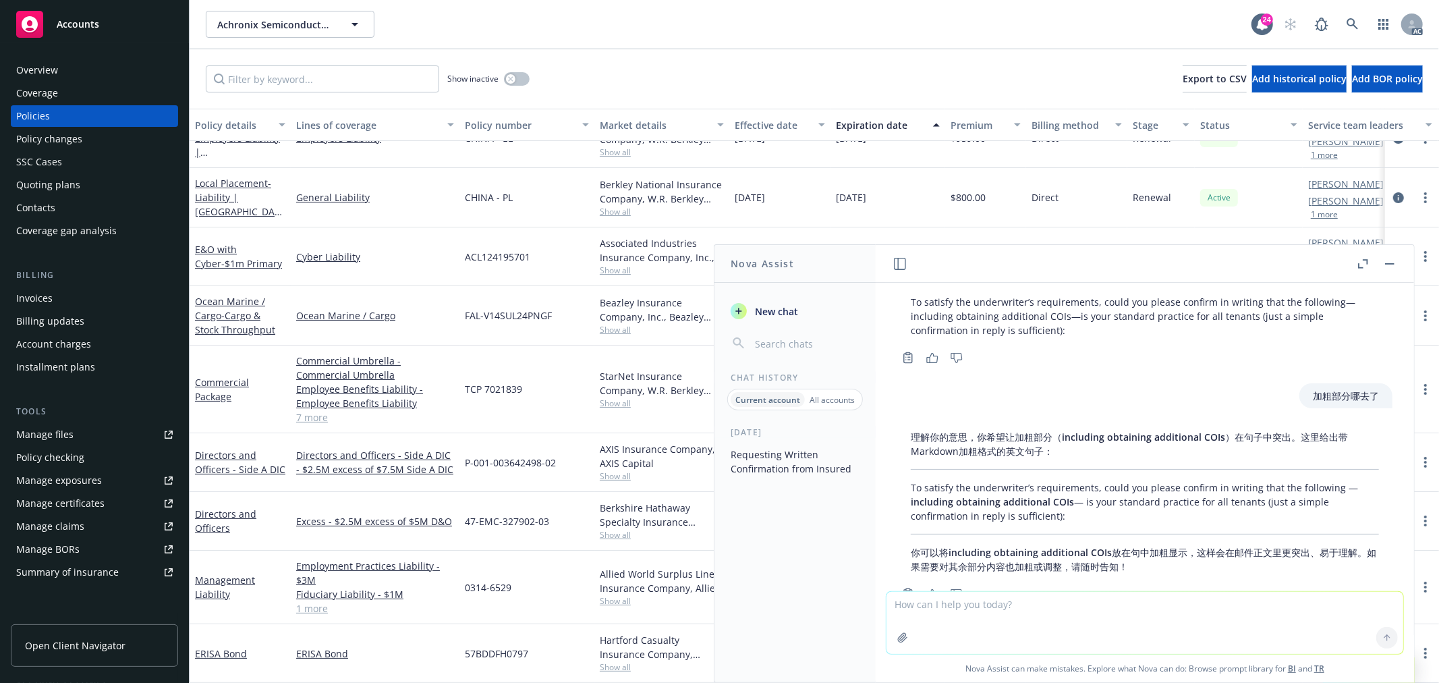
click at [1001, 621] on textarea at bounding box center [1144, 623] width 517 height 62
type textarea "加粗部分是文字的一部分"
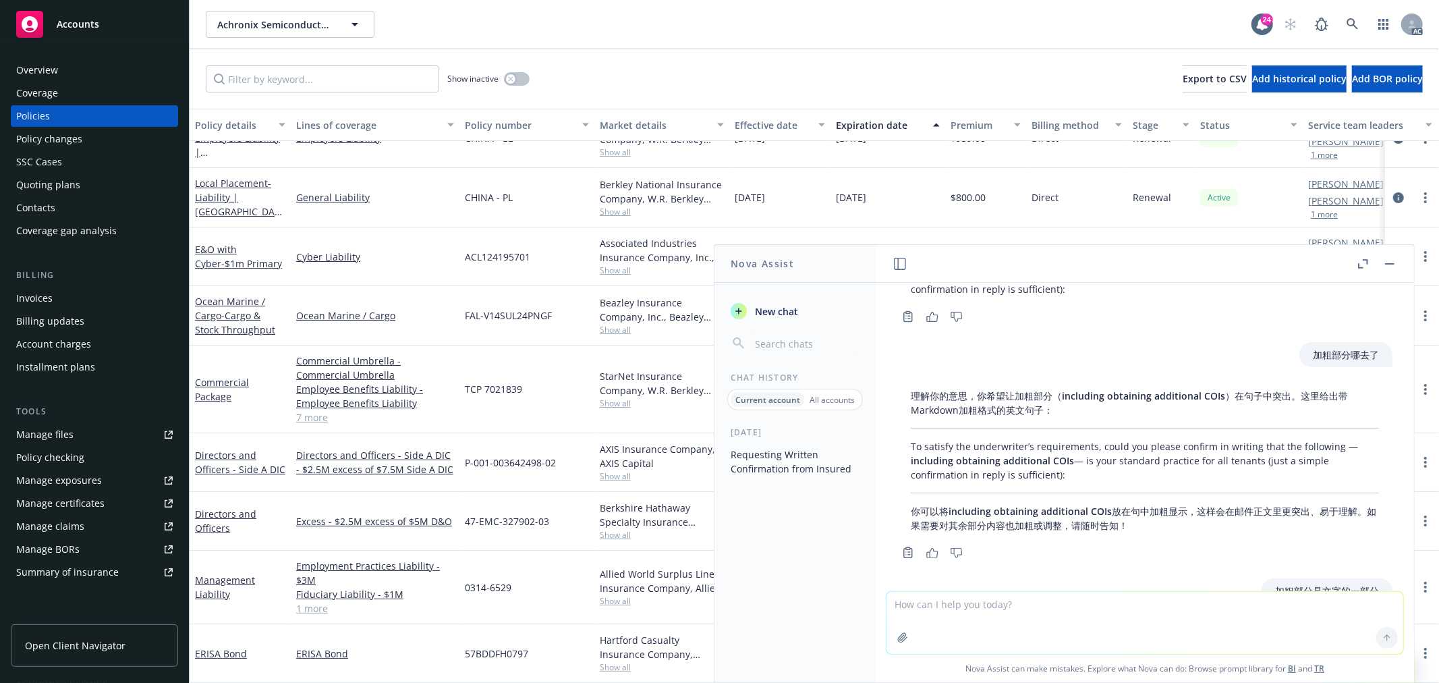
scroll to position [5095, 0]
click at [988, 608] on textarea at bounding box center [1144, 623] width 517 height 62
type textarea "加粗用英文怎么说"
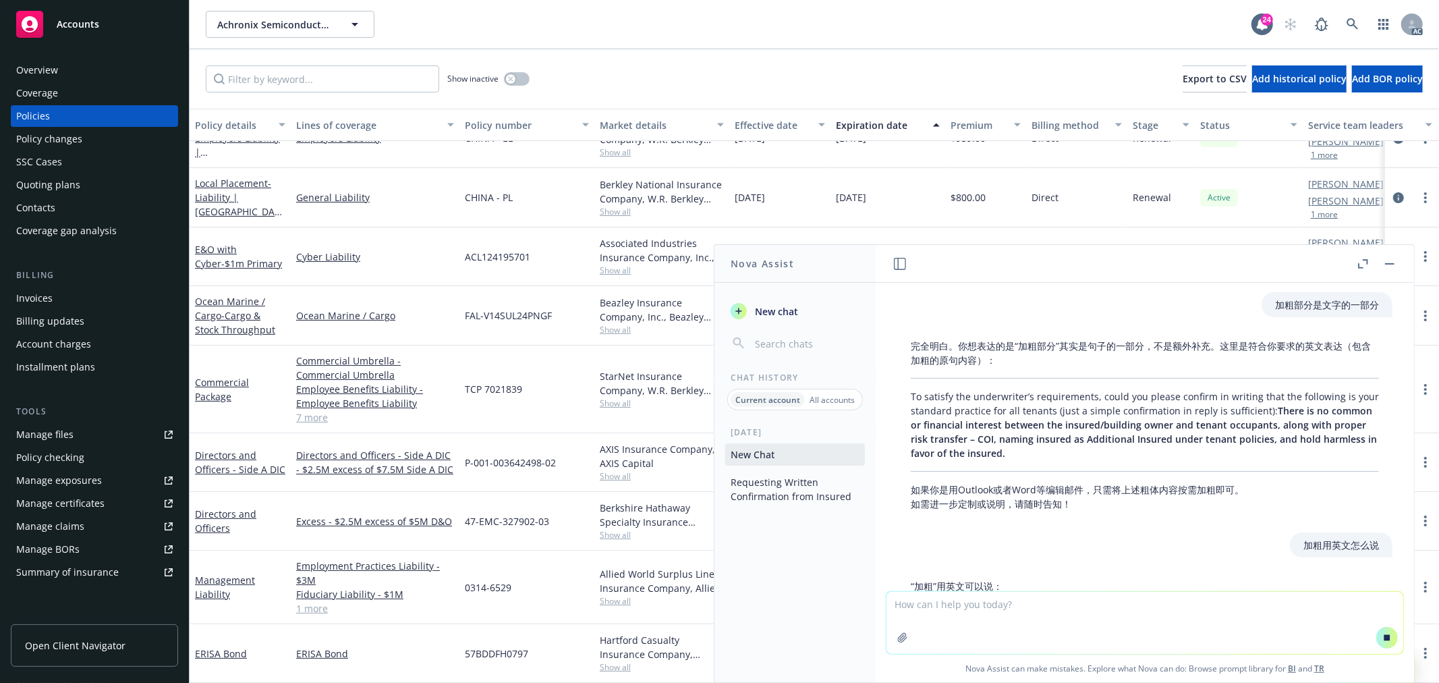
scroll to position [5166, 0]
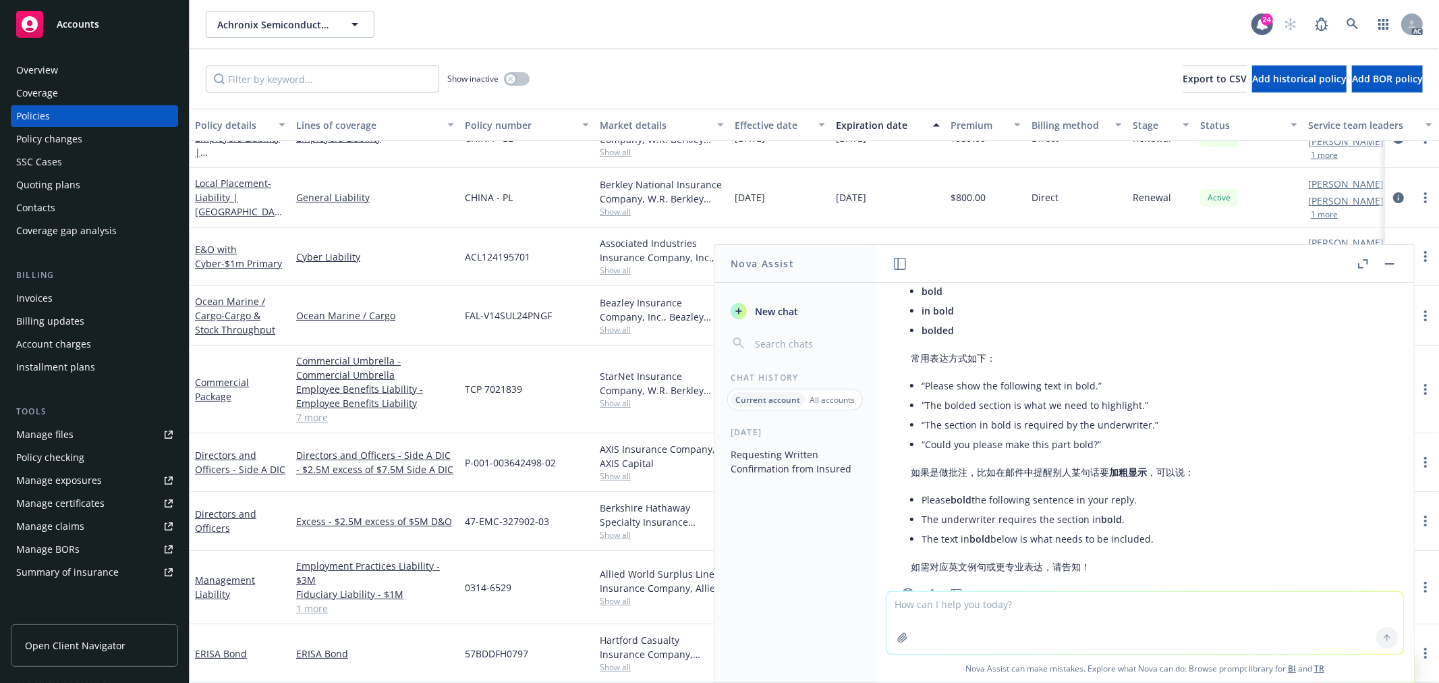
click at [1001, 509] on li "The underwriter requires the section in bold ." at bounding box center [1058, 519] width 273 height 20
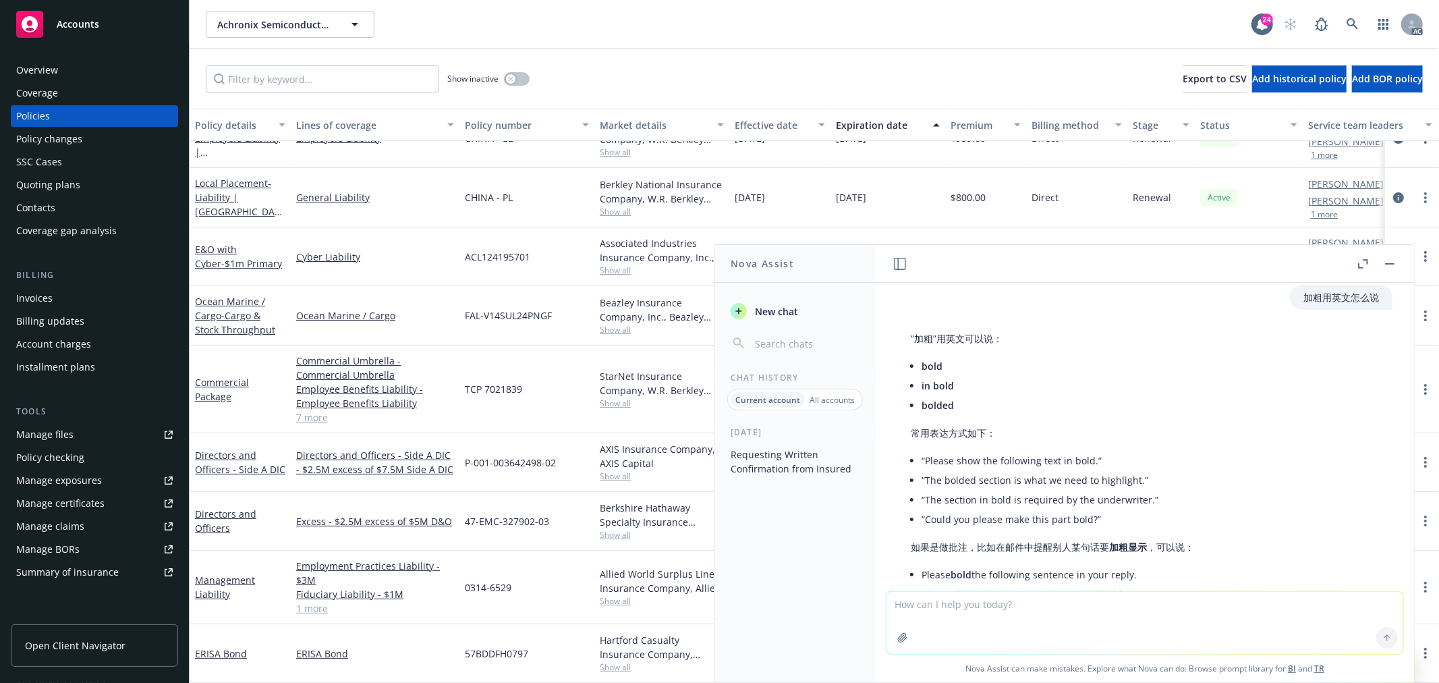
scroll to position [5429, 0]
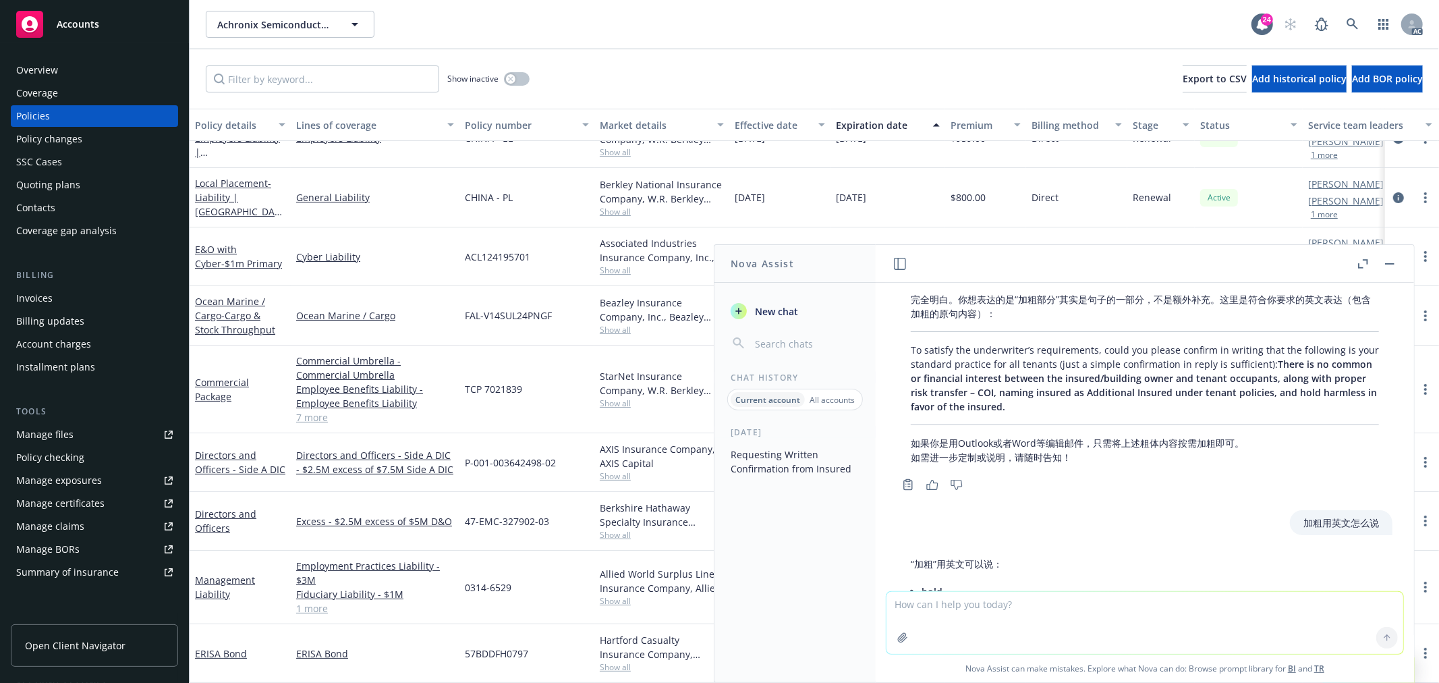
drag, startPoint x: 957, startPoint y: 561, endPoint x: 921, endPoint y: 560, distance: 35.8
click at [922, 601] on li "in bold" at bounding box center [1058, 611] width 273 height 20
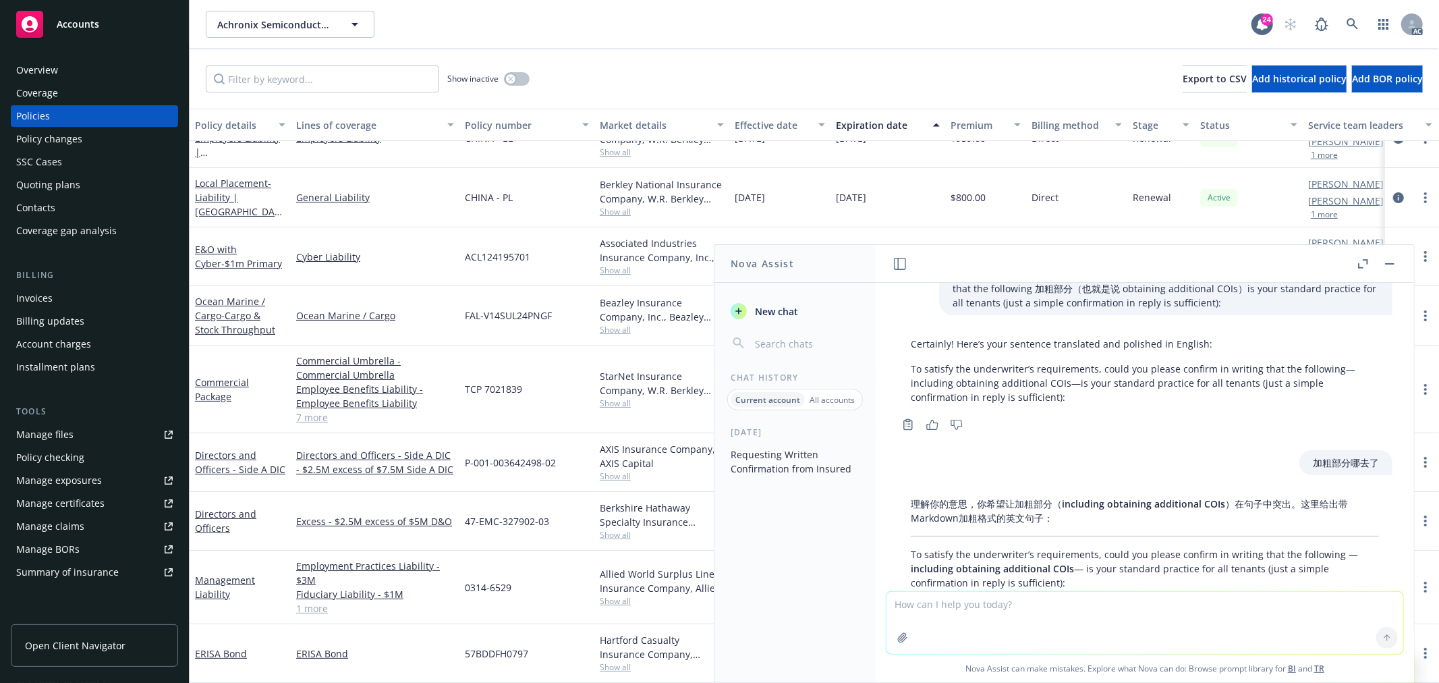
scroll to position [4979, 0]
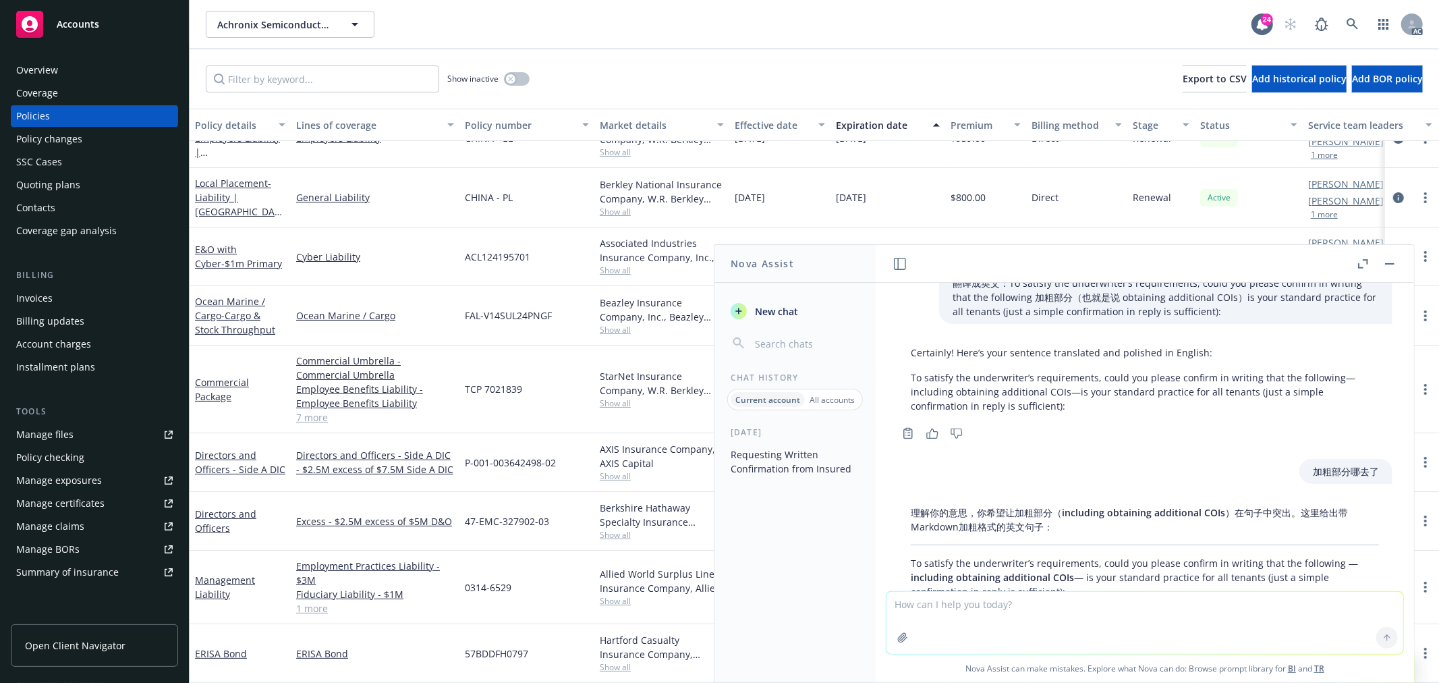
drag, startPoint x: 1071, startPoint y: 544, endPoint x: 909, endPoint y: 507, distance: 166.6
click at [909, 507] on div "理解你的意思，你希望让加粗部分（ including obtaining additional COIs ）在句子中突出。这里给出带Markdown加粗格式的…" at bounding box center [1144, 577] width 495 height 154
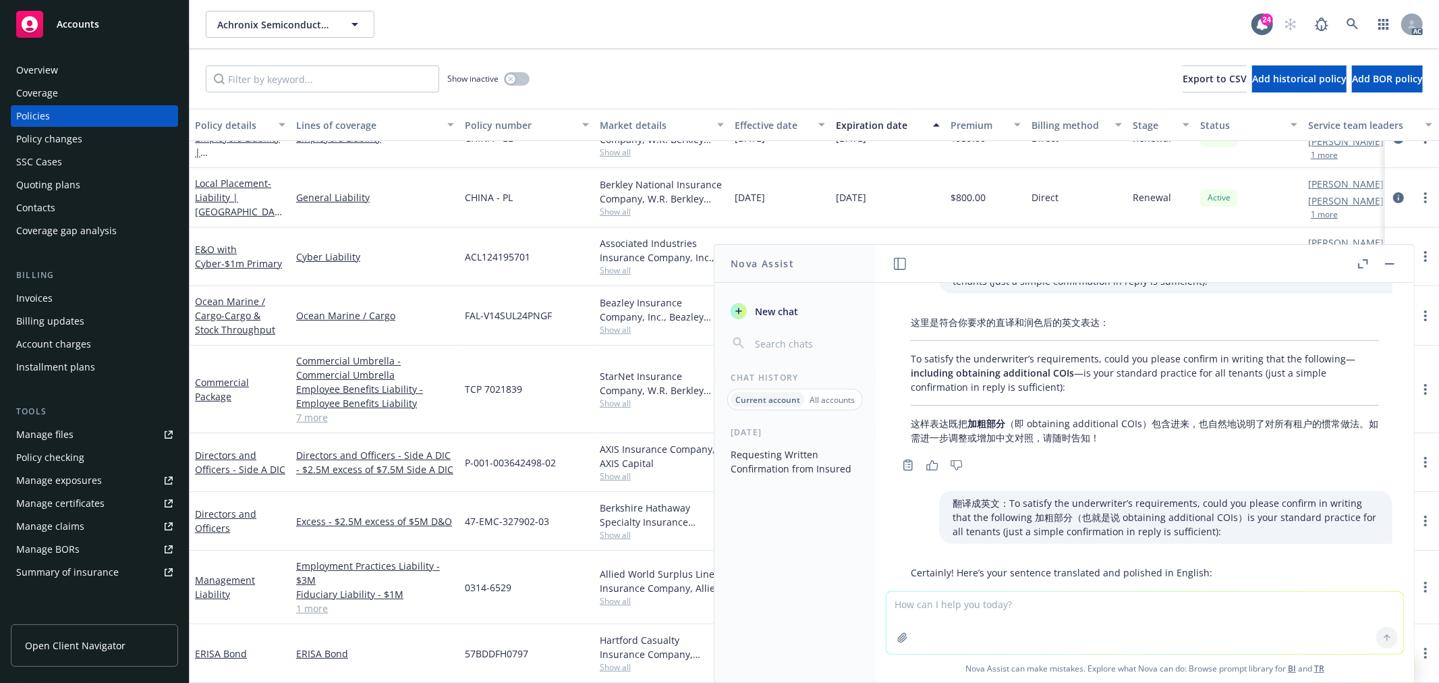
scroll to position [4754, 0]
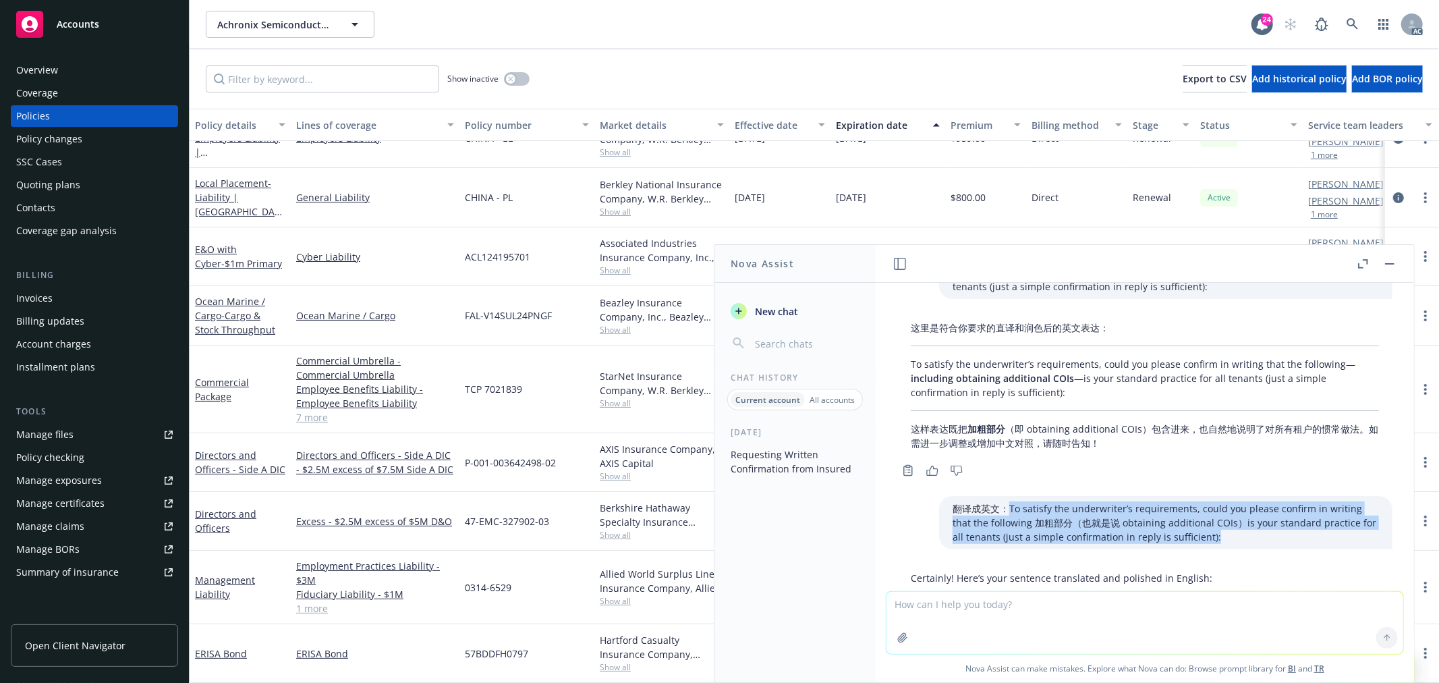
drag, startPoint x: 1189, startPoint y: 490, endPoint x: 987, endPoint y: 464, distance: 204.0
click at [987, 501] on p "翻译成英文：To satisfy the underwriter’s requirements, could you please confirm in wr…" at bounding box center [1166, 522] width 426 height 43
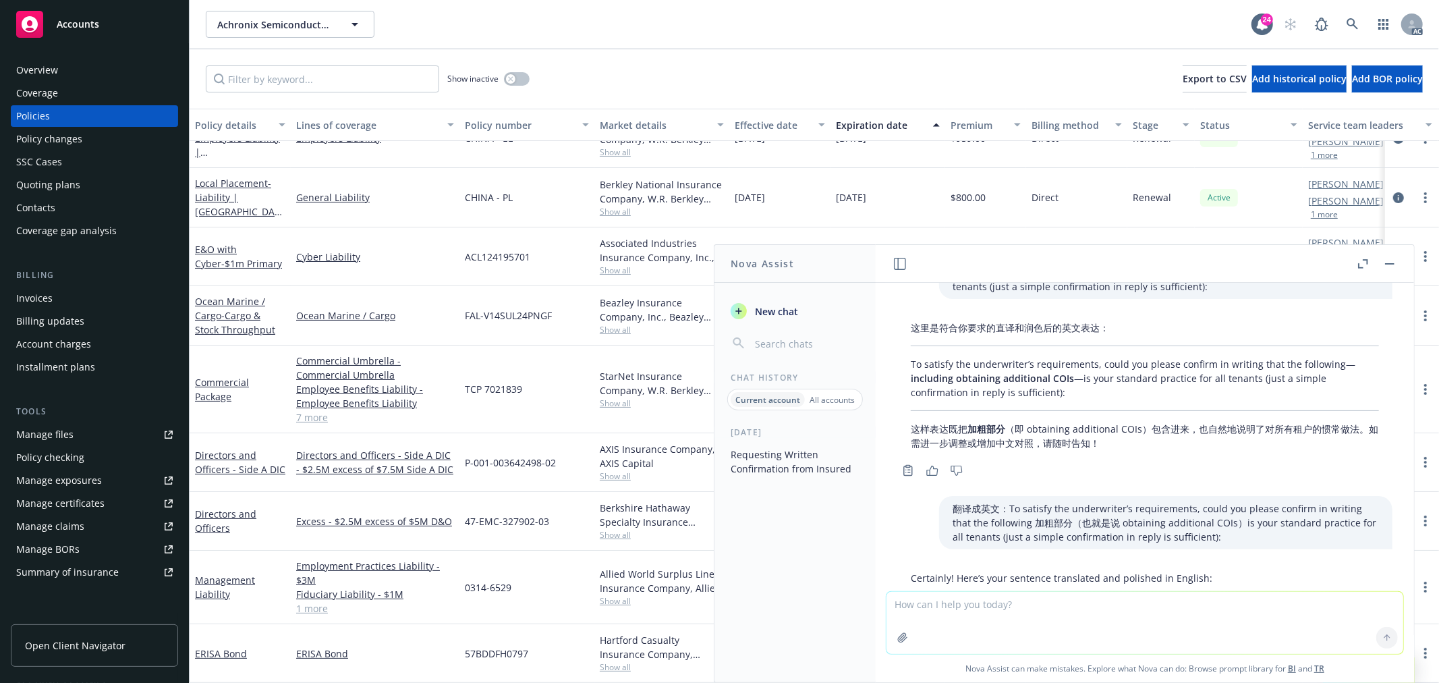
click at [976, 613] on textarea at bounding box center [1144, 623] width 517 height 62
paste textarea "To satisfy the underwriter’s requirements, could you please confirm in writing …"
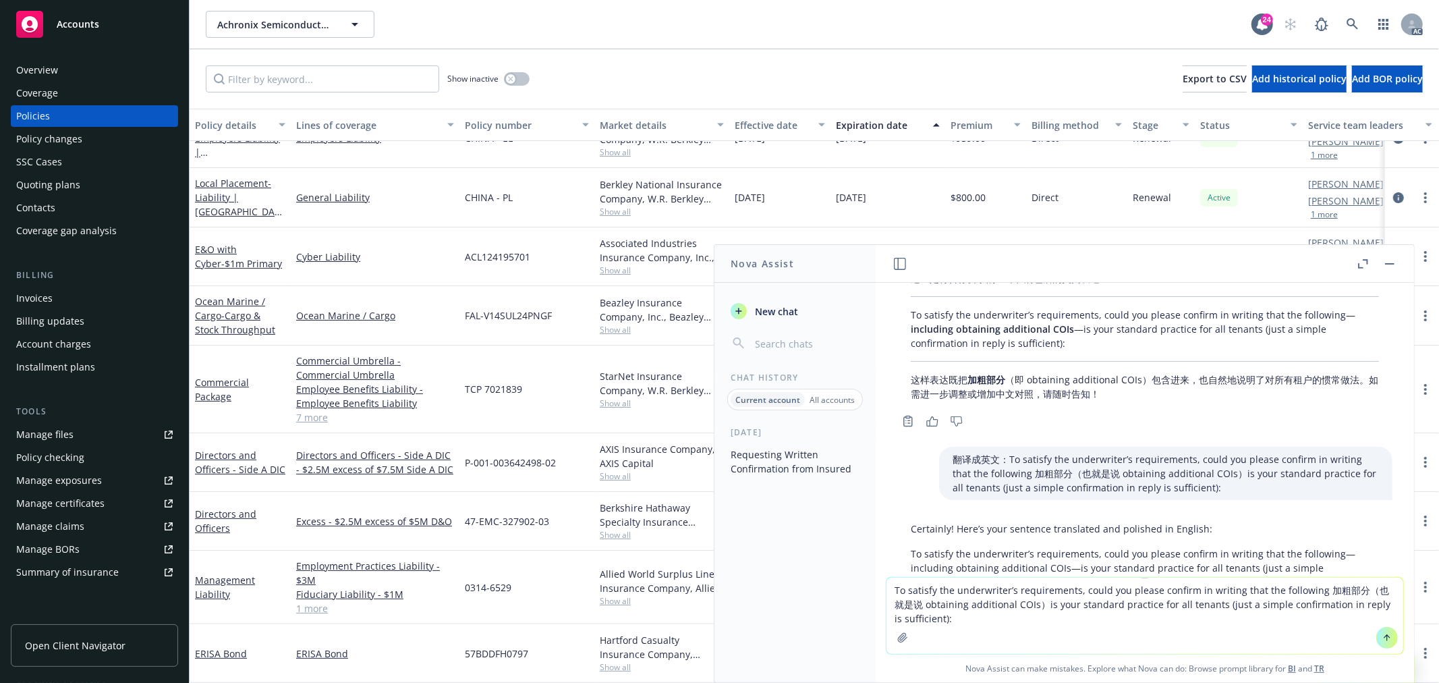
scroll to position [4829, 0]
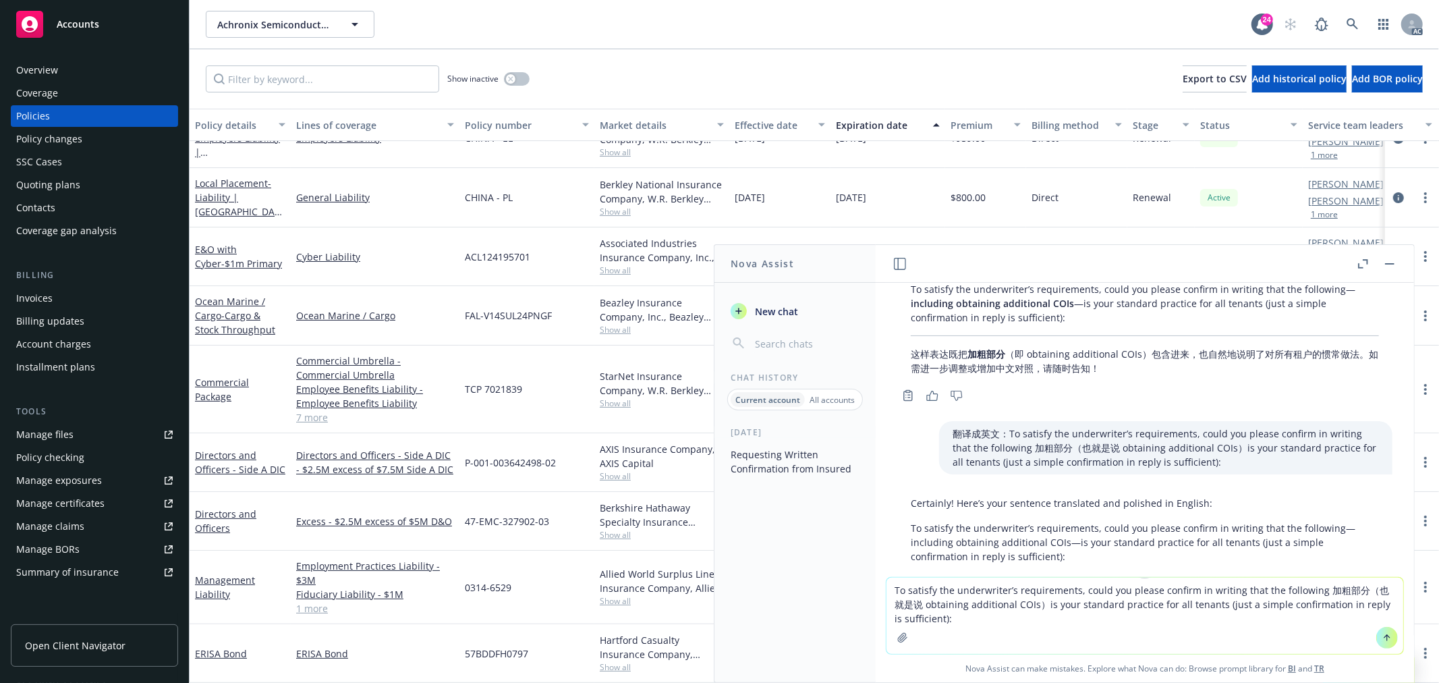
click at [1009, 598] on textarea "To satisfy the underwriter’s requirements, could you please confirm in writing …" at bounding box center [1144, 615] width 517 height 76
drag, startPoint x: 1312, startPoint y: 587, endPoint x: 1348, endPoint y: 594, distance: 36.4
click at [1348, 594] on textarea "To satisfy the underwriter’s requirements, could you please confirm in writing …" at bounding box center [1144, 615] width 517 height 76
click at [892, 586] on textarea "To satisfy the underwriter’s requirements, could you please confirm in writing …" at bounding box center [1144, 615] width 517 height 76
type textarea "翻译：To satisfy the underwriter’s requirements, could you please confirm in writi…"
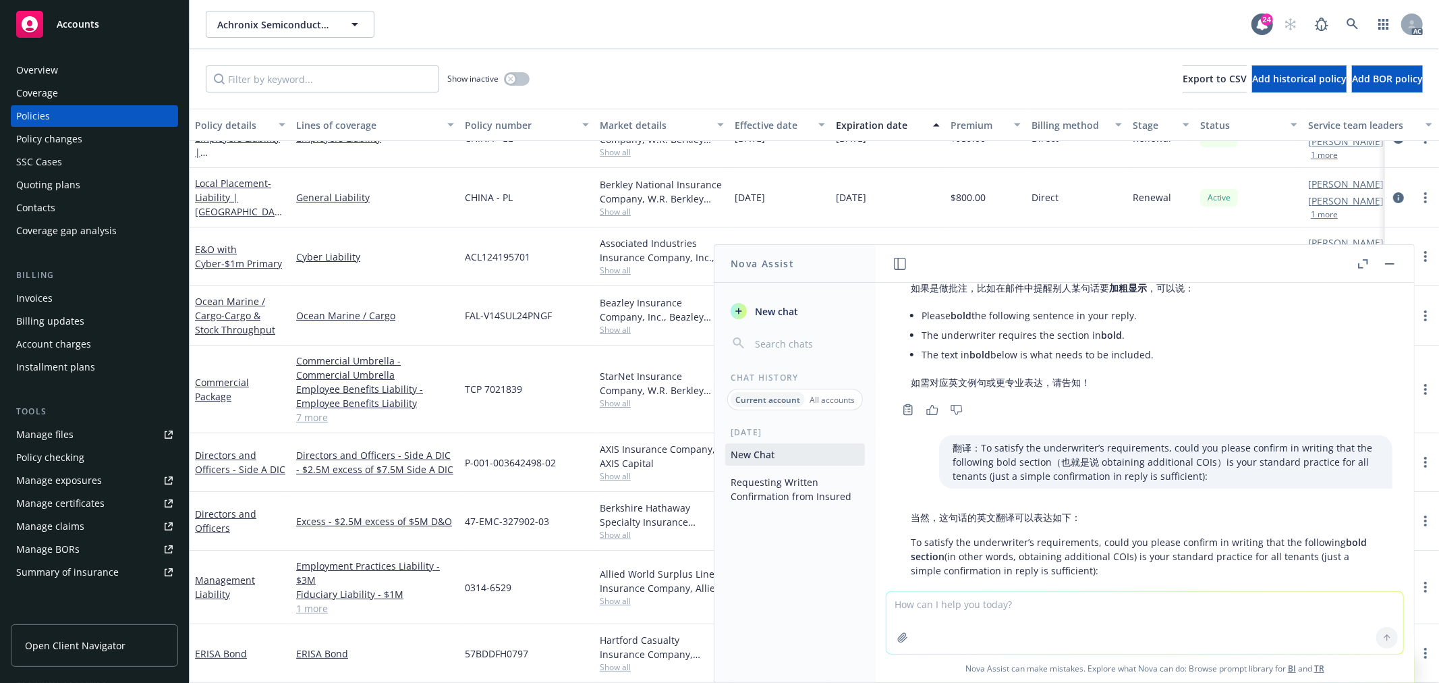
scroll to position [5917, 0]
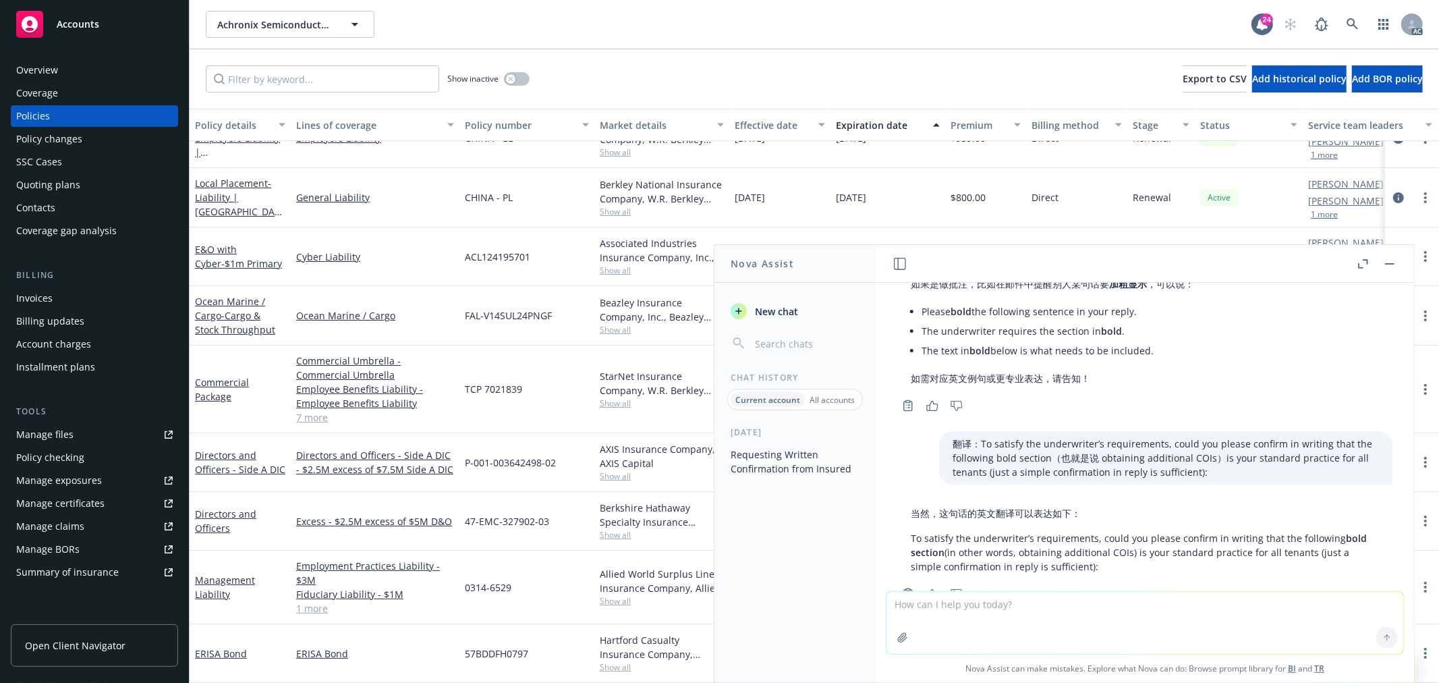
drag, startPoint x: 1109, startPoint y: 522, endPoint x: 913, endPoint y: 495, distance: 197.6
click at [913, 531] on p "To satisfy the underwriter’s requirements, could you please confirm in writing …" at bounding box center [1145, 552] width 468 height 43
click at [907, 501] on div "当然，这句话的英文翻译可以表达如下： To satisfy the underwriter’s requirements, could you please …" at bounding box center [1144, 540] width 495 height 78
click at [1017, 615] on textarea at bounding box center [1144, 623] width 517 height 62
paste textarea "Apologies for any confusion caused by my earlier messages. To satisfy the under…"
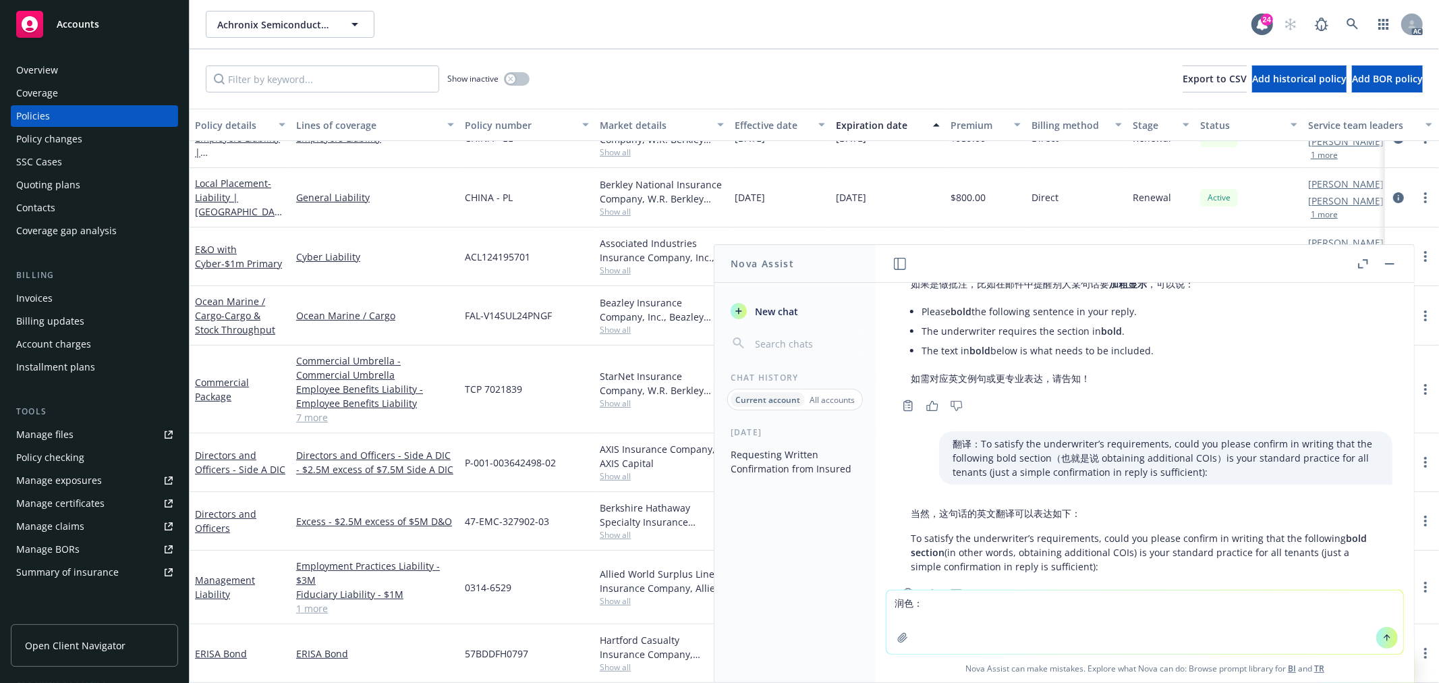
type textarea "润色：Apologies for any confusion caused by my earlier messages. To satisfy the un…"
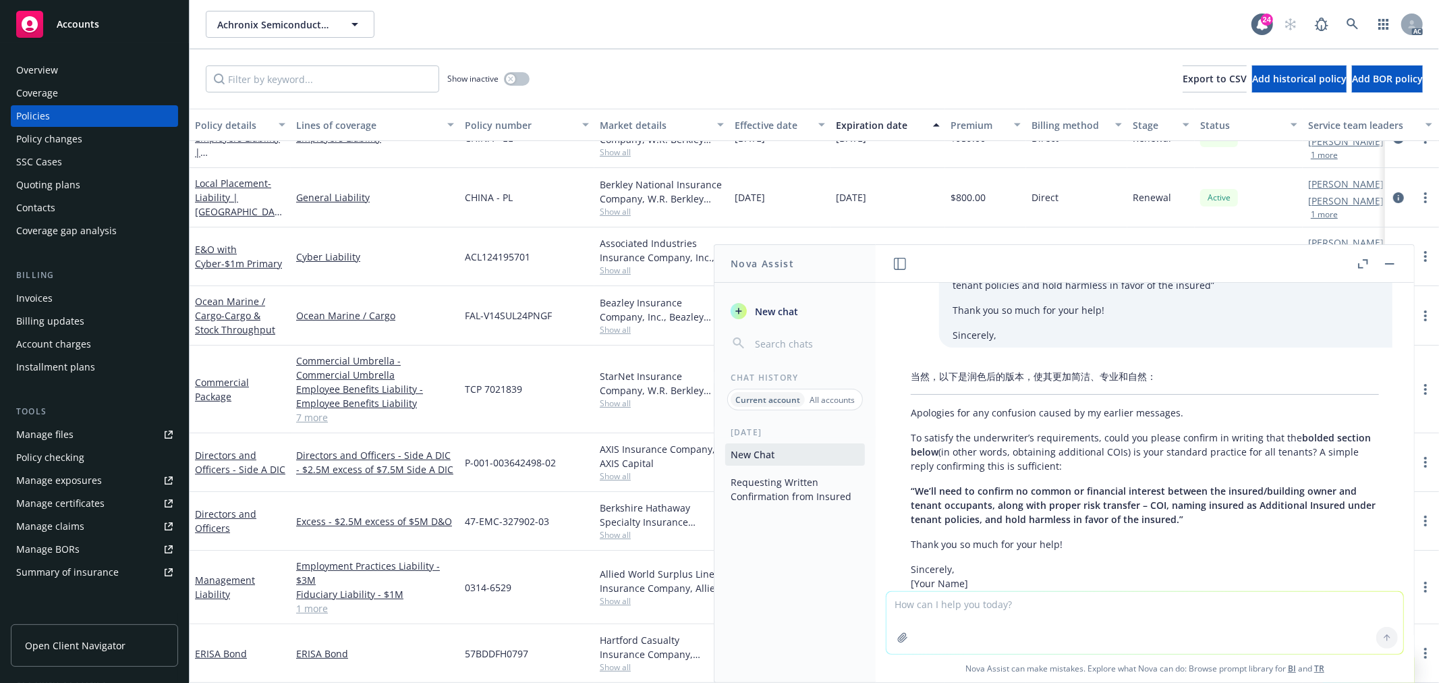
scroll to position [6424, 0]
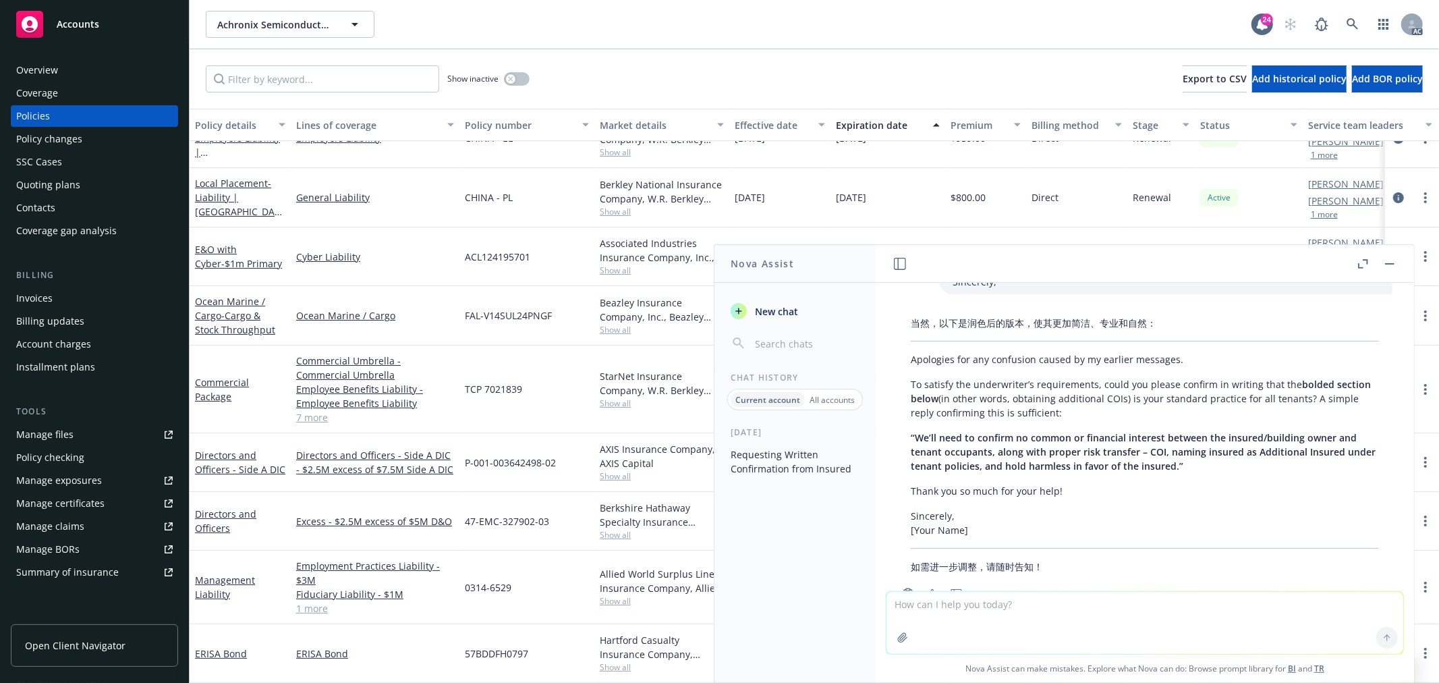
drag, startPoint x: 1098, startPoint y: 368, endPoint x: 907, endPoint y: 339, distance: 193.0
click at [907, 339] on div "当然，以下是润色后的版本，使其更加简洁、专业和自然： Apologies for any confusion caused by my earlier mes…" at bounding box center [1144, 444] width 495 height 269
click at [1000, 607] on textarea at bounding box center [1144, 623] width 517 height 62
paste textarea "To satisfy the underwriter’s requirements, could you please confirm in writing …"
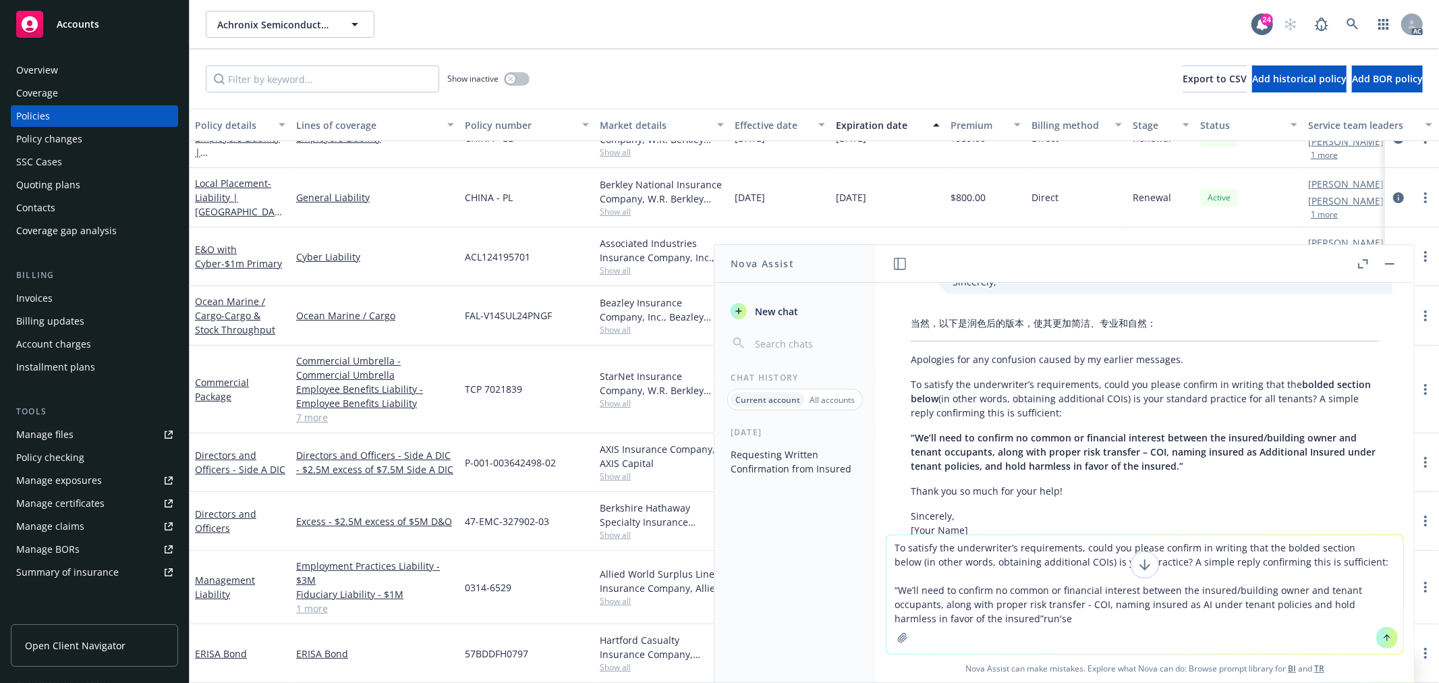
type textarea "To satisfy the underwriter’s requirements, could you please confirm in writing …"
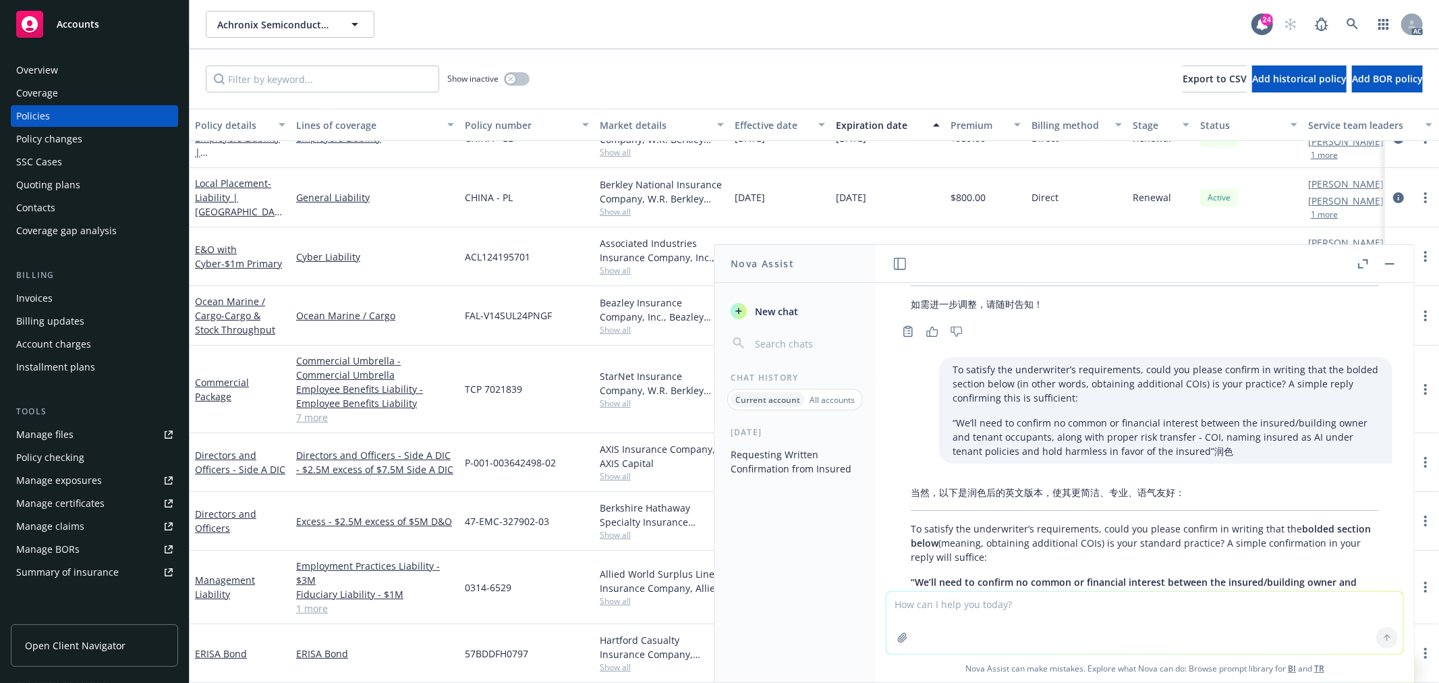
scroll to position [6669, 0]
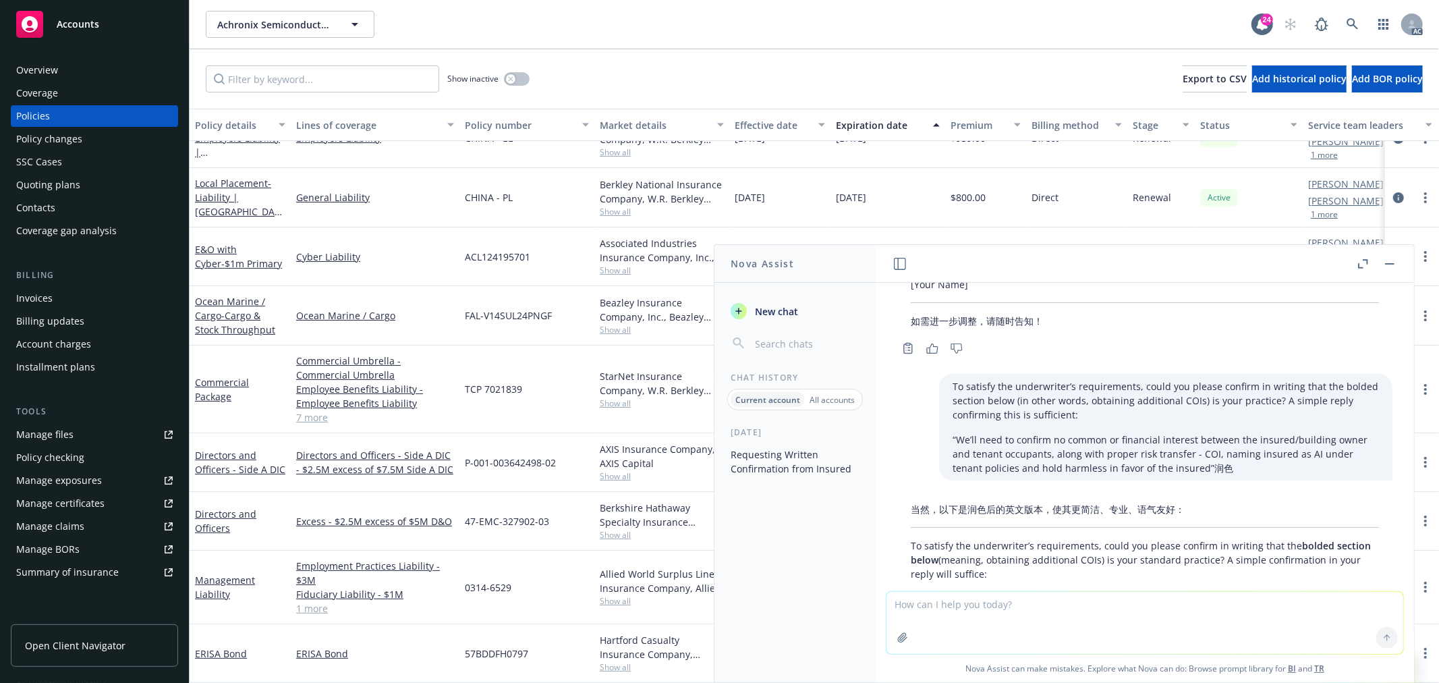
click at [1190, 538] on p "To satisfy the underwriter’s requirements, could you please confirm in writing …" at bounding box center [1145, 559] width 468 height 43
click at [1176, 538] on p "To satisfy the underwriter’s requirements, could you please confirm in writing …" at bounding box center [1145, 559] width 468 height 43
drag, startPoint x: 1170, startPoint y: 515, endPoint x: 1202, endPoint y: 515, distance: 31.7
click at [1202, 538] on p "To satisfy the underwriter’s requirements, could you please confirm in writing …" at bounding box center [1145, 559] width 468 height 43
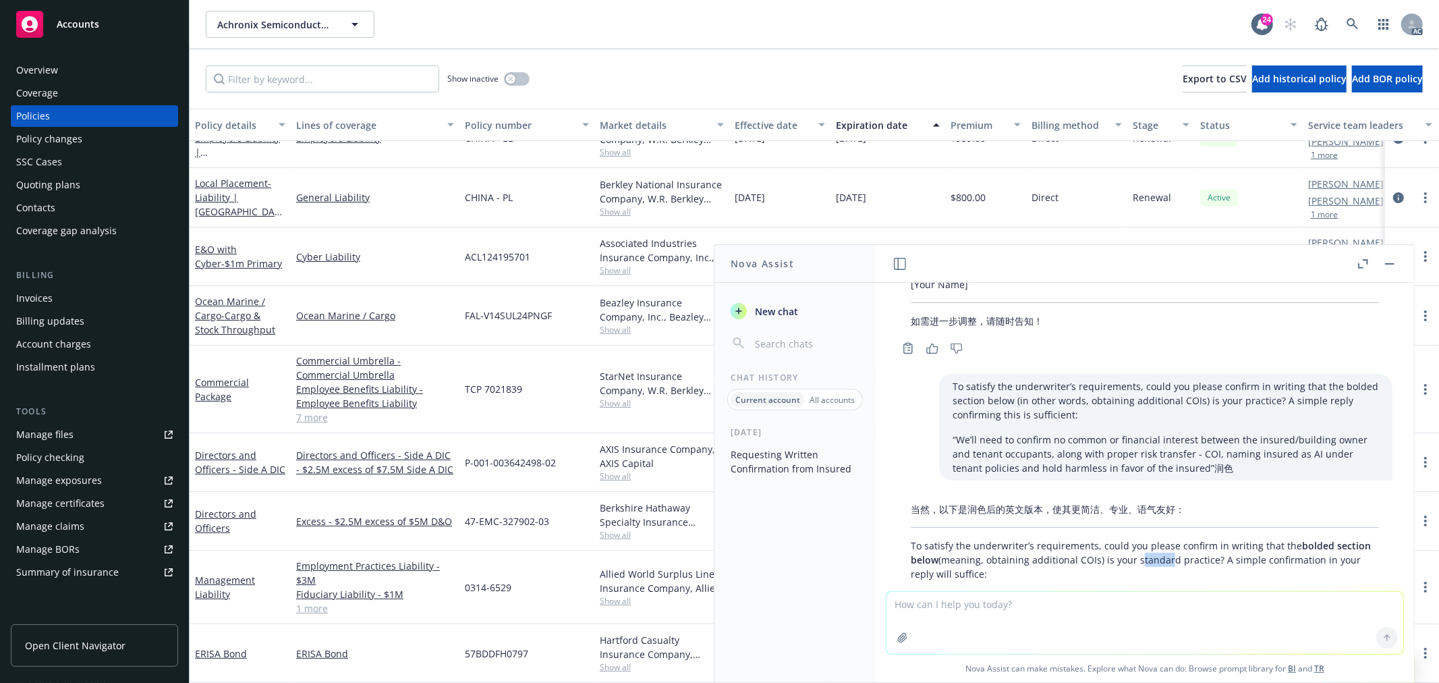
click at [1199, 538] on p "To satisfy the underwriter’s requirements, could you please confirm in writing …" at bounding box center [1145, 559] width 468 height 43
click at [1036, 618] on textarea at bounding box center [1144, 623] width 517 height 62
paste textarea "standard"
type textarea "standard 为什么要加"
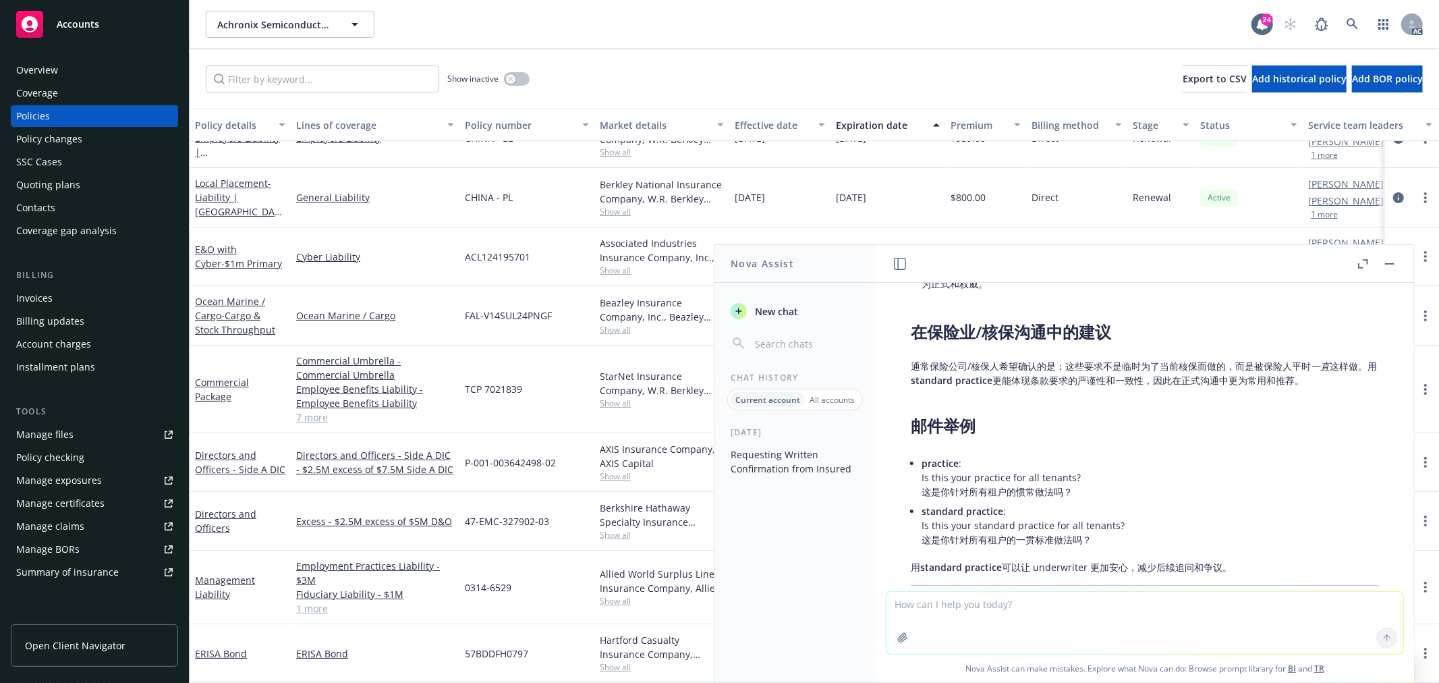
scroll to position [7445, 0]
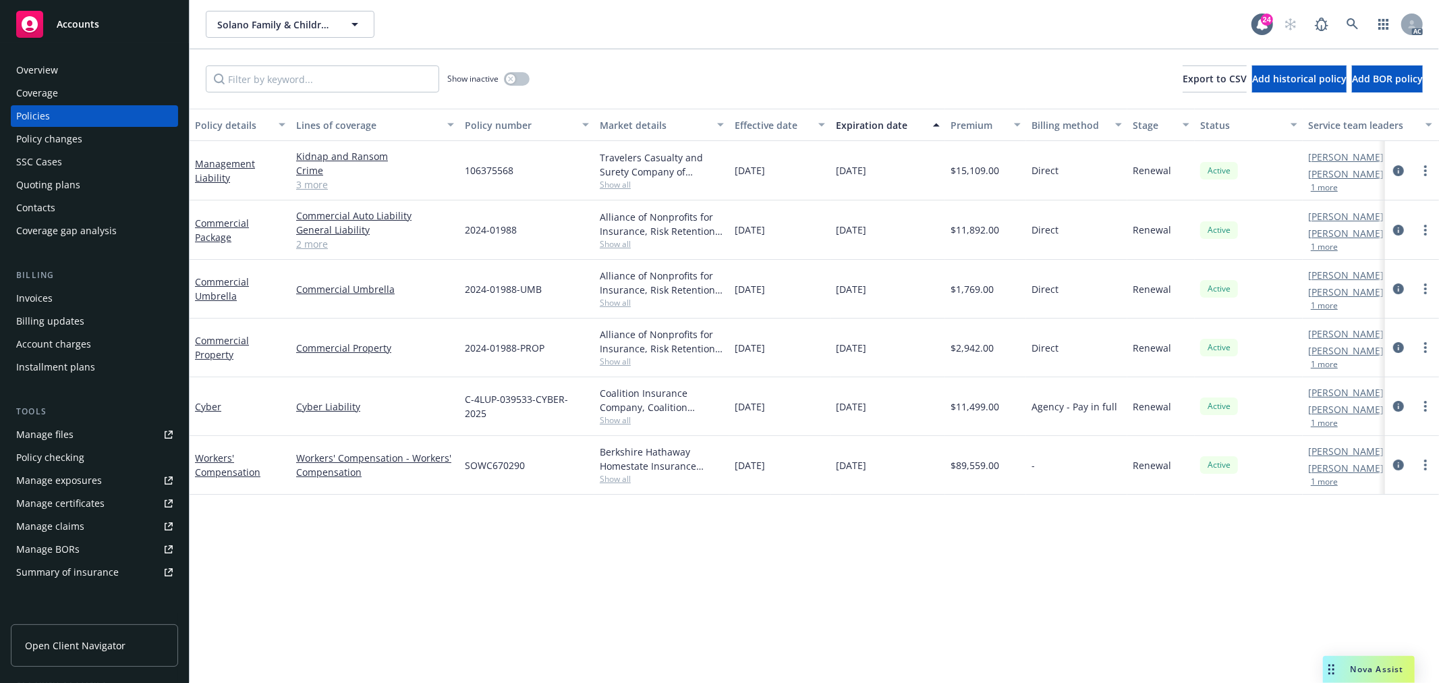
click at [1326, 186] on button "1 more" at bounding box center [1324, 188] width 27 height 8
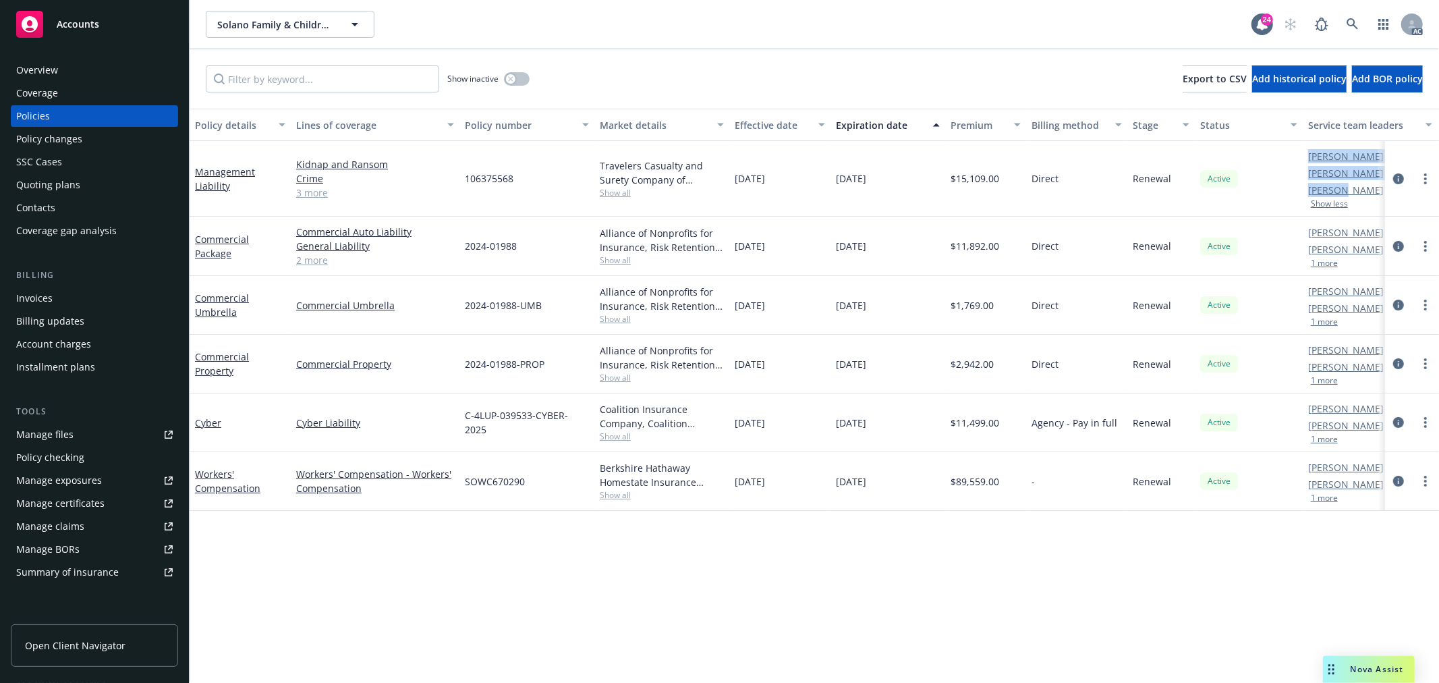
drag, startPoint x: 1314, startPoint y: 194, endPoint x: 1345, endPoint y: 194, distance: 31.0
click at [1345, 194] on div "Management Liability Kidnap and Ransom Crime Fiduciary Liability Employment Pra…" at bounding box center [841, 179] width 1302 height 76
click at [1291, 198] on div "Active" at bounding box center [1249, 179] width 108 height 76
drag, startPoint x: 1311, startPoint y: 192, endPoint x: 1344, endPoint y: 192, distance: 33.1
click at [1344, 192] on link "Ken Keeney" at bounding box center [1346, 190] width 76 height 14
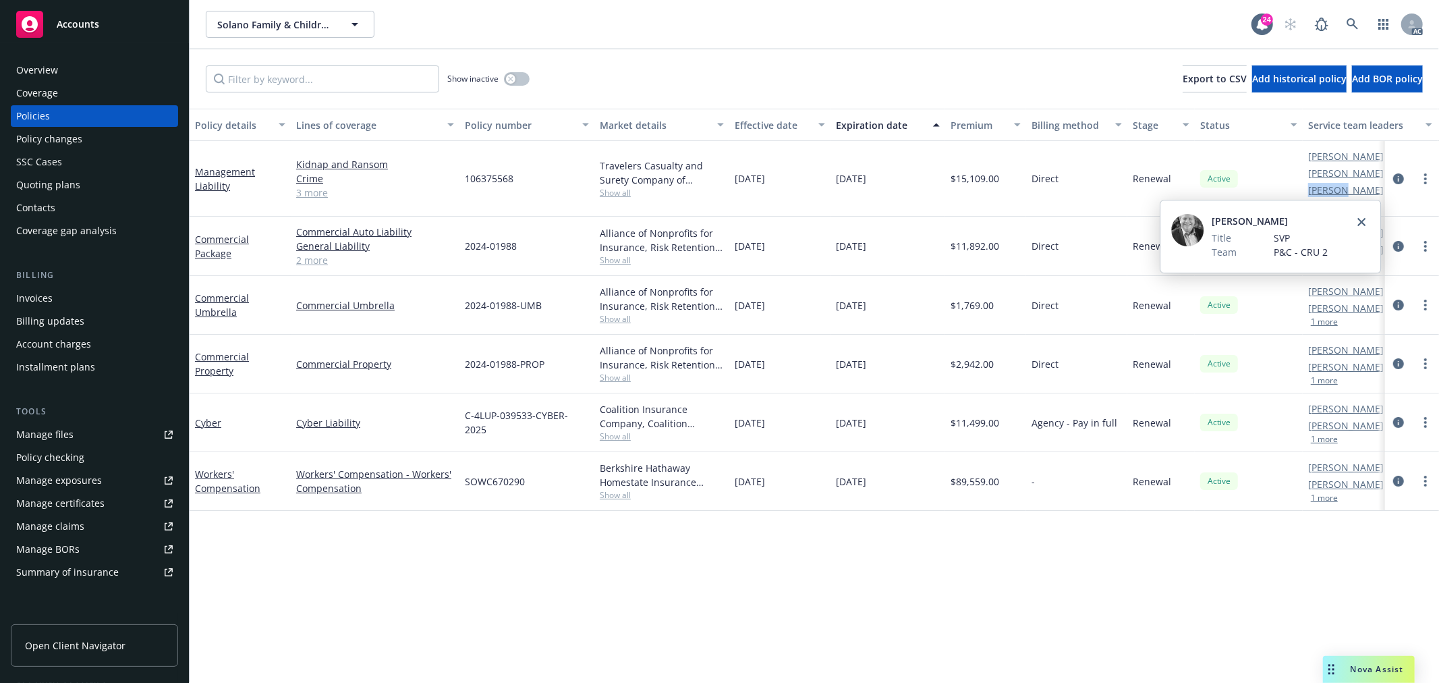
copy link "Ken Kee"
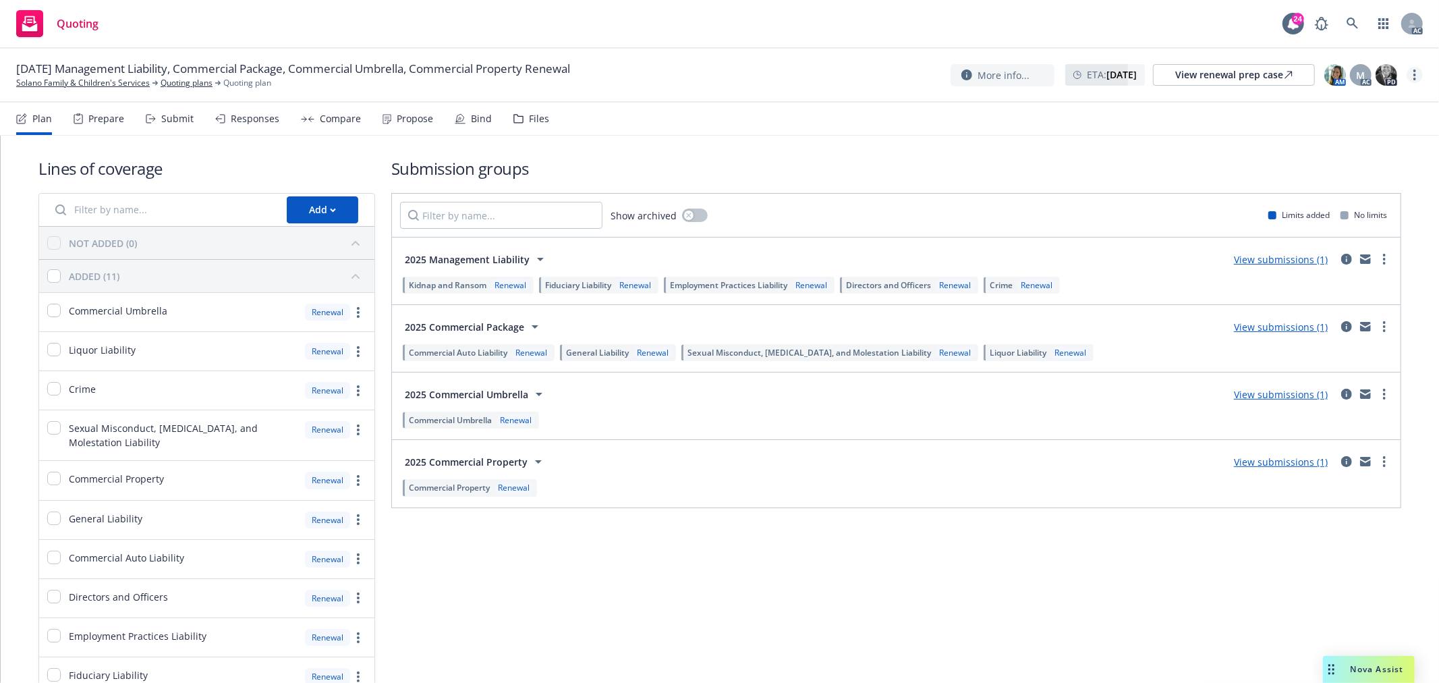
click at [1419, 75] on link "more" at bounding box center [1415, 75] width 16 height 16
click at [1343, 106] on link "Copy logging email" at bounding box center [1347, 102] width 150 height 27
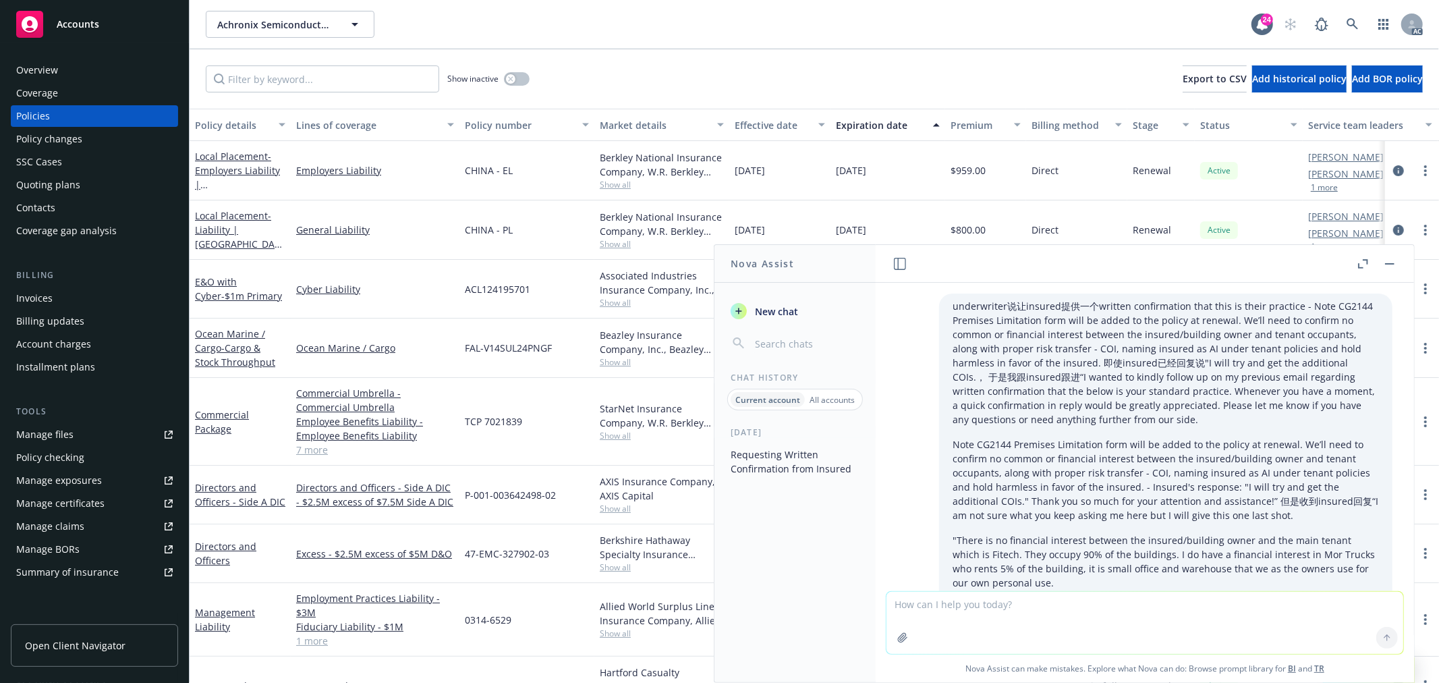
scroll to position [7445, 0]
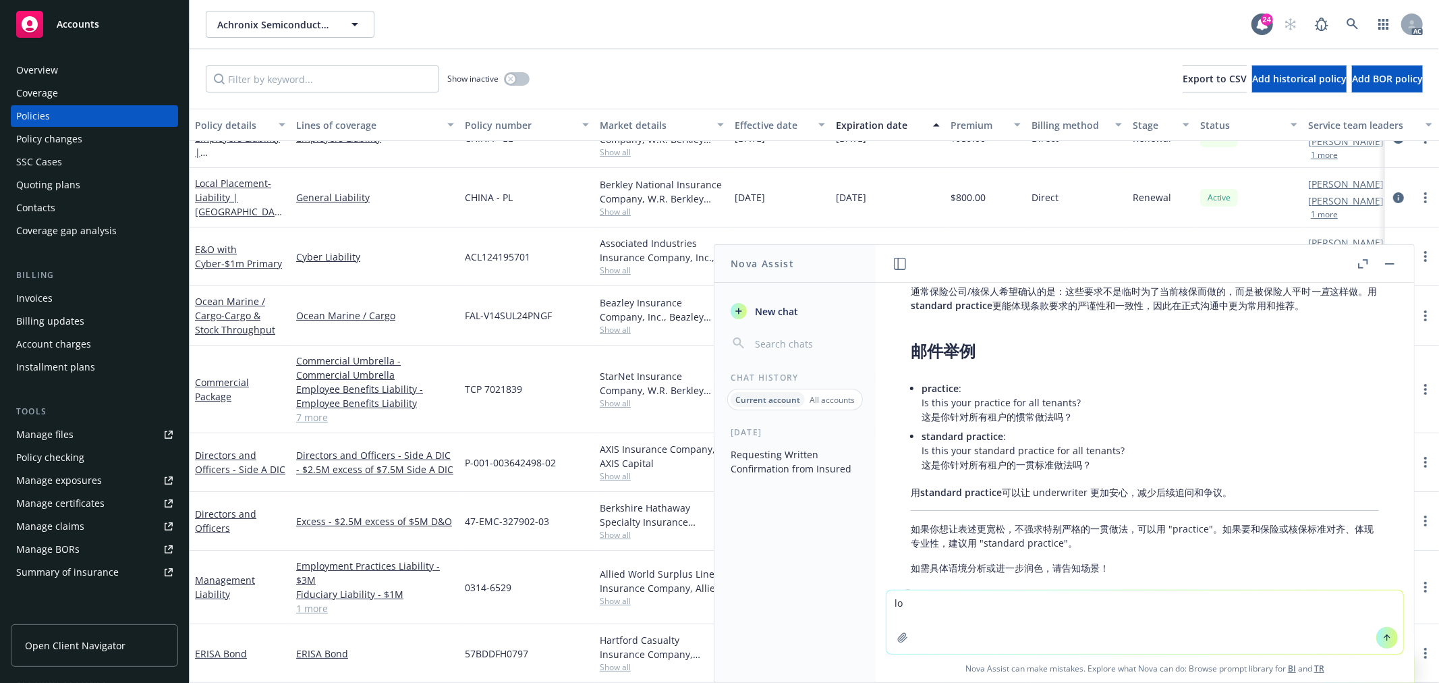
type textarea "l"
type textarea "楼"
type textarea "润色 别那么做作，像个实在的人：Hi [PERSON_NAME], I hope you are doing well! To help us move fo…"
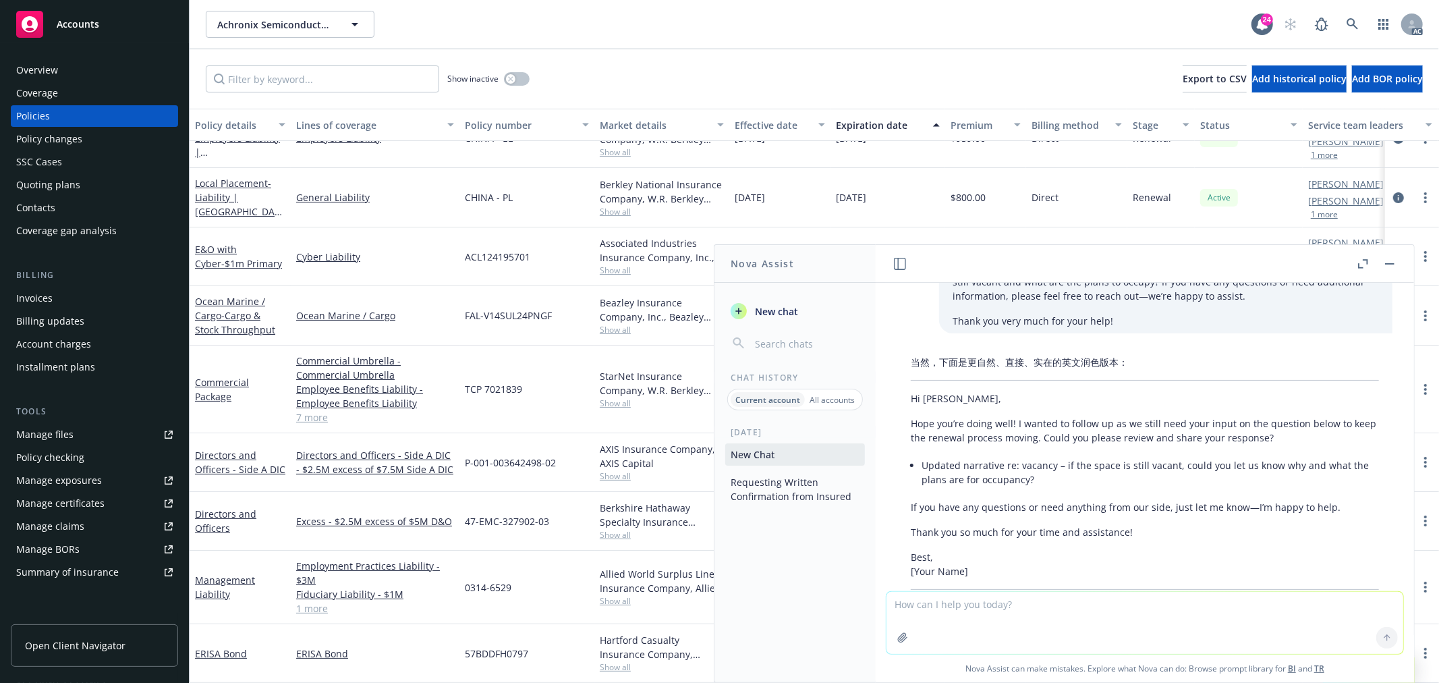
scroll to position [7904, 0]
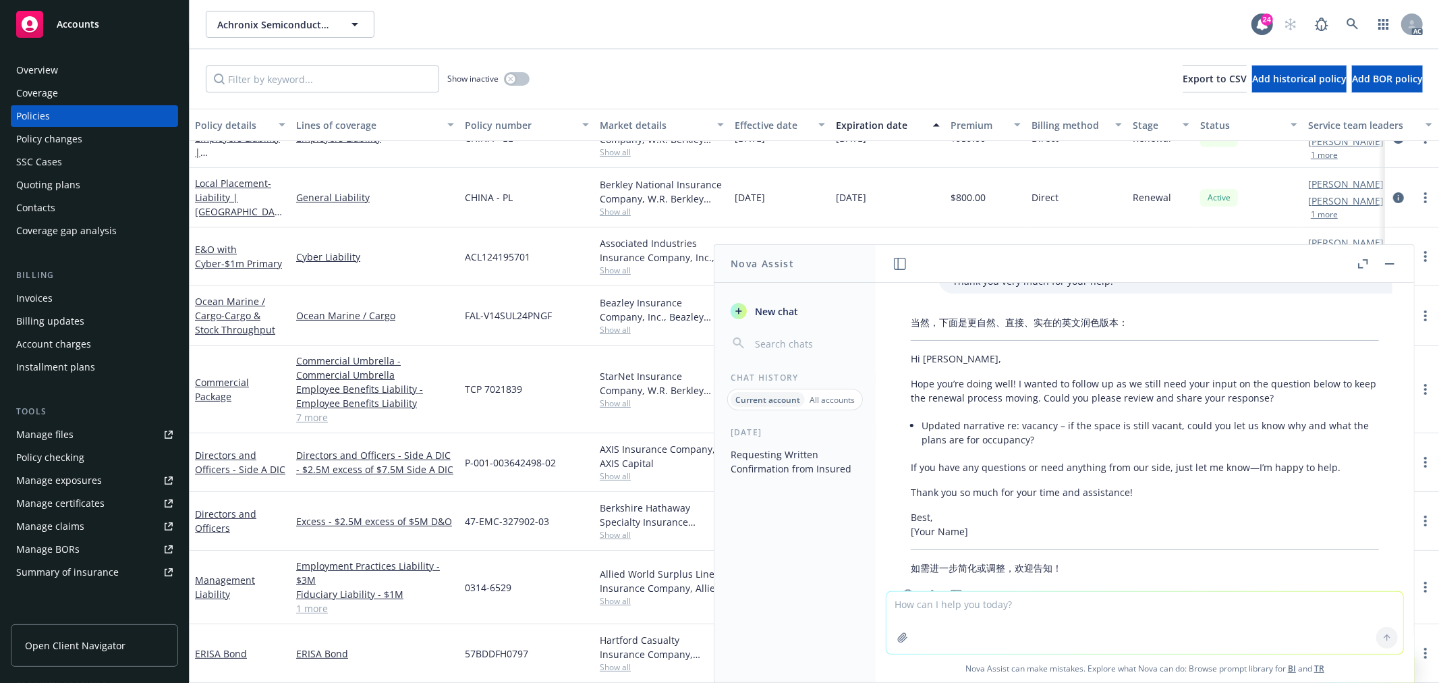
click at [990, 609] on textarea at bounding box center [1144, 623] width 517 height 62
type textarea "我们是发送submission之后收到underwriter回复来追问这个问题"
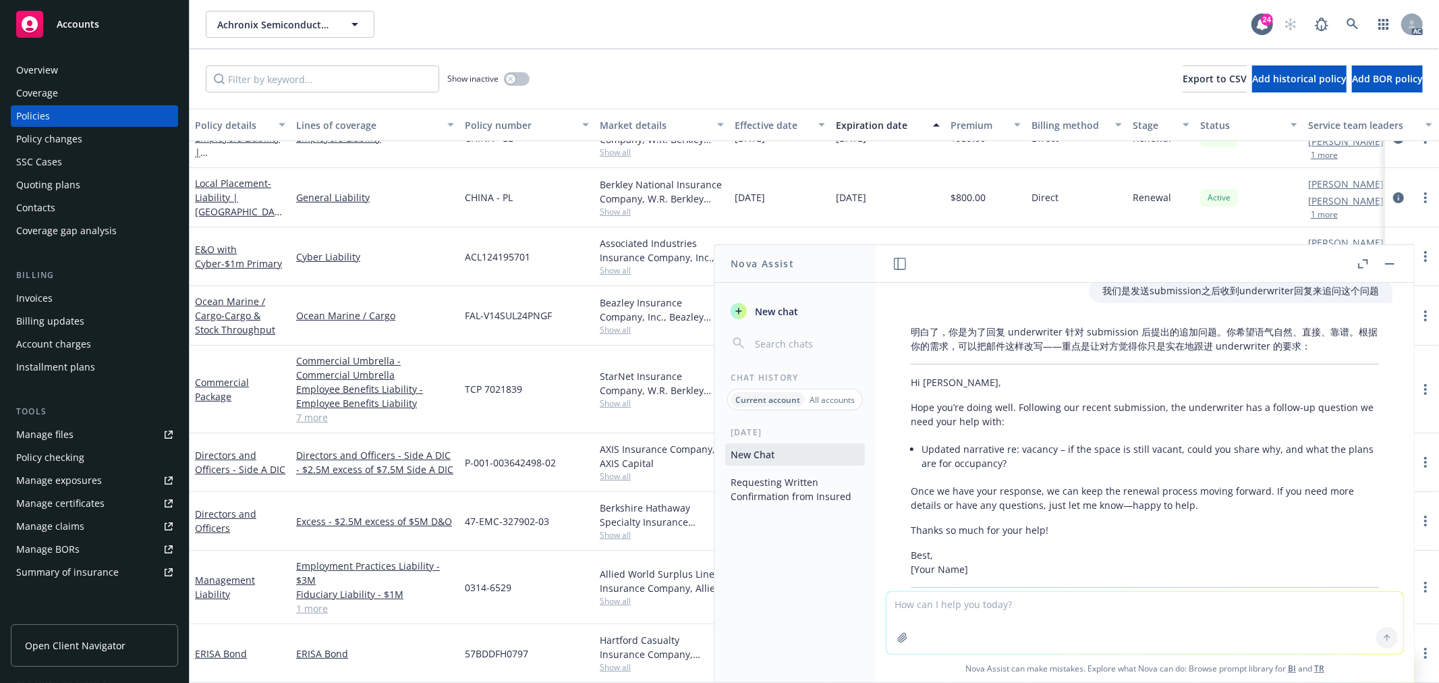
scroll to position [8285, 0]
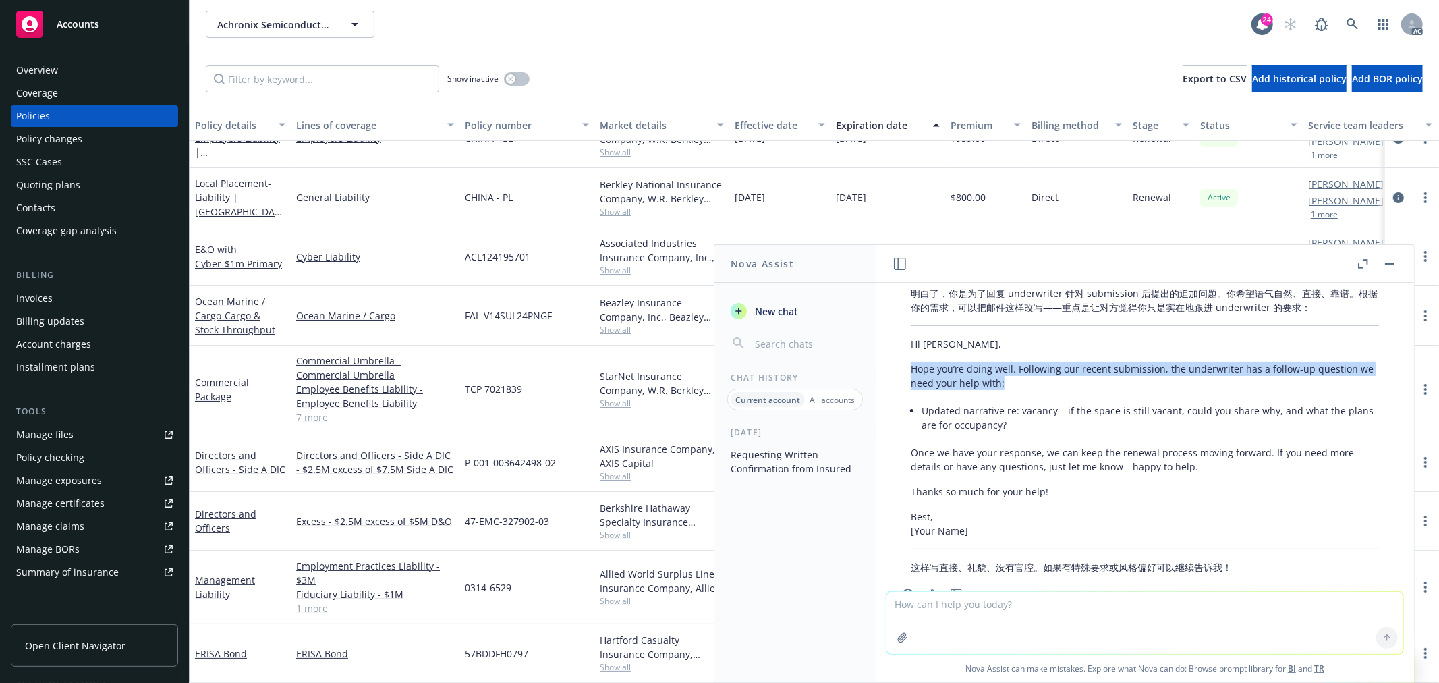
drag, startPoint x: 912, startPoint y: 324, endPoint x: 1048, endPoint y: 339, distance: 136.4
click at [1048, 362] on p "Hope you’re doing well. Following our recent submission, the underwriter has a …" at bounding box center [1145, 376] width 468 height 28
copy p "Hope you’re doing well. Following our recent submission, the underwriter has a …"
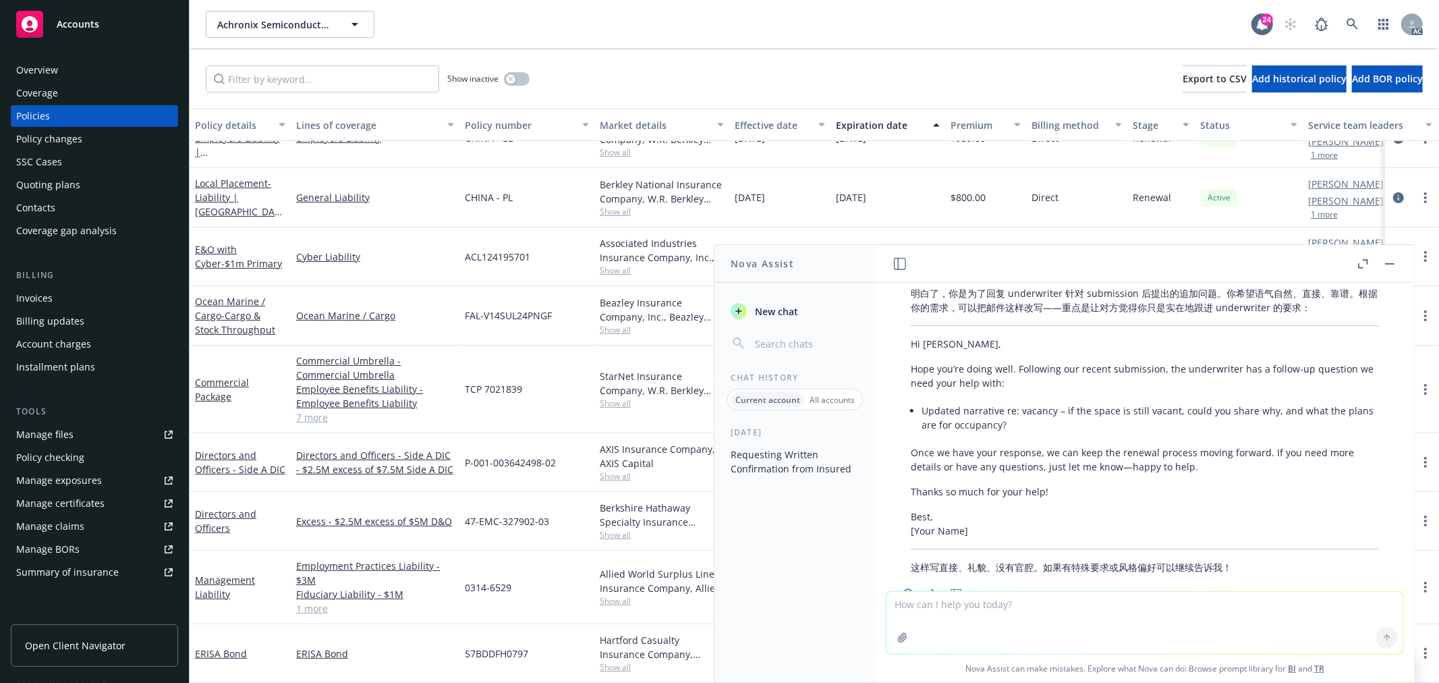
click at [1051, 395] on div "明白了，你是为了回复 underwriter 针对 submission 后提出的追加问题。你希望语气自然、直接、靠谱。根据你的需求，可以把邮件这样改写——重…" at bounding box center [1144, 430] width 495 height 299
drag, startPoint x: 1199, startPoint y: 420, endPoint x: 1104, endPoint y: 420, distance: 95.1
click at [1104, 445] on p "Once we have your response, we can keep the renewal process moving forward. If …" at bounding box center [1145, 459] width 468 height 28
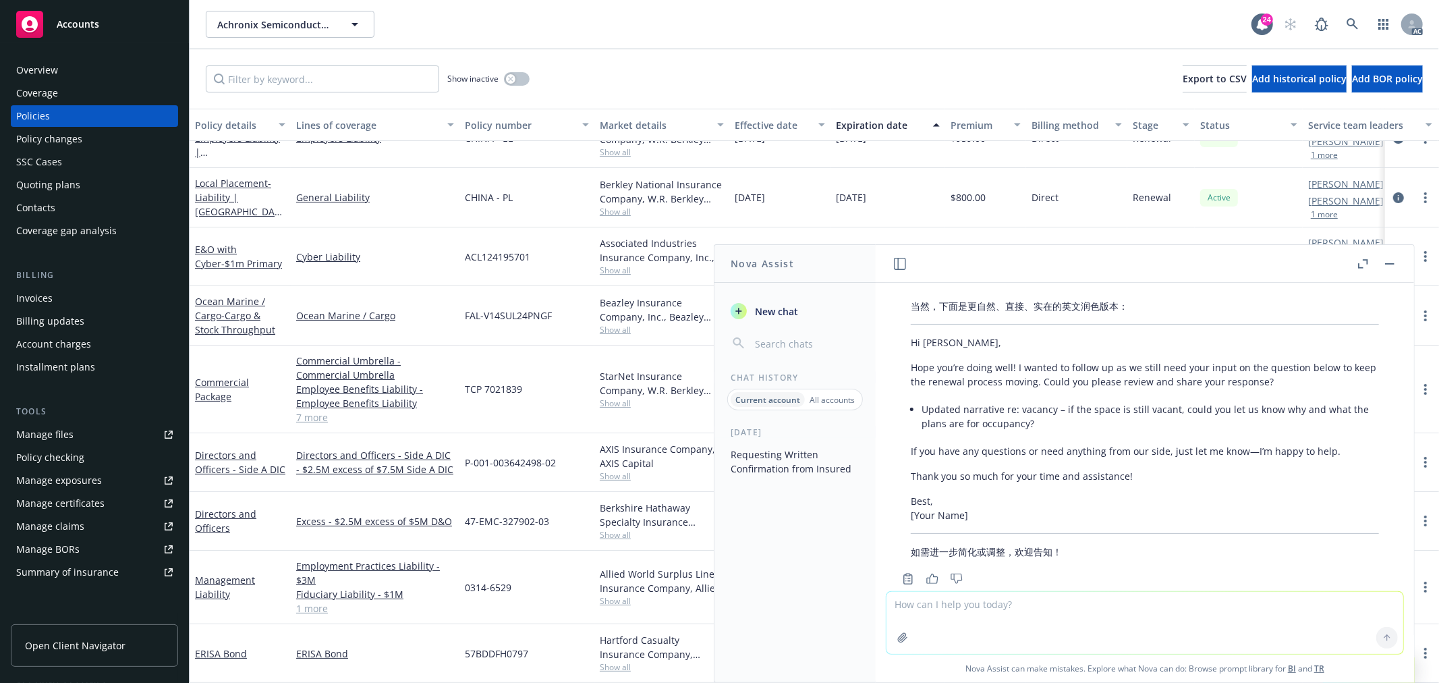
scroll to position [7910, 0]
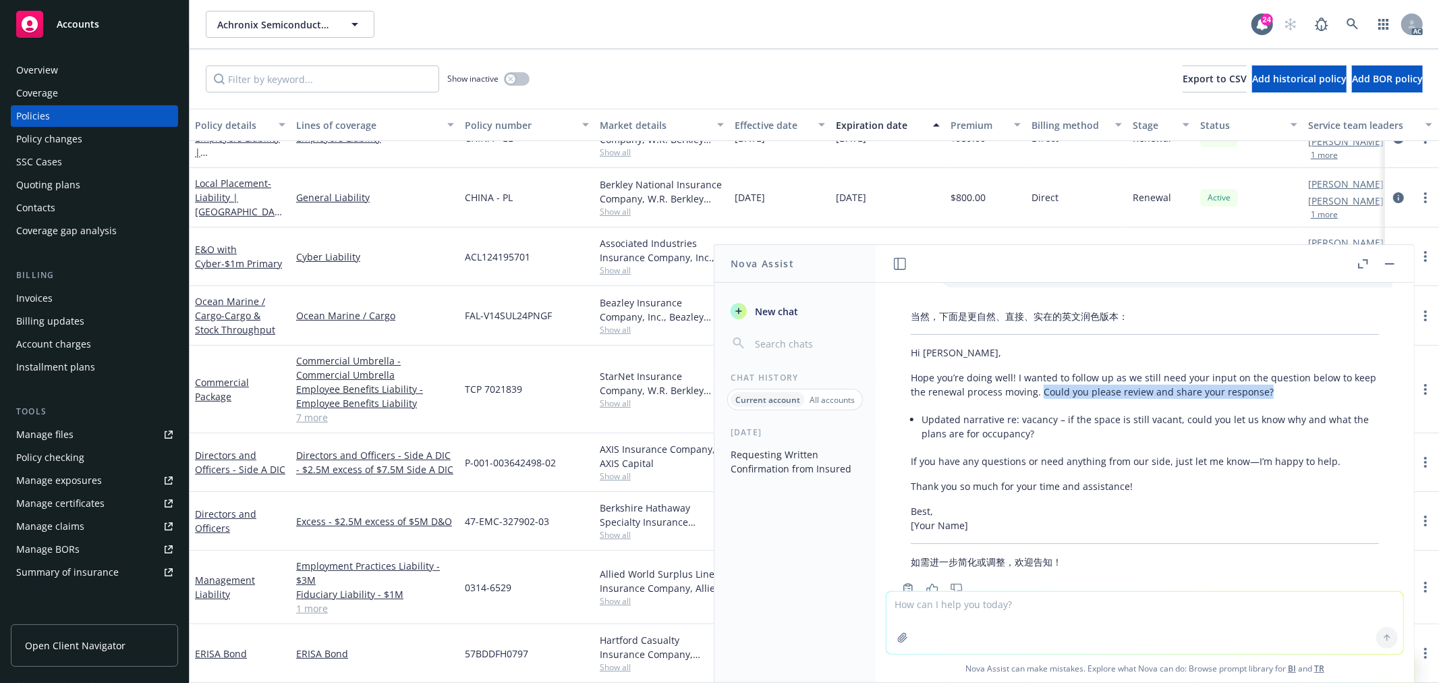
drag, startPoint x: 1064, startPoint y: 345, endPoint x: 1300, endPoint y: 340, distance: 236.2
click at [1300, 370] on p "Hope you’re doing well! I wanted to follow up as we still need your input on th…" at bounding box center [1145, 384] width 468 height 28
copy p "Could you please review and share your response?"
click at [960, 610] on textarea at bounding box center [1144, 623] width 517 height 62
type textarea "r"
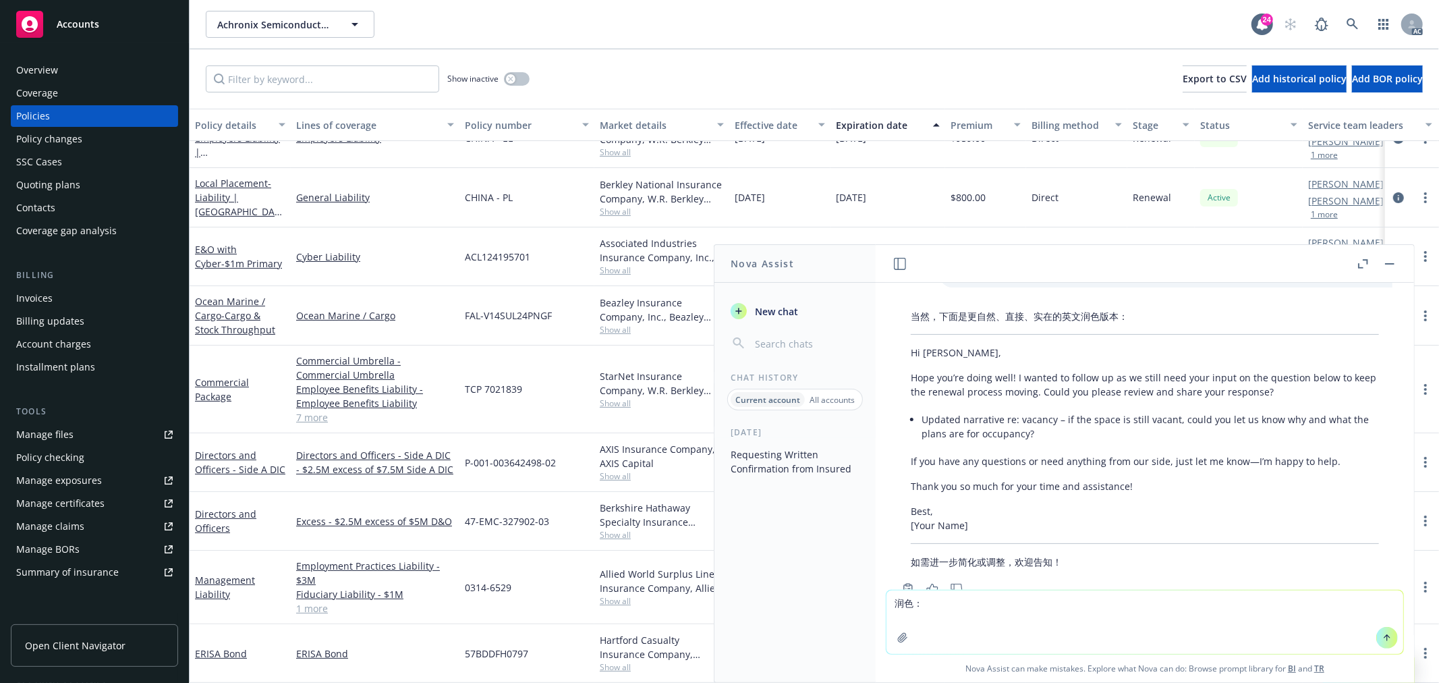
paste textarea "I hope you are doing well! Following our recent submission, the underwriter has…"
type textarea "润色： I hope you are doing well! Following our recent submission, the underwriter…"
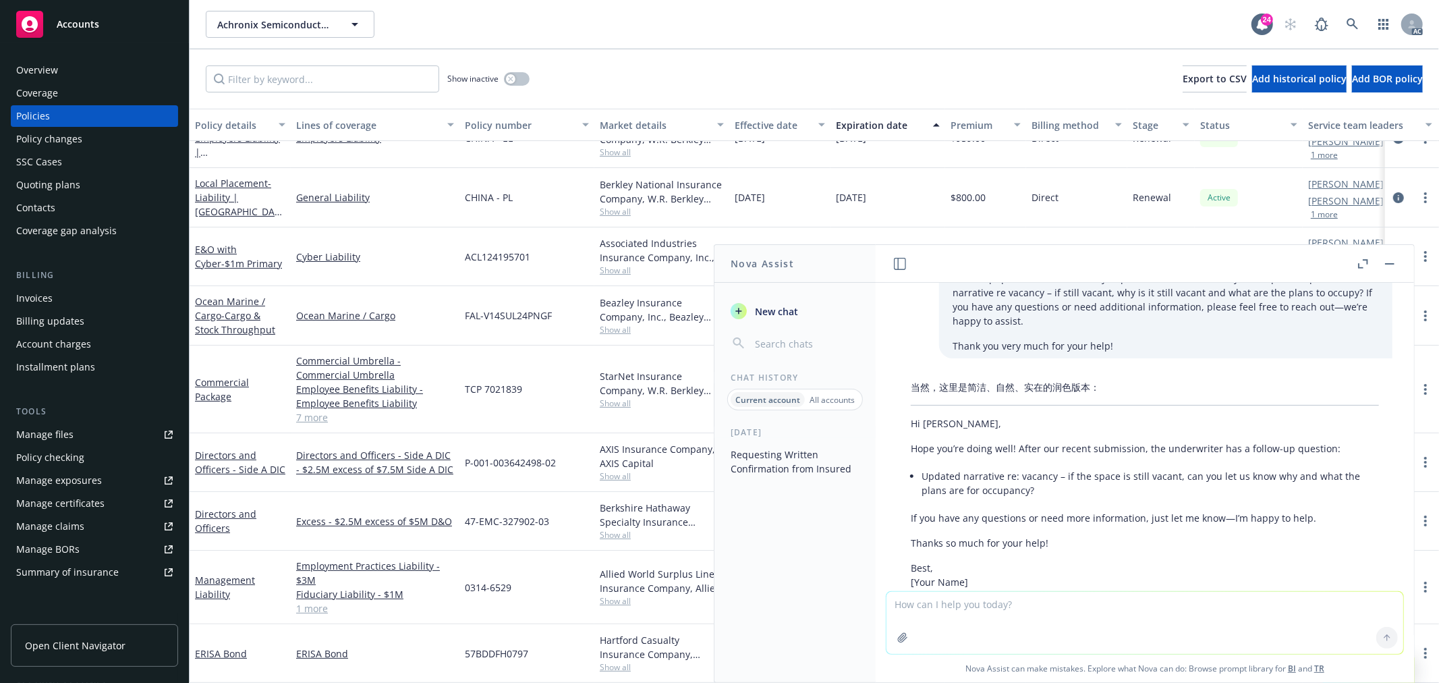
scroll to position [8429, 0]
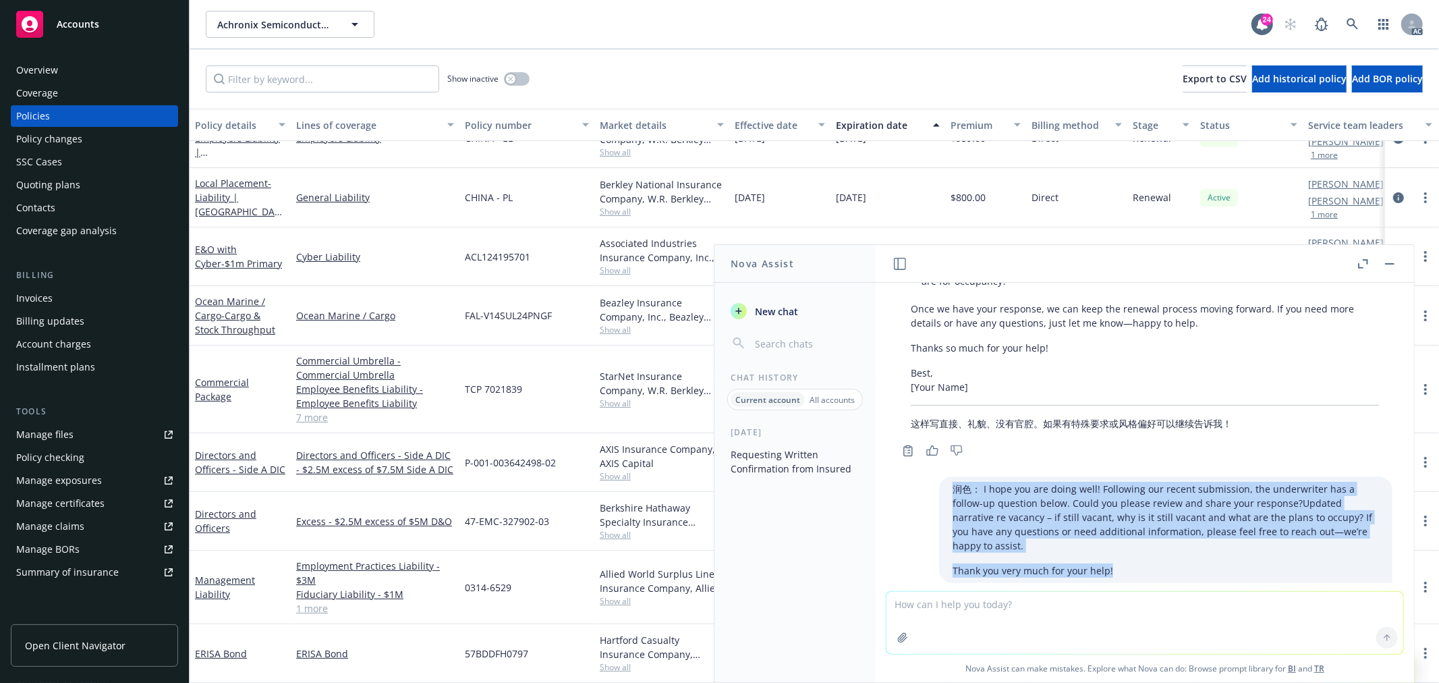
drag, startPoint x: 1101, startPoint y: 505, endPoint x: 929, endPoint y: 439, distance: 184.3
click at [939, 476] on div "润色： I hope you are doing well! Following our recent submission, the underwriter…" at bounding box center [1165, 529] width 453 height 107
copy div "润色： I hope you are doing well! Following our recent submission, the underwriter…"
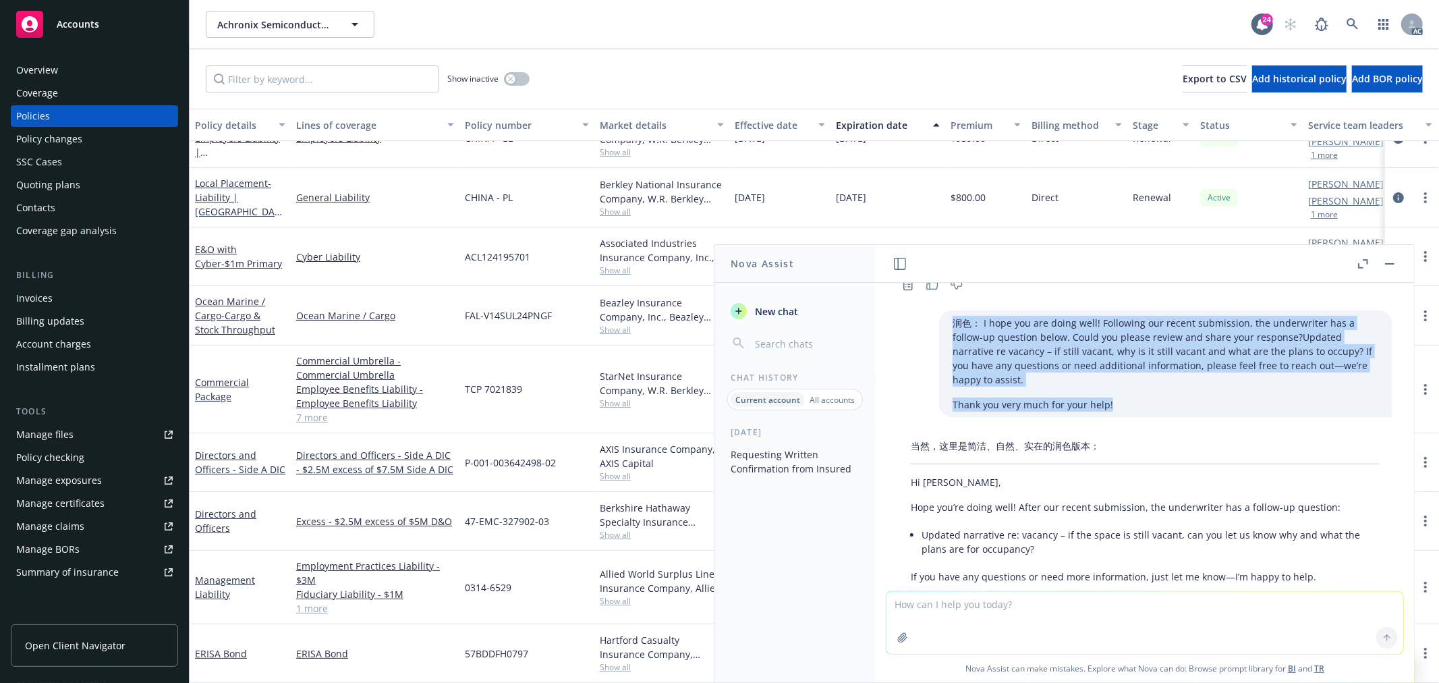
scroll to position [8654, 0]
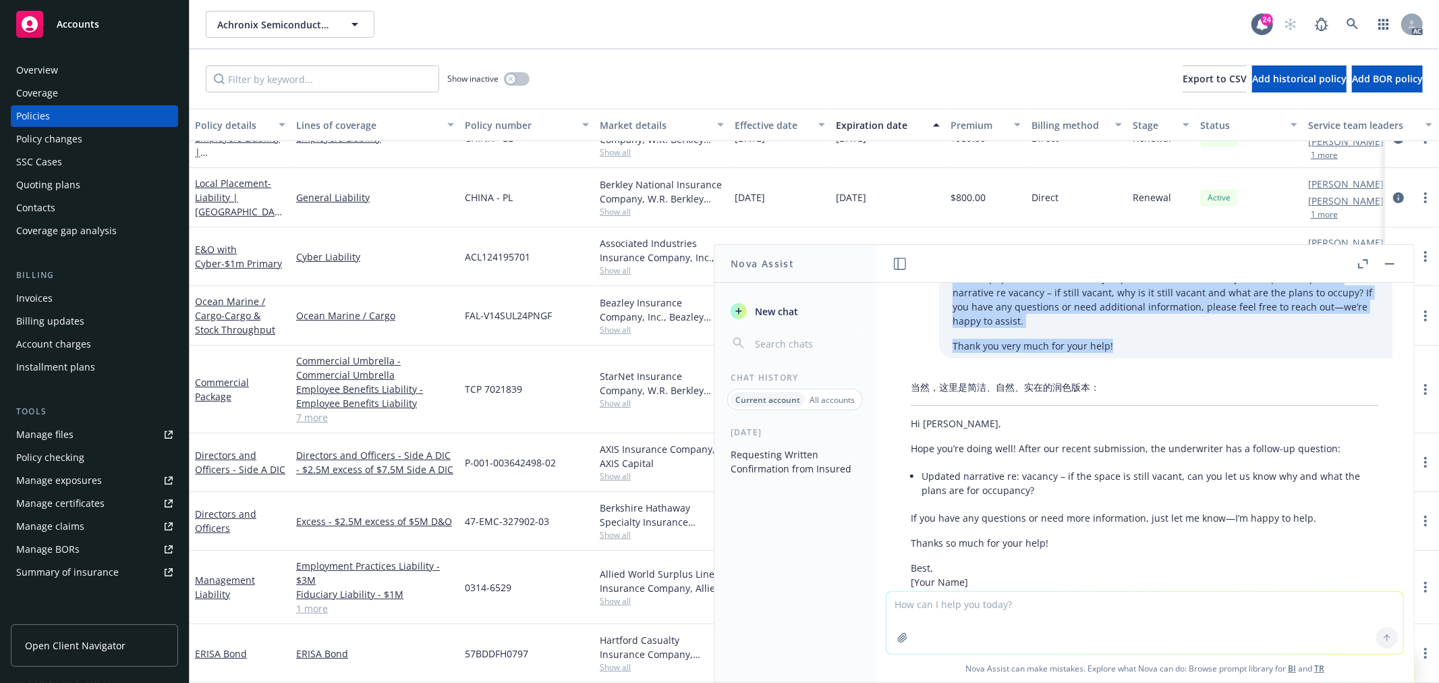
click at [773, 314] on span "New chat" at bounding box center [775, 311] width 46 height 14
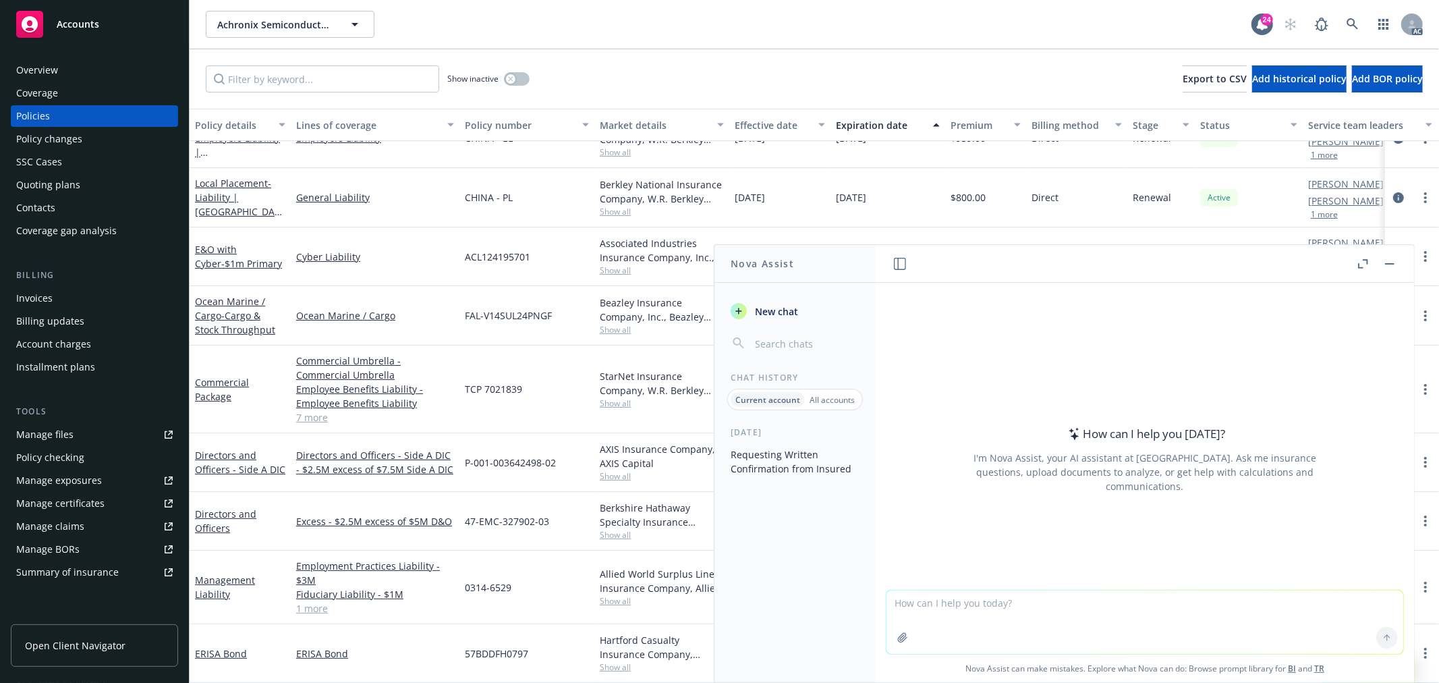
click at [932, 614] on textarea at bounding box center [1144, 621] width 517 height 63
click at [936, 609] on textarea at bounding box center [1144, 621] width 517 height 63
type textarea "润色： I hope you are doing well! Following our recent submission, the underwriter…"
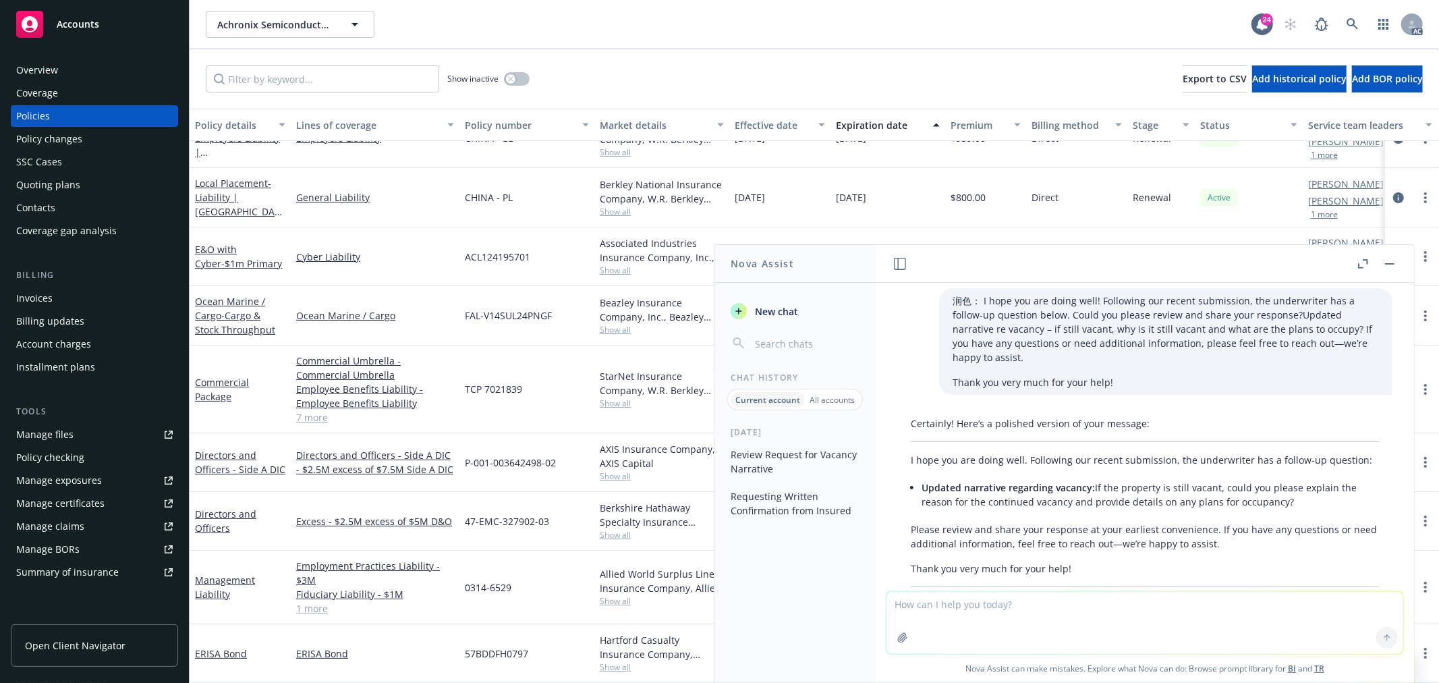
scroll to position [0, 0]
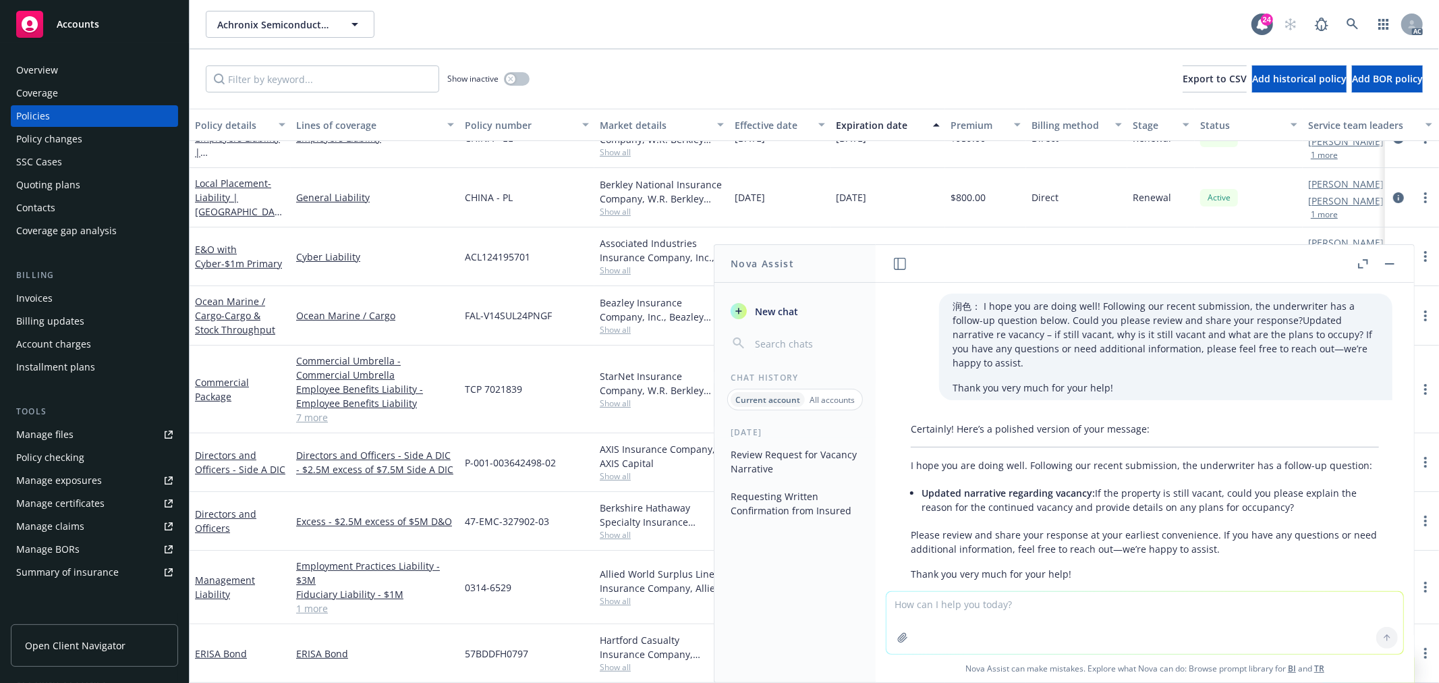
click at [1098, 380] on p "Thank you very much for your help!" at bounding box center [1166, 387] width 426 height 14
click at [1000, 603] on div "Copy to clipboard Thumbs up Thumbs down" at bounding box center [1144, 612] width 495 height 19
click at [1012, 605] on textarea at bounding box center [1144, 623] width 517 height 62
paste textarea "润色： I hope you are doing well! Following our recent submission, the underwriter…"
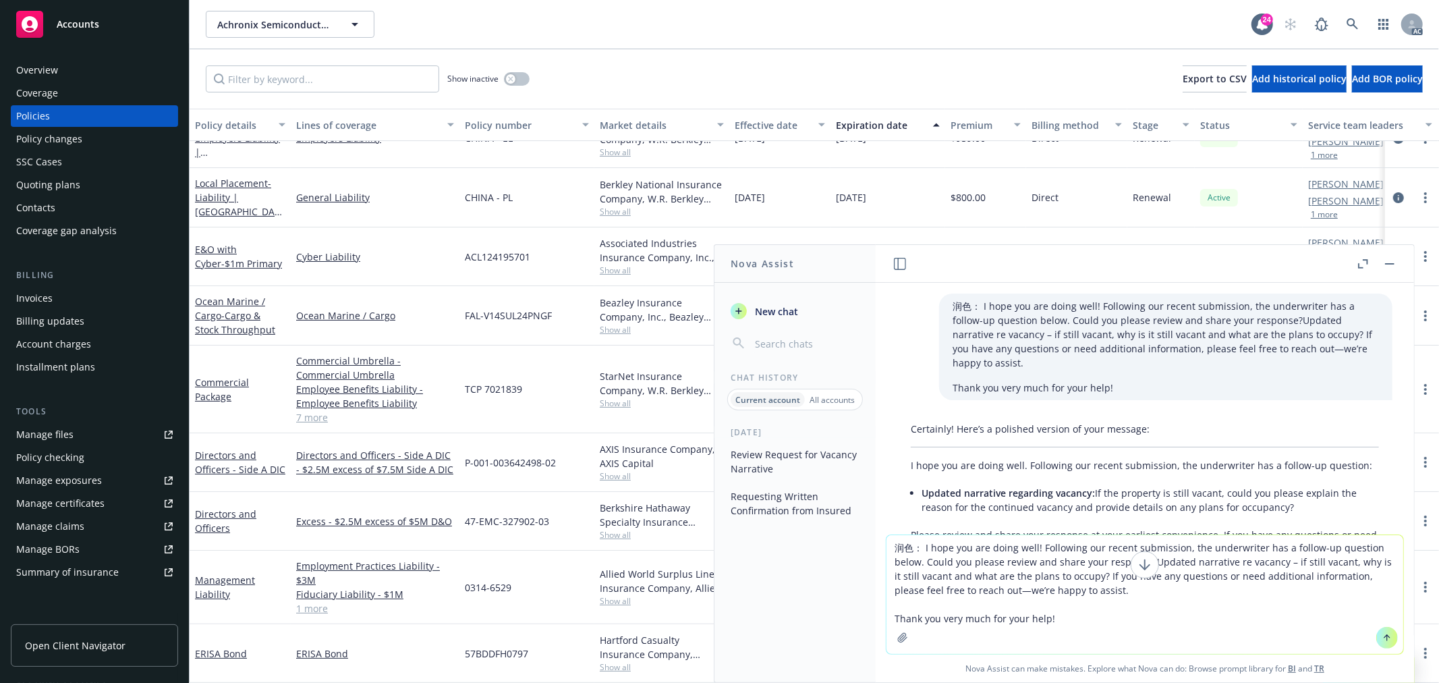
type textarea "润色： I hope you are doing well! Following our recent submission, the underwriter…"
click at [769, 316] on span "New chat" at bounding box center [775, 311] width 46 height 14
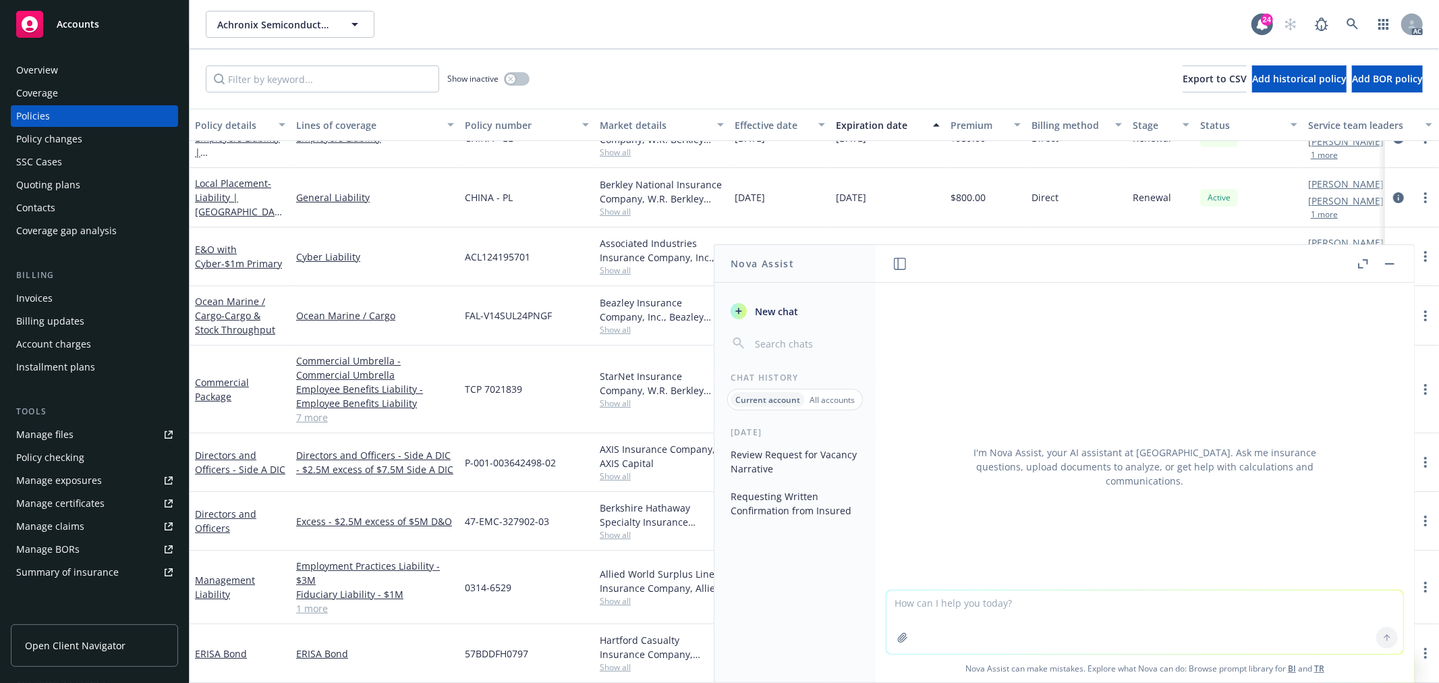
click at [990, 602] on textarea at bounding box center [1144, 621] width 517 height 63
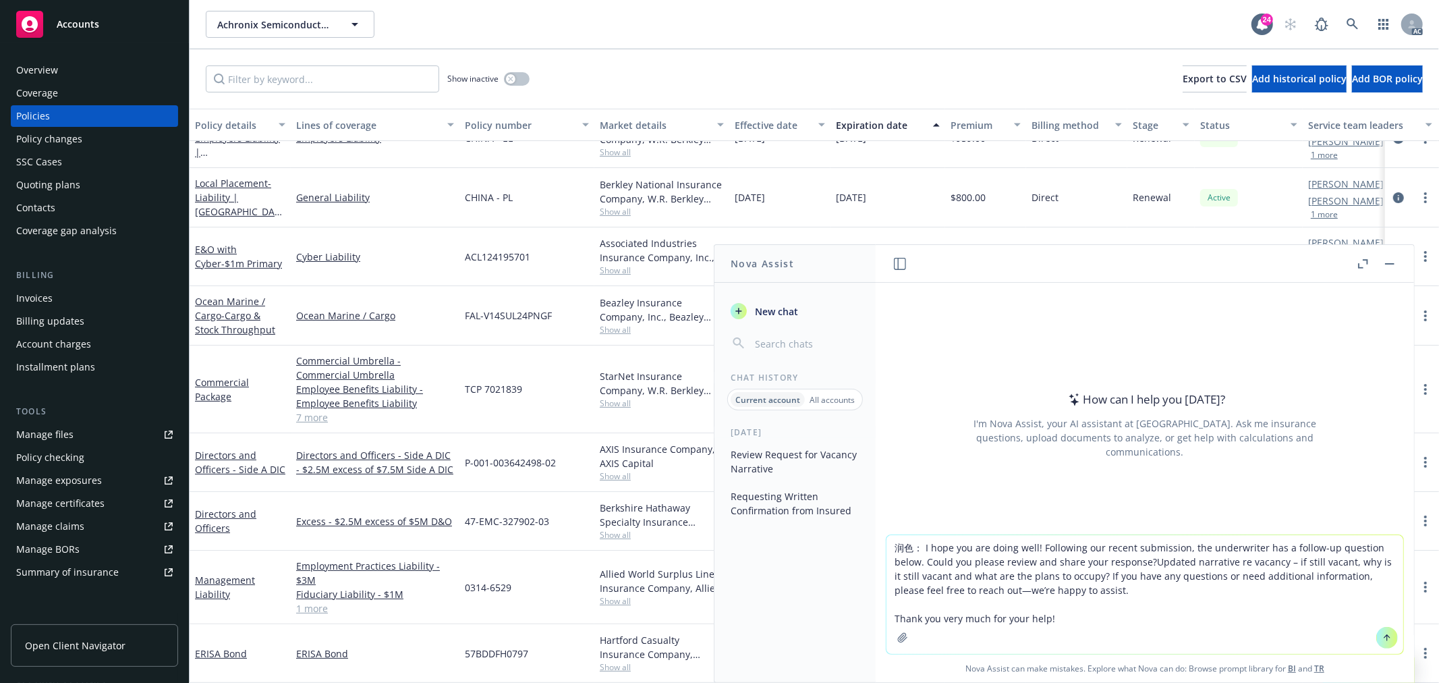
drag, startPoint x: 905, startPoint y: 545, endPoint x: 826, endPoint y: 546, distance: 78.9
click at [875, 546] on div "Nova Assist New chat Chat History Current account All accounts [DATE] Review Re…" at bounding box center [1145, 463] width 540 height 439
type textarea "check grammar： I hope you are doing well! Following our recent submission, the …"
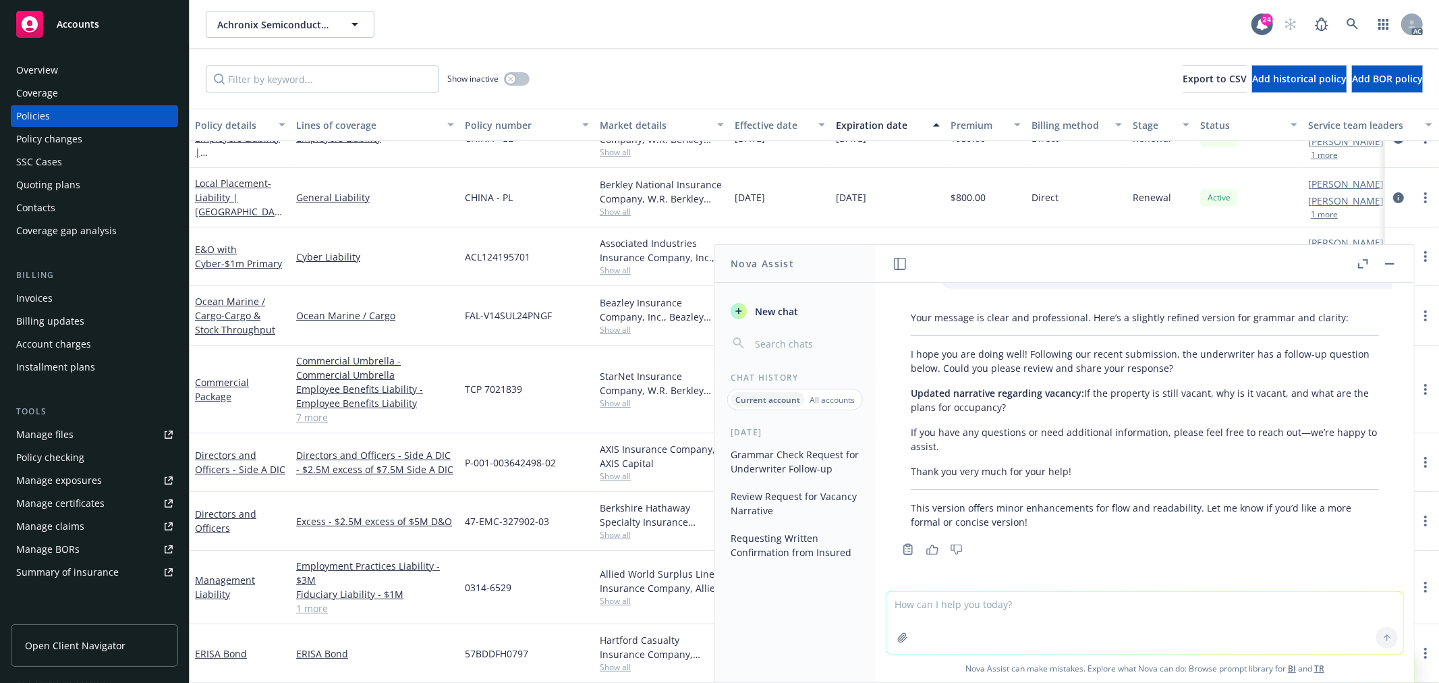
scroll to position [36, 0]
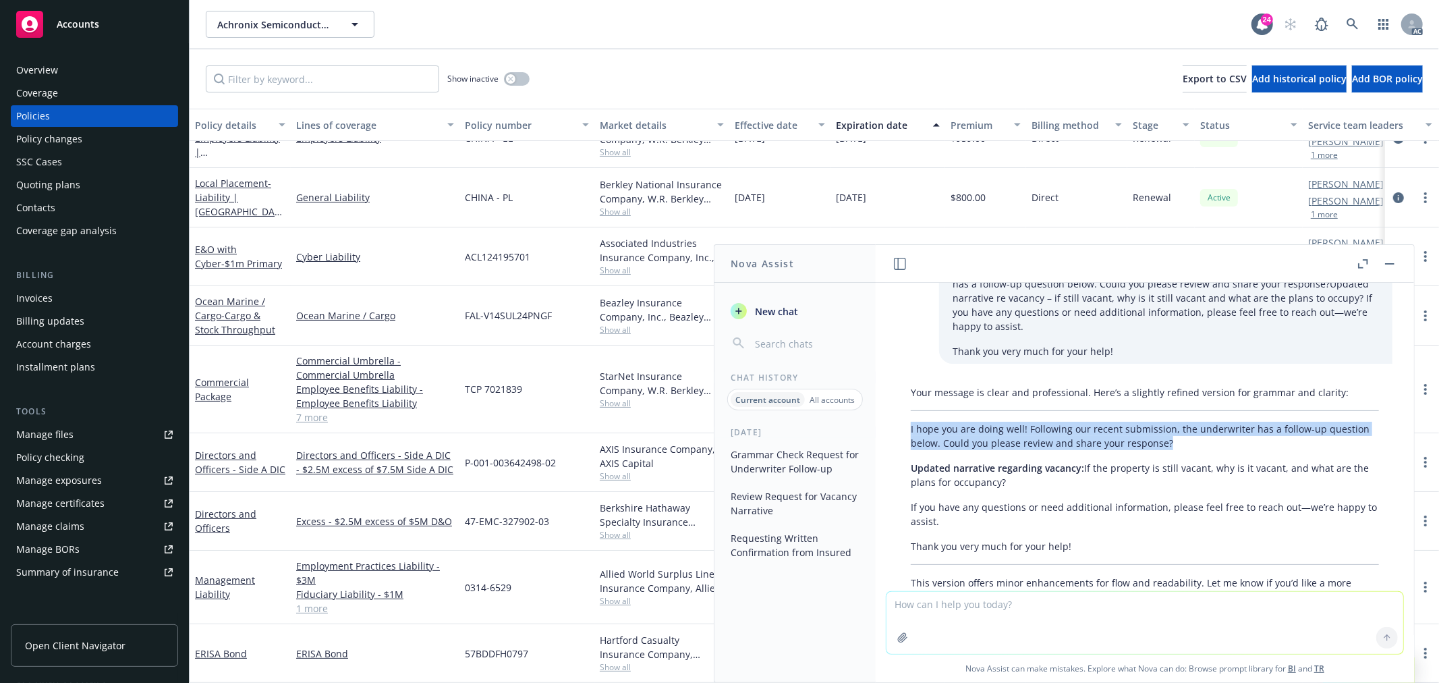
drag, startPoint x: 1174, startPoint y: 441, endPoint x: 898, endPoint y: 426, distance: 276.4
click at [898, 426] on div "Your message is clear and professional. Here’s a slightly refined version for g…" at bounding box center [1144, 494] width 495 height 229
copy p "I hope you are doing well! Following our recent submission, the underwriter has…"
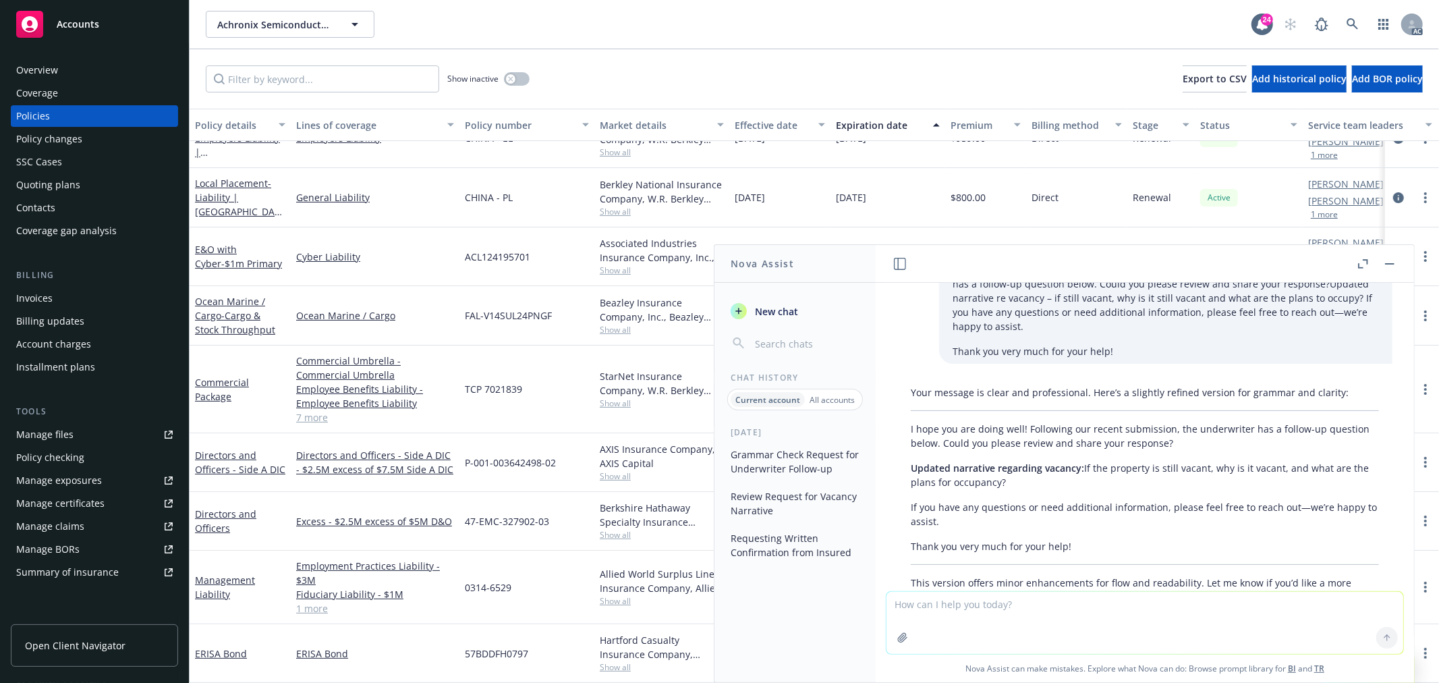
click at [1111, 486] on p "Updated narrative regarding vacancy: If the property is still vacant, why is it…" at bounding box center [1145, 475] width 468 height 28
click at [1158, 439] on p "I hope you are doing well! Following our recent submission, the underwriter has…" at bounding box center [1145, 436] width 468 height 28
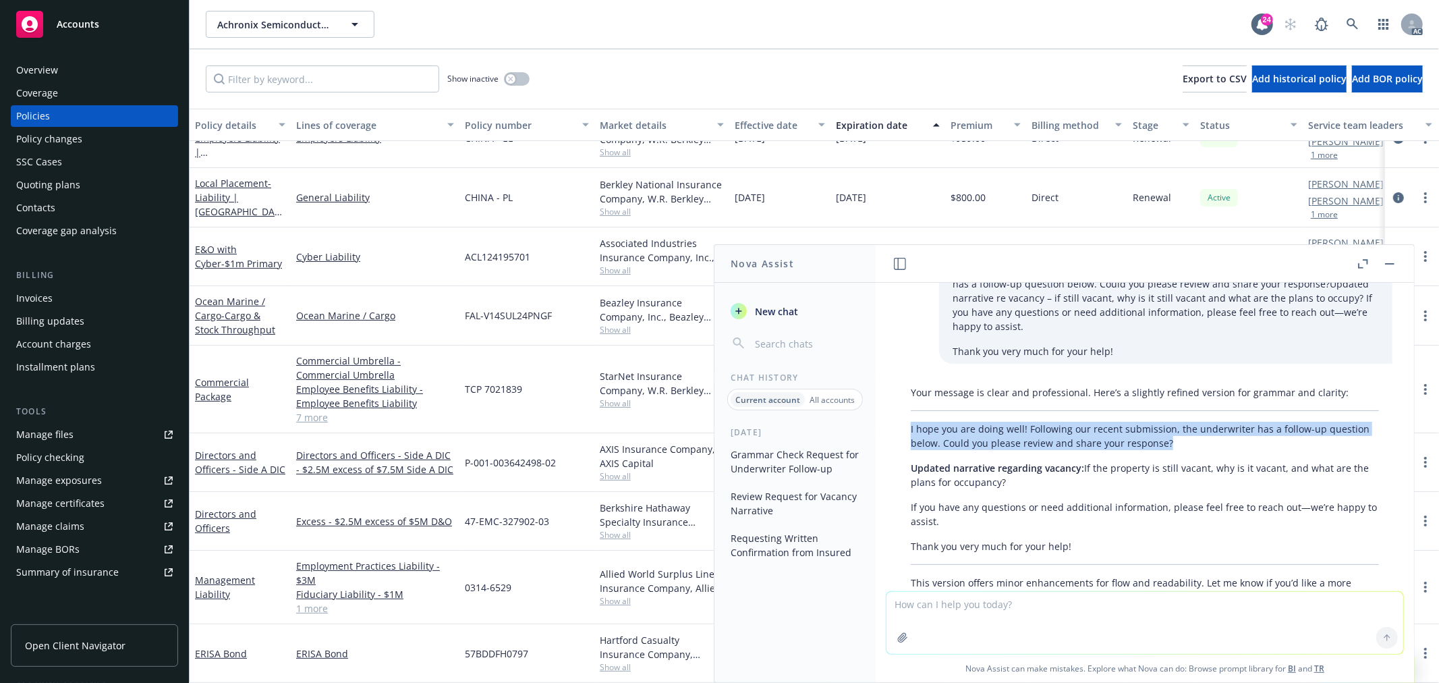
drag, startPoint x: 1174, startPoint y: 443, endPoint x: 898, endPoint y: 427, distance: 276.4
click at [898, 427] on div "Your message is clear and professional. Here’s a slightly refined version for g…" at bounding box center [1144, 494] width 495 height 229
copy p "I hope you are doing well! Following our recent submission, the underwriter has…"
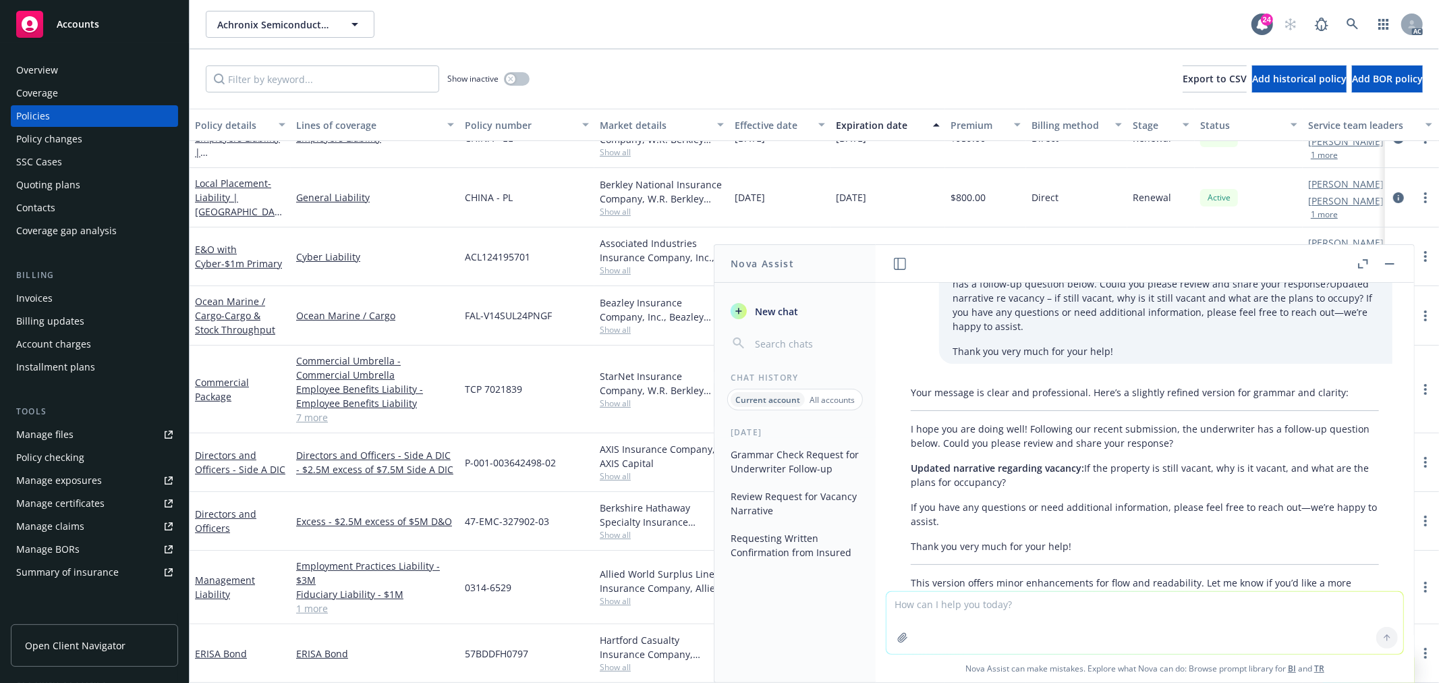
click at [982, 615] on textarea at bounding box center [1144, 623] width 517 height 62
type textarea "z"
paste textarea "I hope you are doing well! Following our recent submission, the underwriter has…"
type textarea "直译：I hope you are doing well! Following our recent submission, the underwriter …"
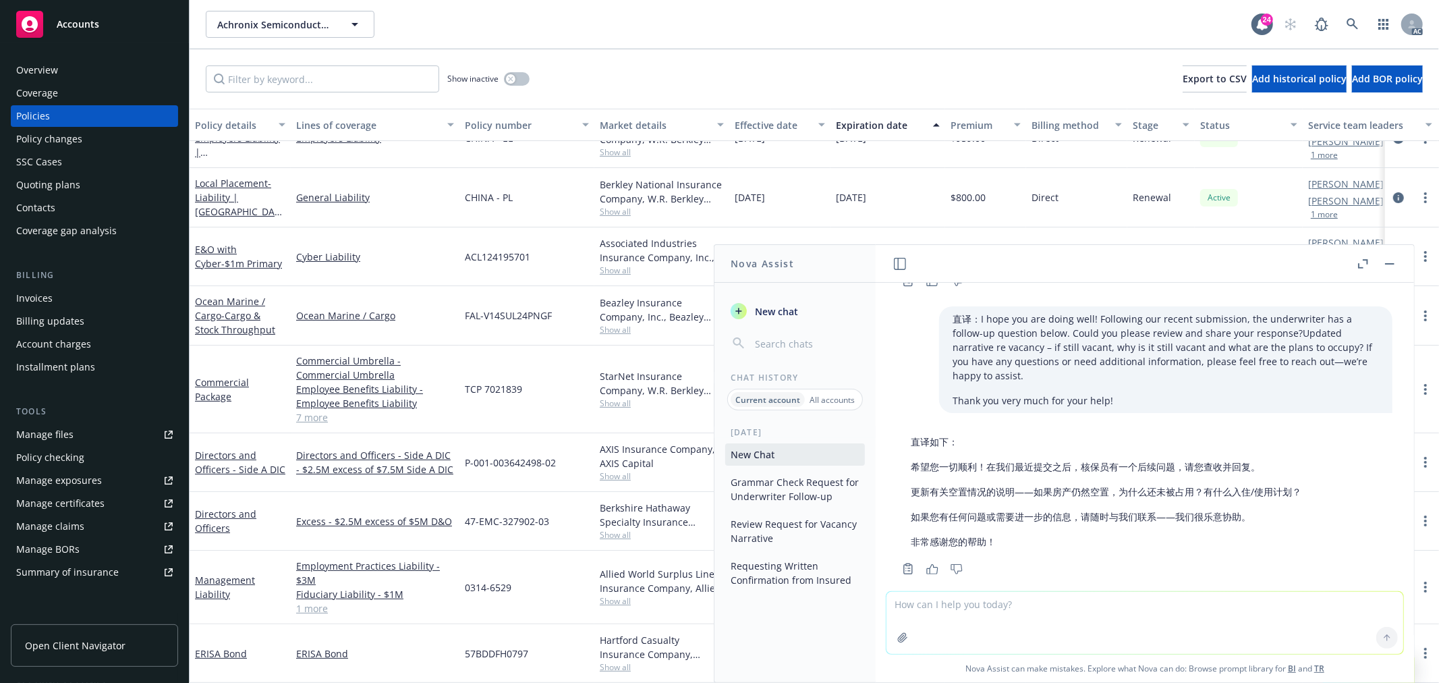
scroll to position [385, 0]
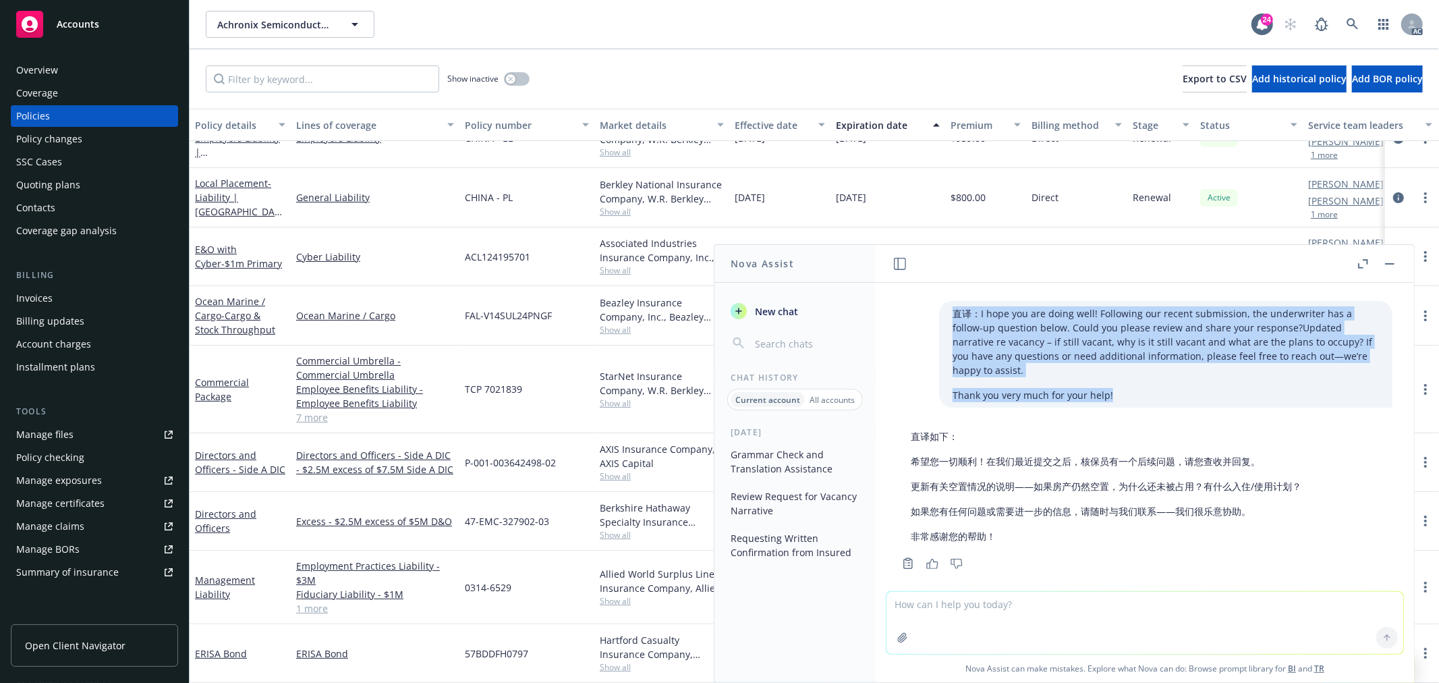
drag, startPoint x: 1098, startPoint y: 378, endPoint x: 928, endPoint y: 315, distance: 181.8
click at [939, 315] on div "直译：I hope you are doing well! Following our recent submission, the underwriter …" at bounding box center [1165, 354] width 453 height 107
copy div "直译：I hope you are doing well! Following our recent submission, the underwriter …"
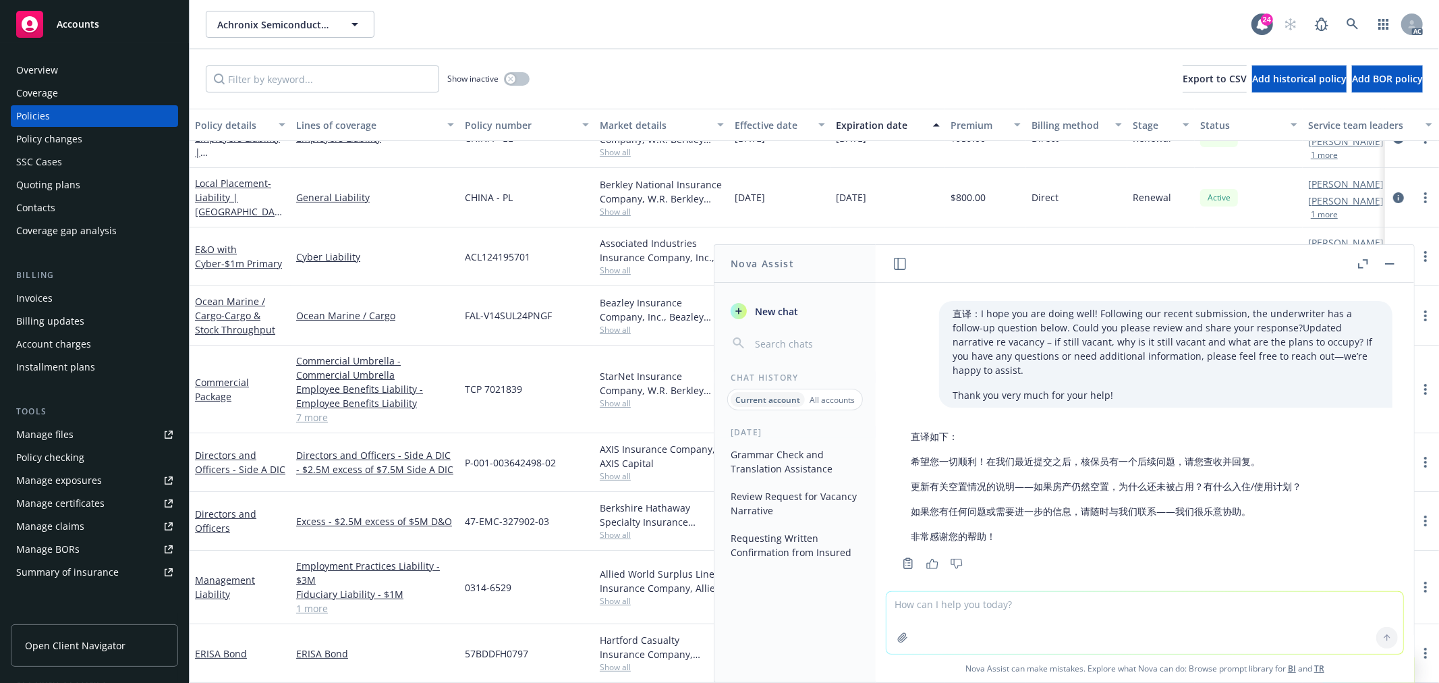
click at [1026, 621] on textarea at bounding box center [1144, 623] width 517 height 62
paste textarea "直译：I hope you are doing well! Following our recent submission, the underwriter …"
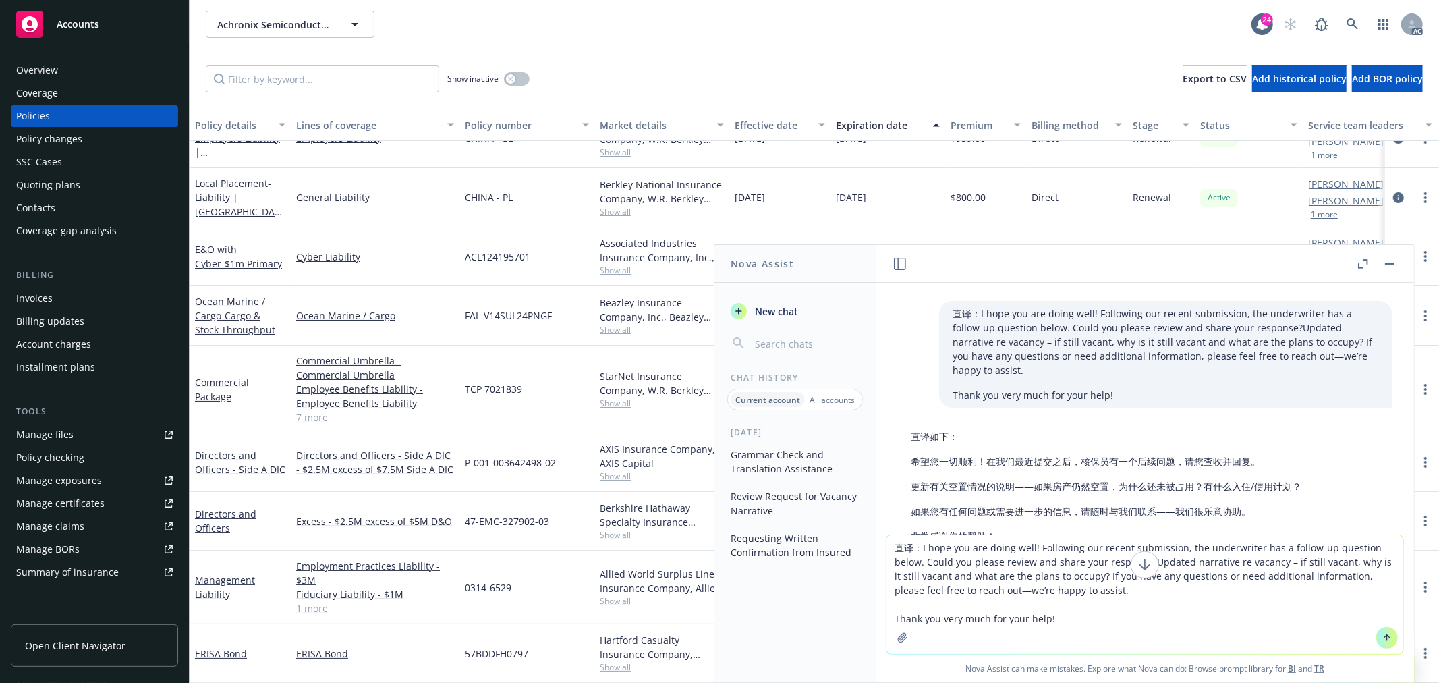
click at [1105, 545] on textarea "直译：I hope you are doing well! Following our recent submission, the underwriter …" at bounding box center [1144, 594] width 517 height 119
type textarea "直译：I hope you are doing well! Following our submission, the underwriter has a f…"
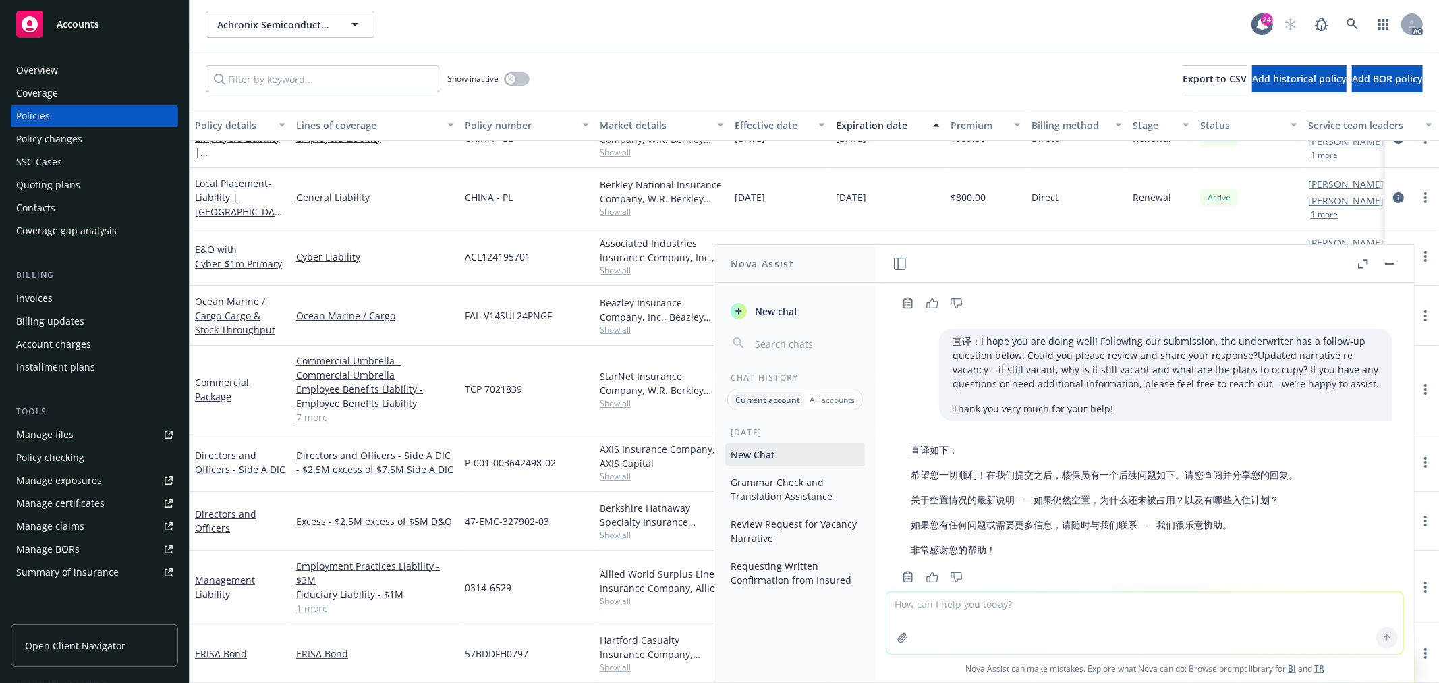
scroll to position [658, 0]
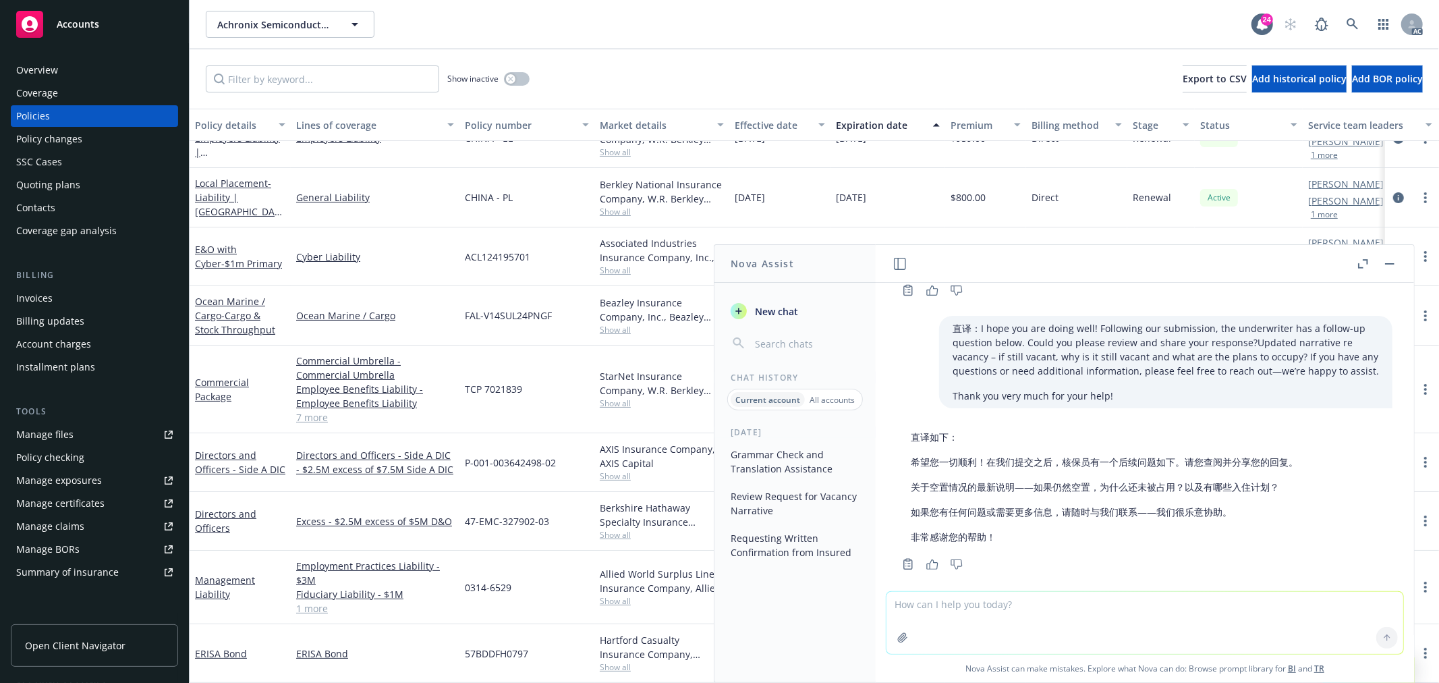
click at [1000, 601] on textarea at bounding box center [1144, 623] width 517 height 62
paste textarea "Hello [PERSON_NAME]! I'm sorry, I forgot we need to request a tail coverage ins…"
type textarea "翻译：Hello [PERSON_NAME]! I'm sorry, I forgot we need to request a tail coverage …"
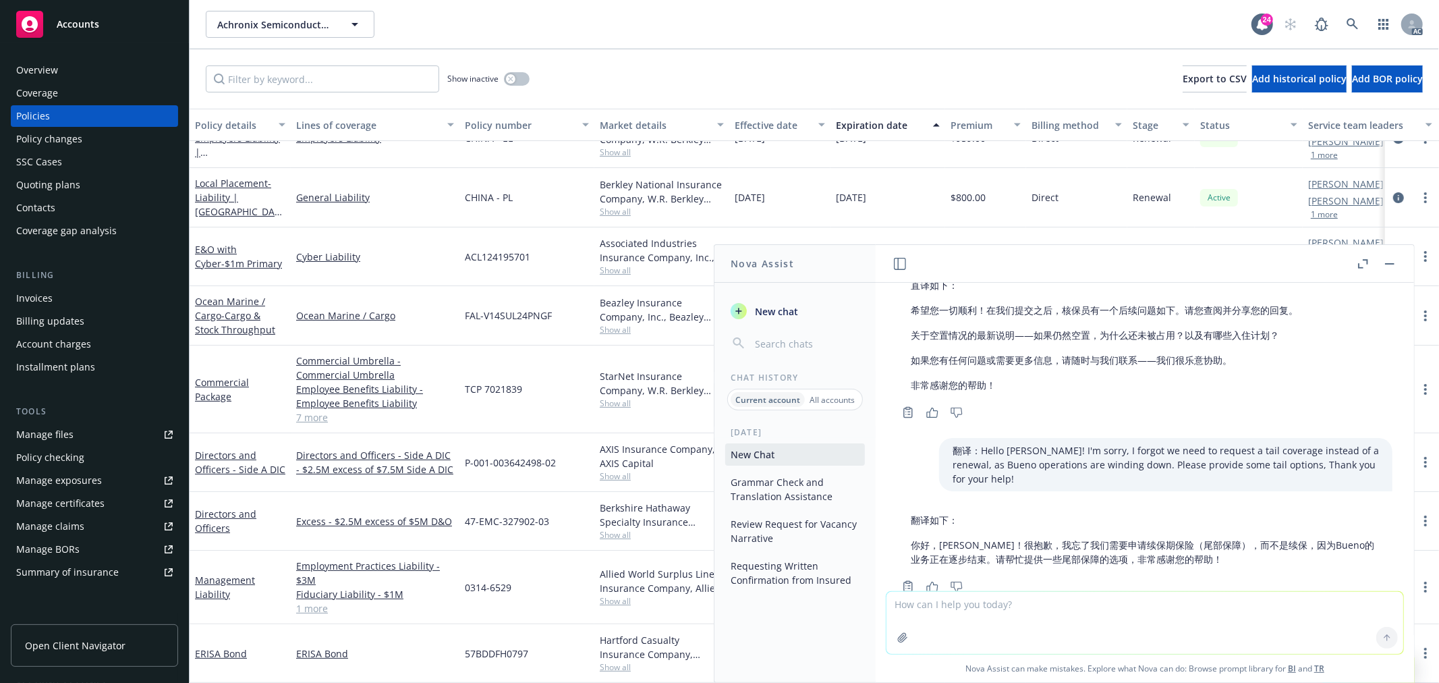
scroll to position [818, 0]
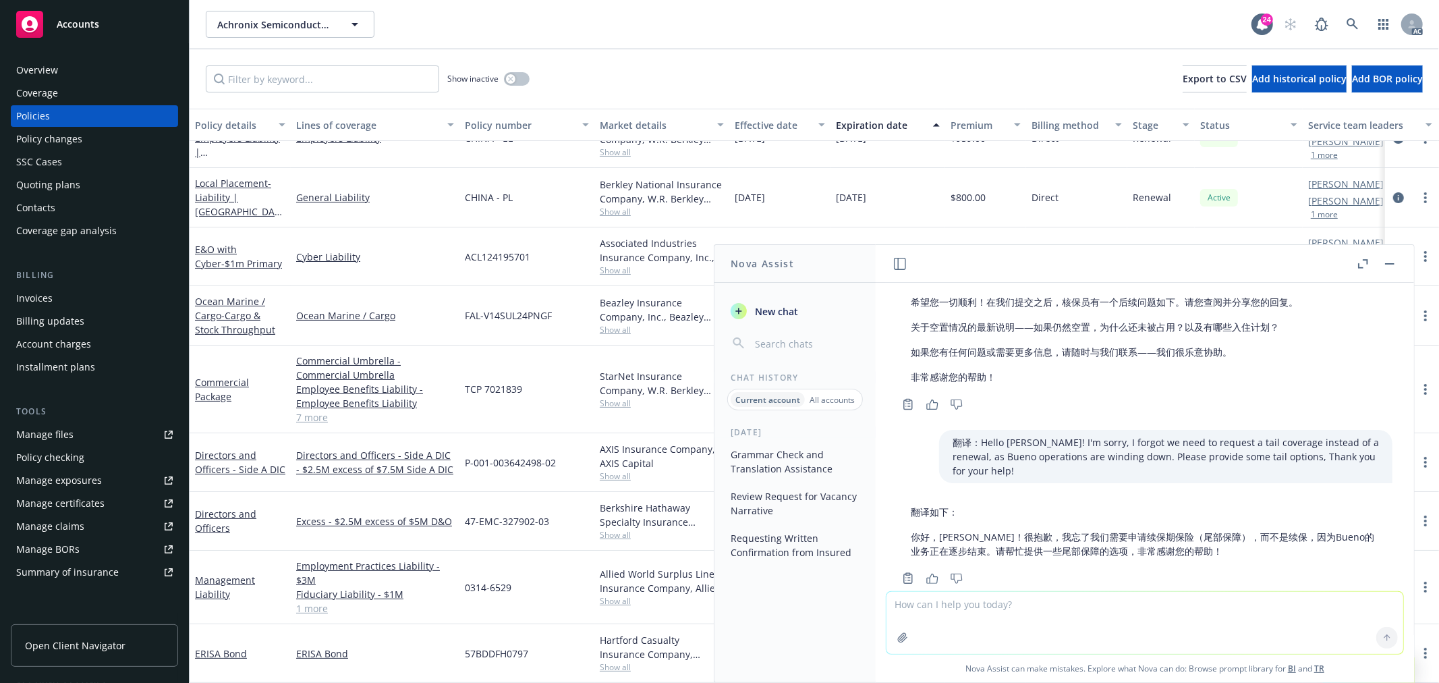
click at [959, 619] on textarea at bounding box center [1144, 623] width 517 height 62
click at [961, 615] on textarea at bounding box center [1144, 623] width 517 height 62
paste textarea "Discontinued ops coverage is very expensive. Minimum premium starts at $150K. A…"
type textarea "翻译：Discontinued ops coverage is very expensive. Minimum premium starts at $150K…"
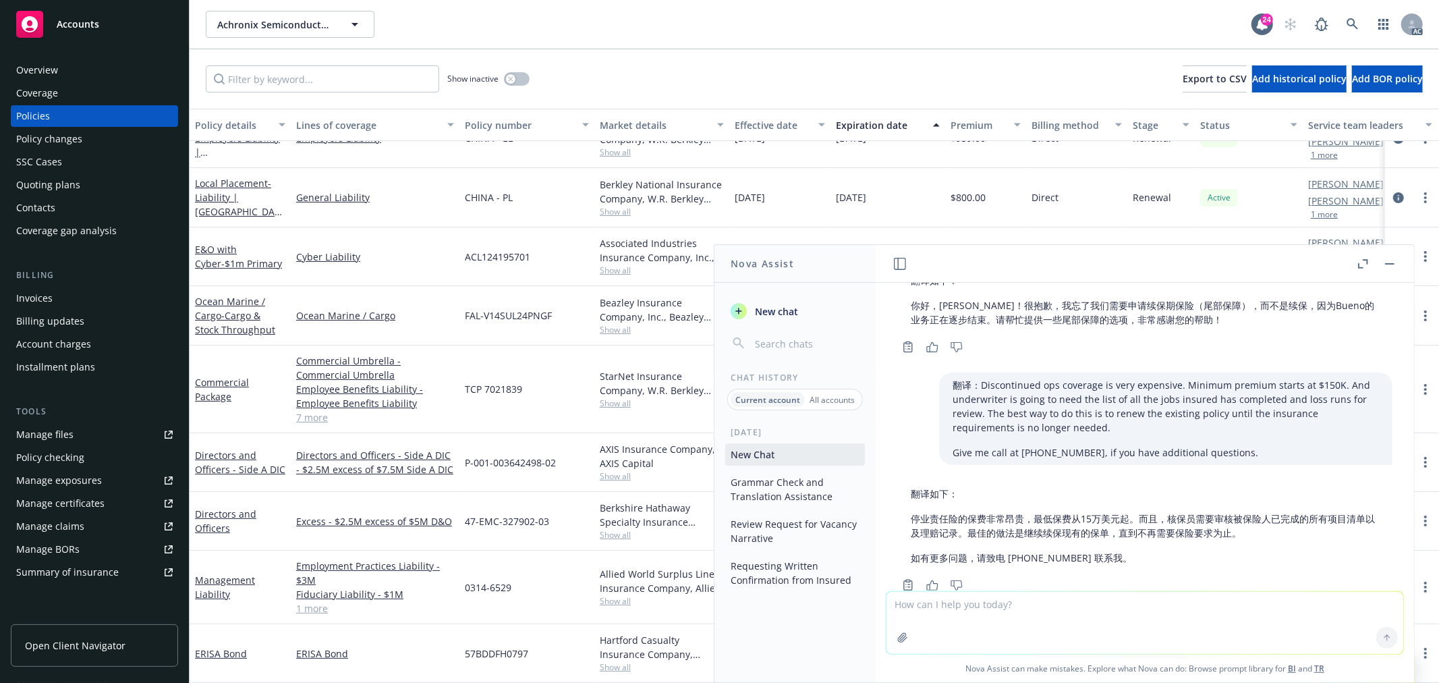
scroll to position [1056, 0]
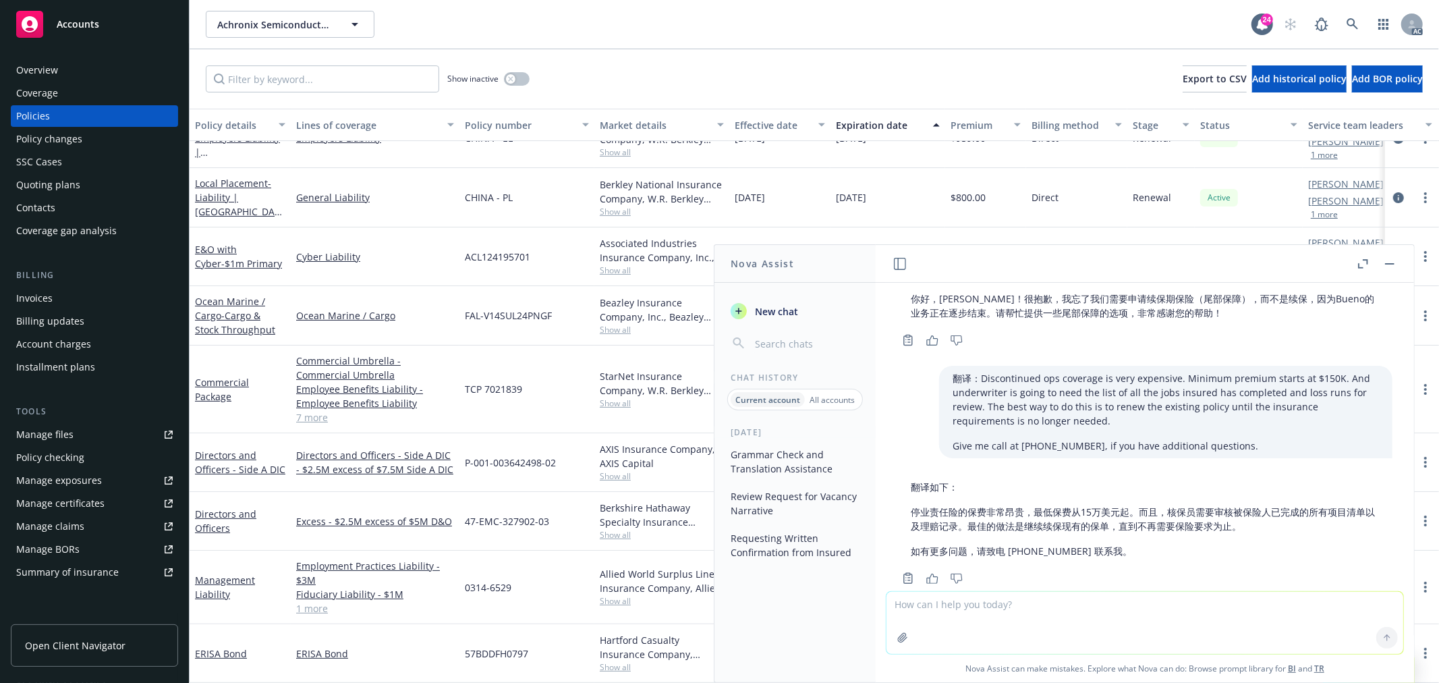
click at [1006, 611] on textarea at bounding box center [1144, 623] width 517 height 62
paste textarea "Reassigned the case back to as it's 13dbe now and the quotes still have not bee…"
type textarea "check grammar: Reassigned the case back to as it's 13dbe now and the quotes sti…"
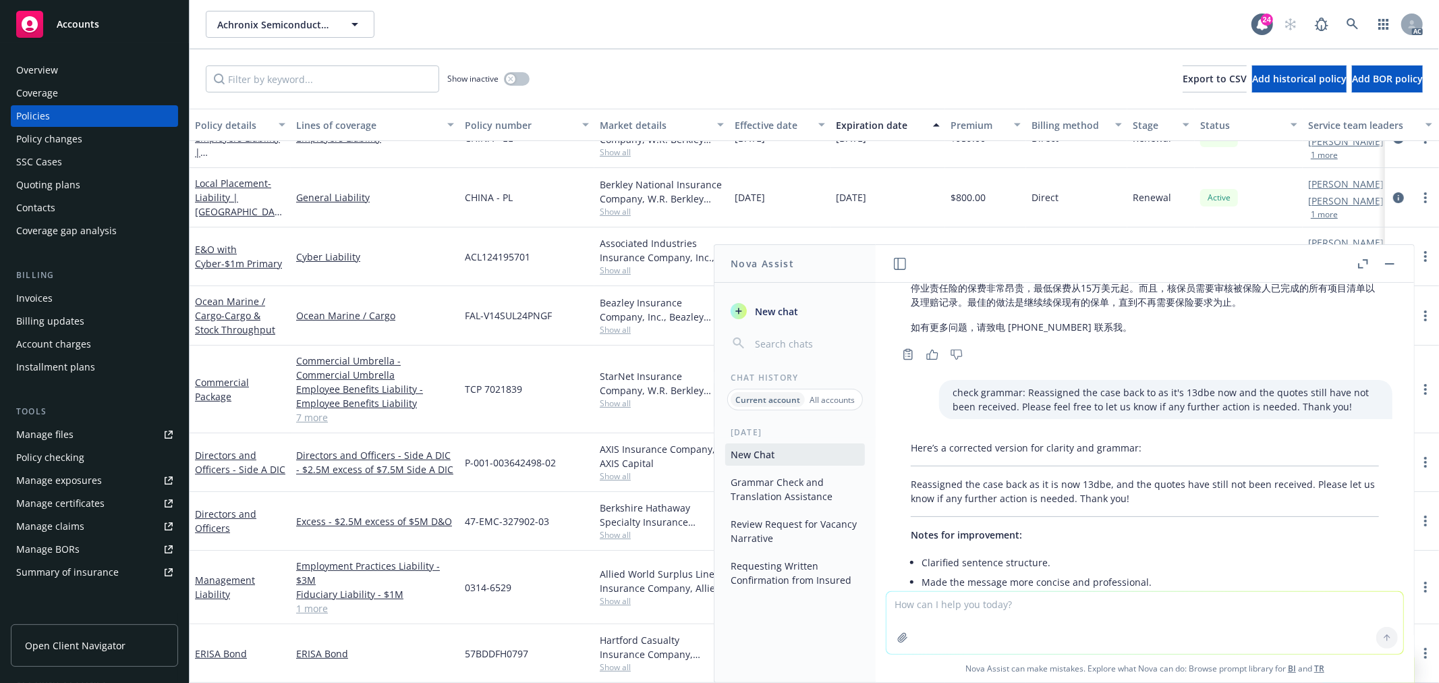
scroll to position [1347, 0]
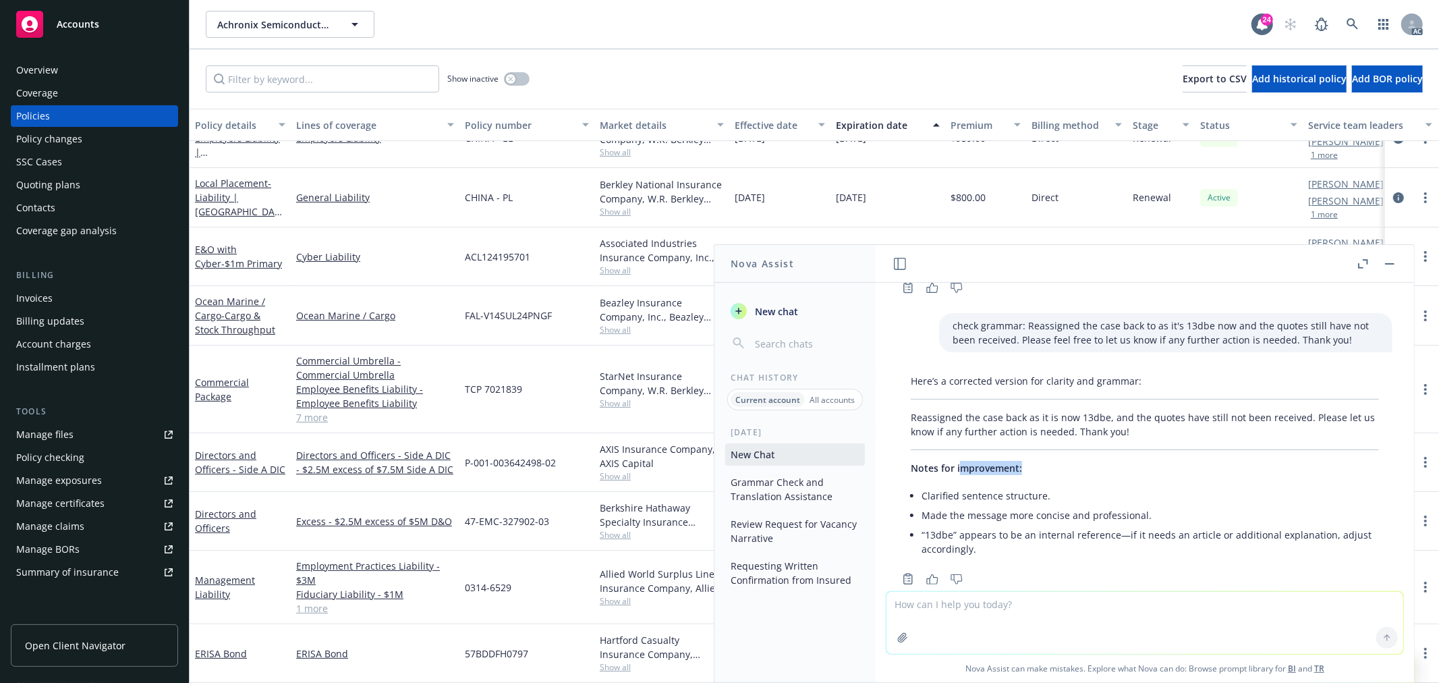
drag, startPoint x: 1137, startPoint y: 457, endPoint x: 960, endPoint y: 433, distance: 179.1
click at [960, 433] on div "Here’s a corrected version for clarity and grammar: Reassigned the case back as…" at bounding box center [1144, 466] width 495 height 196
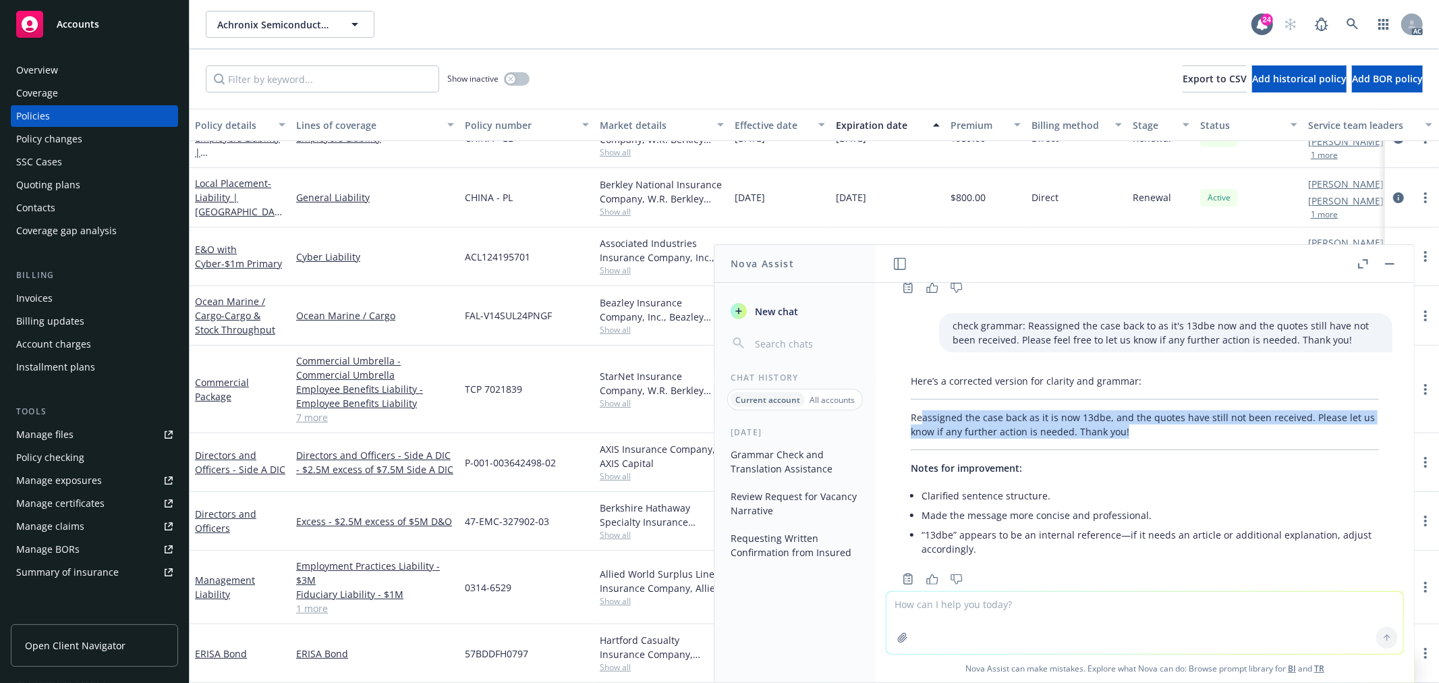
drag, startPoint x: 1142, startPoint y: 395, endPoint x: 922, endPoint y: 375, distance: 220.9
click at [922, 375] on div "Here’s a corrected version for clarity and grammar: Reassigned the case back as…" at bounding box center [1144, 466] width 495 height 196
copy p "assigned the case back as it is now 13dbe, and the quotes have still not been r…"
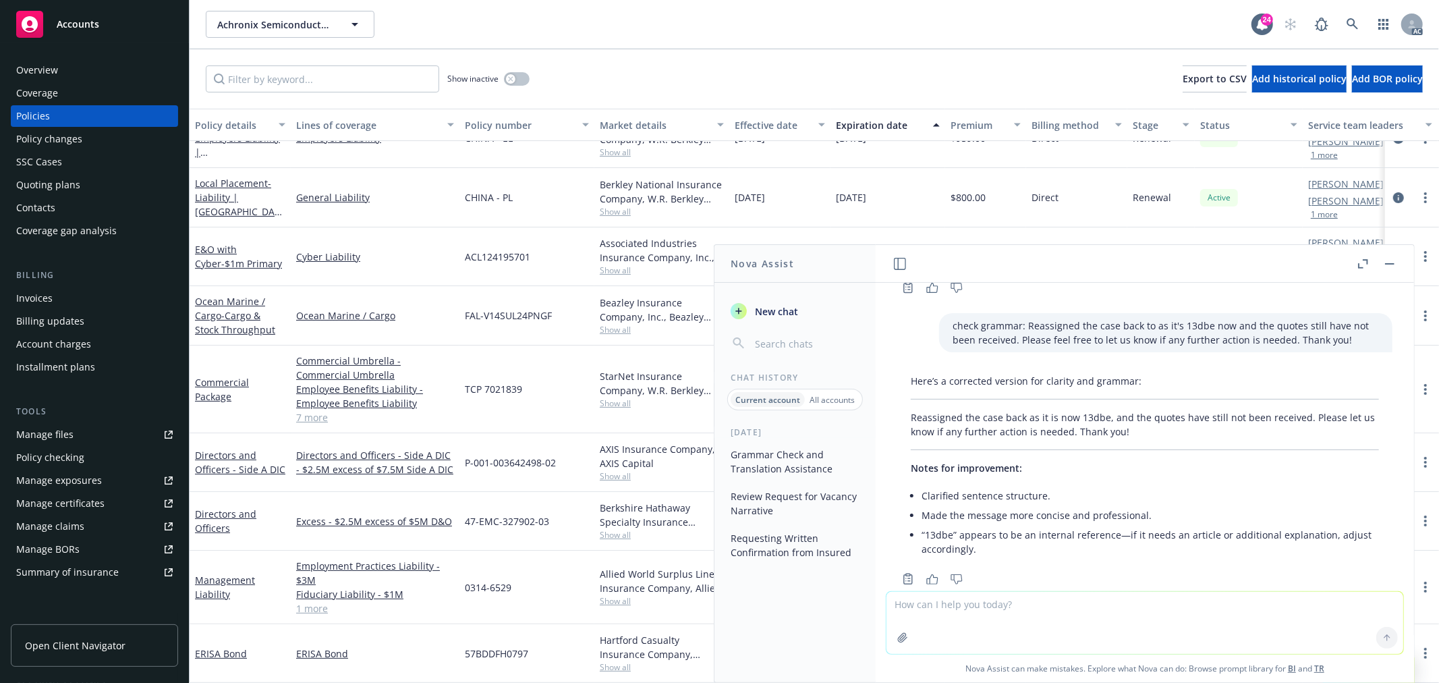
click at [1152, 461] on p "Notes for improvement:" at bounding box center [1145, 468] width 468 height 14
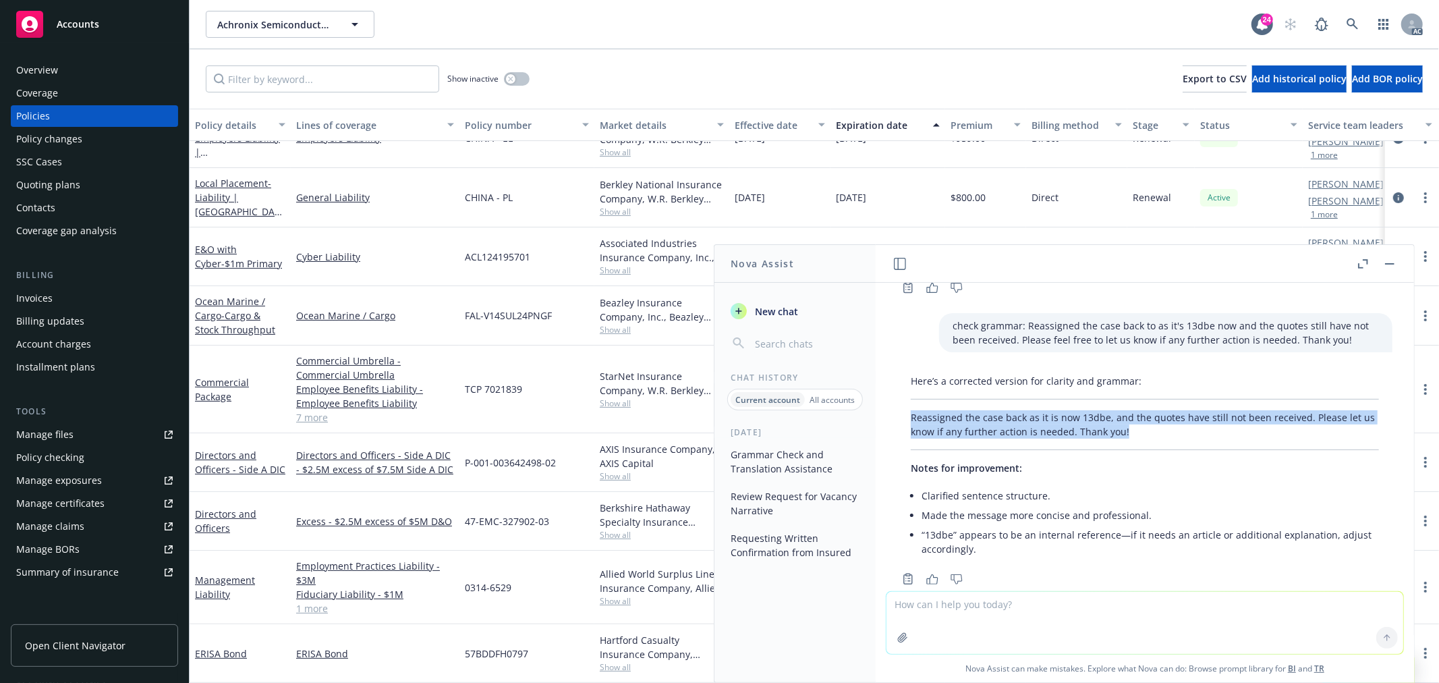
drag, startPoint x: 1152, startPoint y: 401, endPoint x: 907, endPoint y: 389, distance: 244.5
click at [907, 389] on div "Here’s a corrected version for clarity and grammar: Reassigned the case back as…" at bounding box center [1144, 466] width 495 height 196
copy p "Reassigned the case back as it is now 13dbe, and the quotes have still not been…"
